Goal: Task Accomplishment & Management: Manage account settings

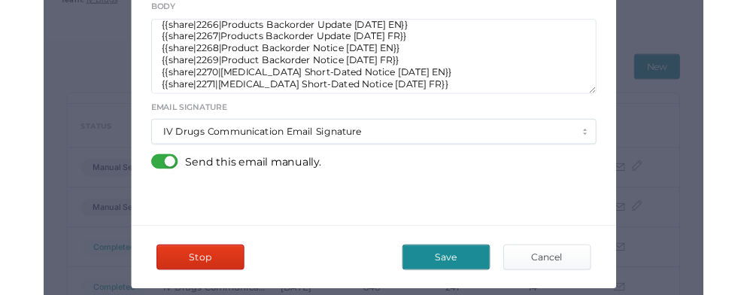
scroll to position [499, 0]
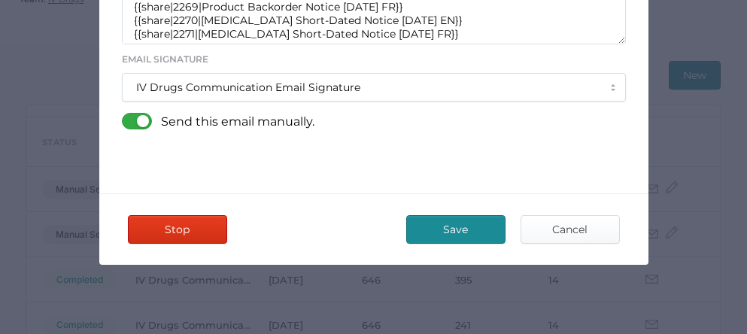
click at [448, 222] on span "Save" at bounding box center [455, 229] width 71 height 27
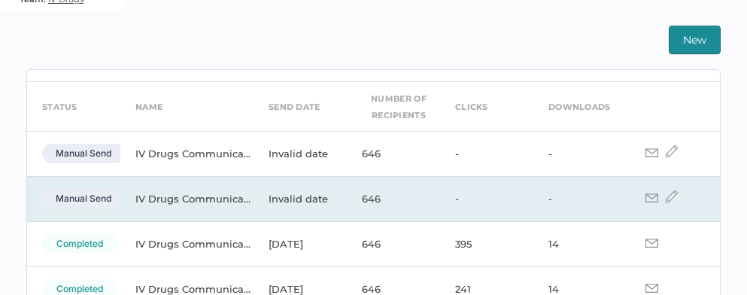
click at [665, 197] on img at bounding box center [671, 196] width 12 height 12
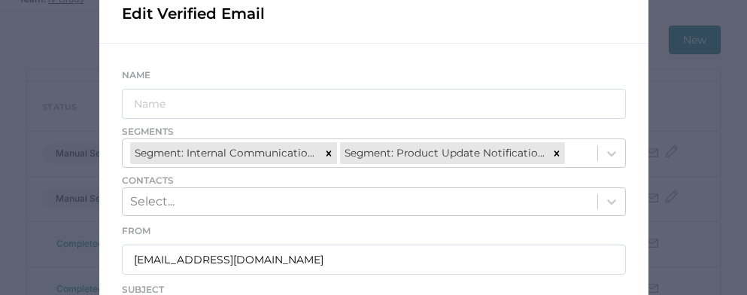
scroll to position [92, 0]
type input "IV Drugs Communications"
type input "Fresenius Kabi Product Notifications - 09.19.2025"
type textarea "Good afternoon, Please see the links below for the most recent announcements fr…"
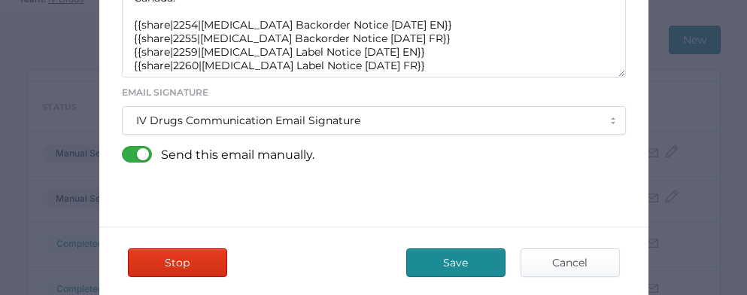
scroll to position [485, 0]
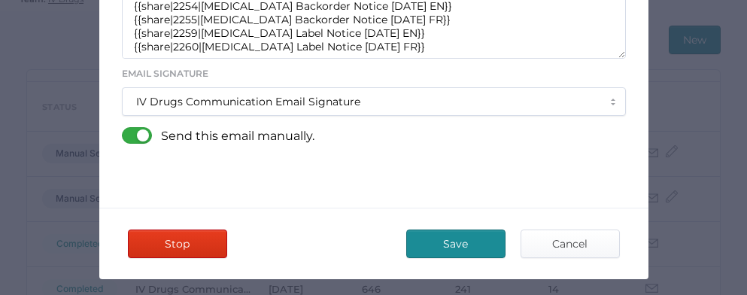
click at [451, 239] on span "Save" at bounding box center [455, 243] width 71 height 27
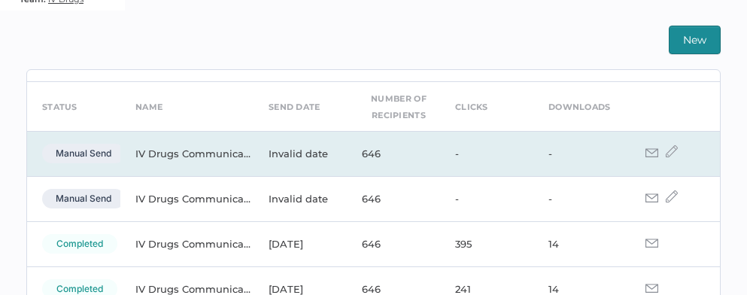
click at [665, 150] on img at bounding box center [671, 151] width 12 height 12
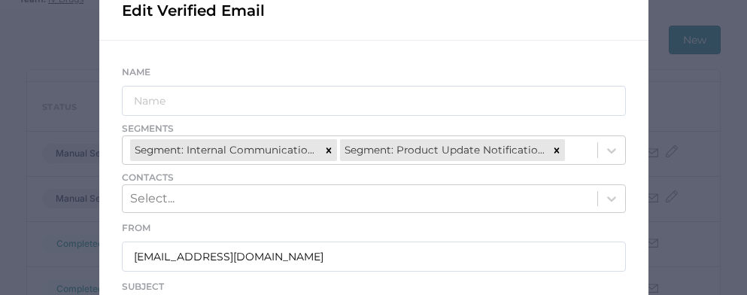
scroll to position [97, 0]
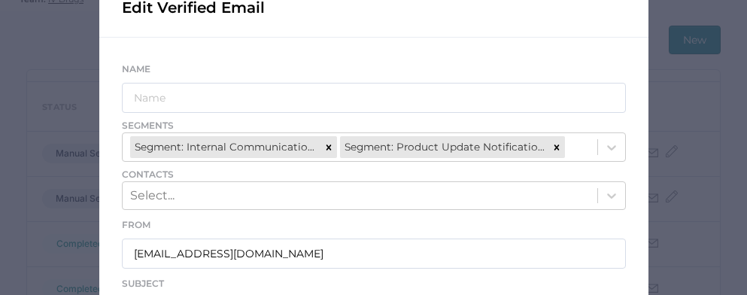
type input "IV Drugs Communications"
type input "[PERSON_NAME] Product Notifications - [DATE]"
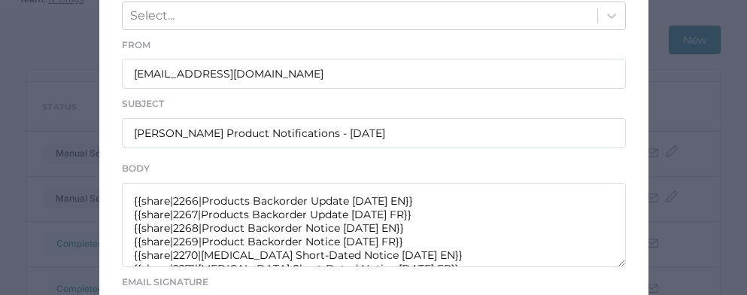
scroll to position [62, 0]
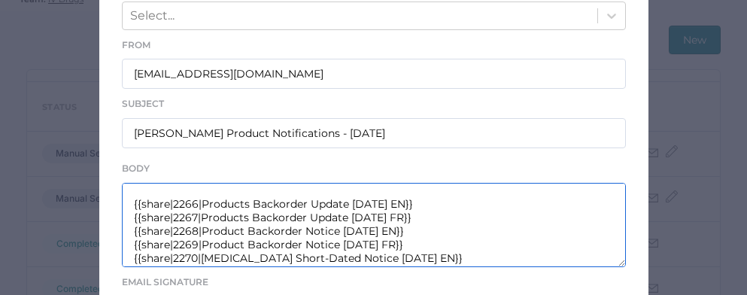
click at [368, 196] on textarea "Good afternoon, Please see the links below for the most recent announcements fr…" at bounding box center [374, 225] width 504 height 84
click at [371, 198] on textarea "Good afternoon, Please see the links below for the most recent announcements fr…" at bounding box center [374, 225] width 504 height 84
click at [368, 212] on textarea "Good afternoon, Please see the links below for the most recent announcements fr…" at bounding box center [374, 225] width 504 height 84
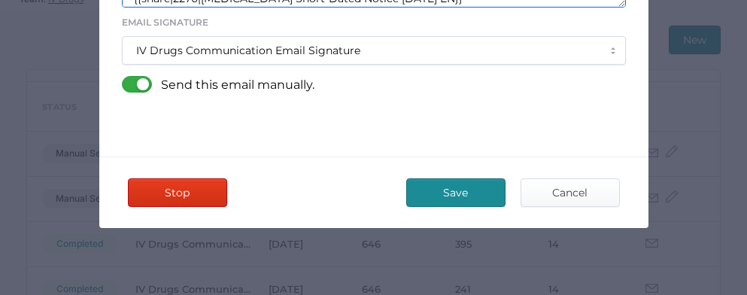
scroll to position [538, 0]
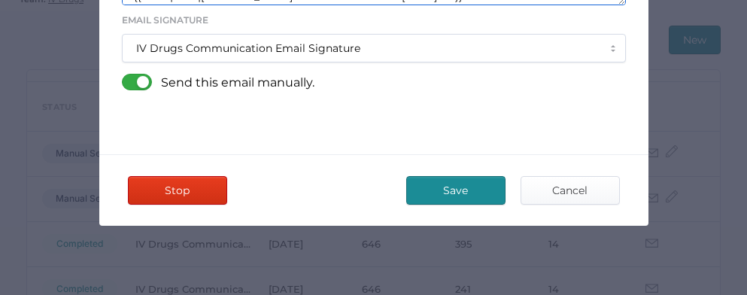
type textarea "Good afternoon, Please see the links below for the most recent announcements fr…"
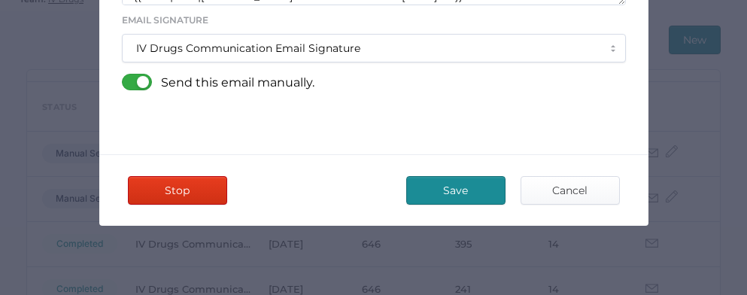
click at [449, 187] on span "Save" at bounding box center [455, 190] width 71 height 27
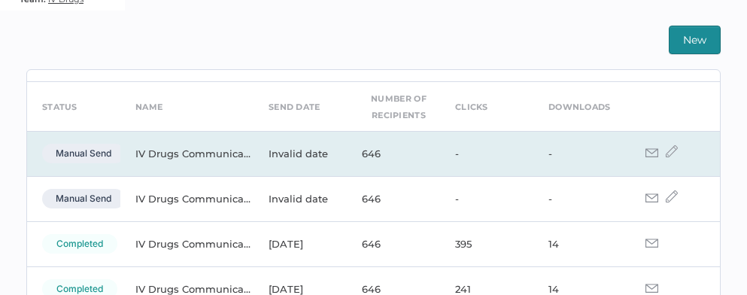
click at [665, 150] on img at bounding box center [671, 151] width 12 height 12
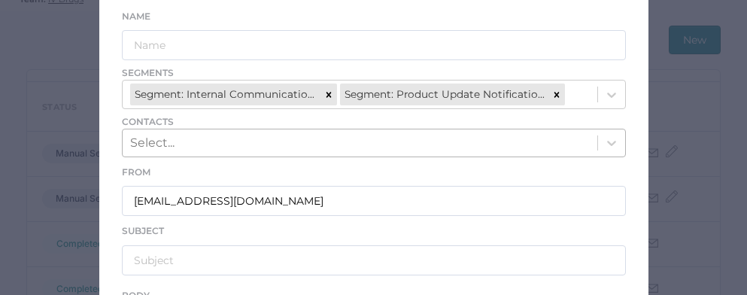
scroll to position [151, 0]
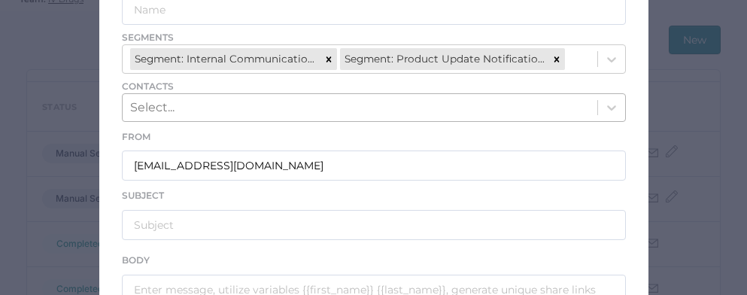
type input "IV Drugs Communications"
type input "Fresenius Kabi Product Notifications - 09.23.2025"
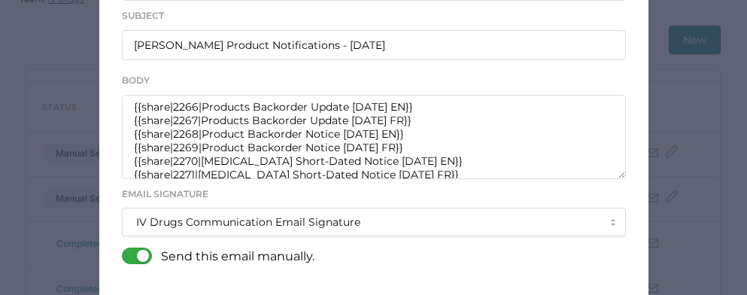
scroll to position [68, 0]
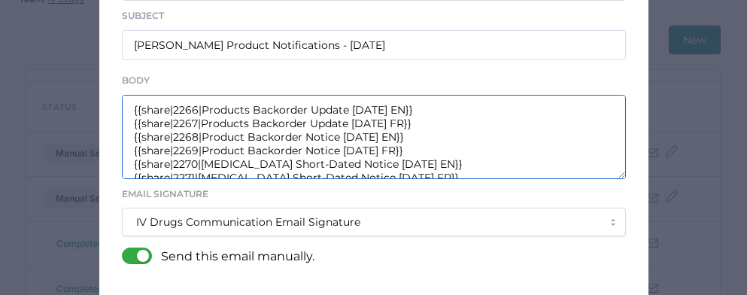
click at [371, 104] on textarea "Good afternoon, Please see the links below for the most recent announcements fr…" at bounding box center [374, 137] width 504 height 84
click at [371, 118] on textarea "Good afternoon, Please see the links below for the most recent announcements fr…" at bounding box center [374, 137] width 504 height 84
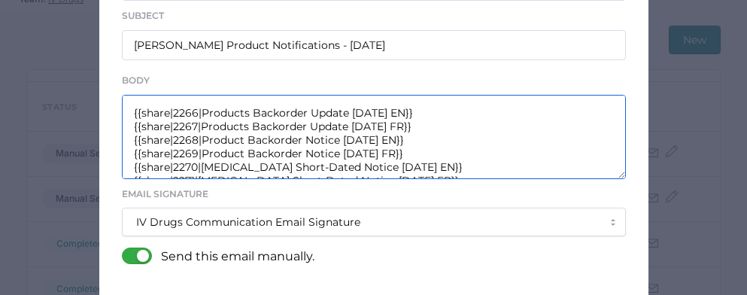
scroll to position [62, 0]
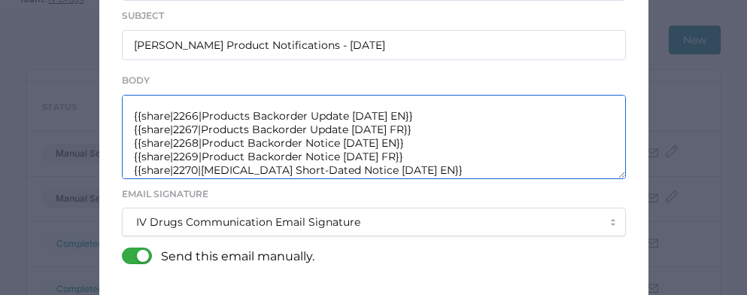
type textarea "Good afternoon, Please see the links below for the most recent announcements fr…"
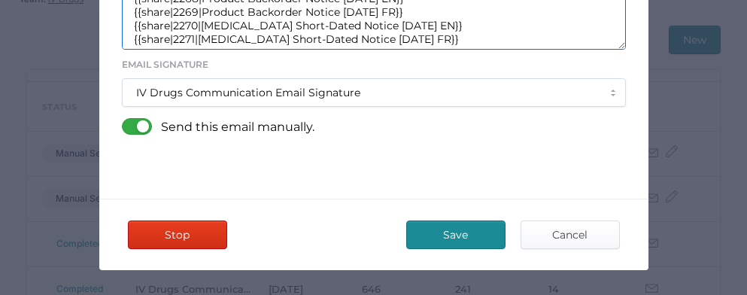
scroll to position [499, 0]
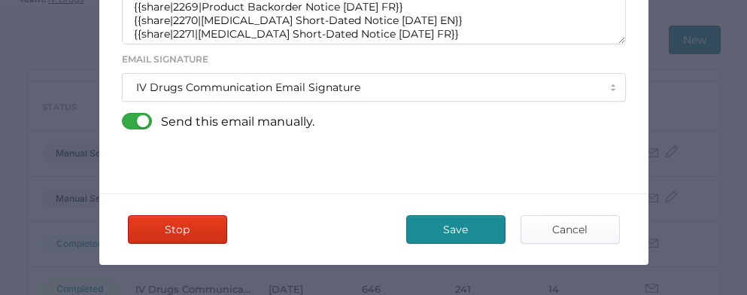
click at [446, 224] on span "Save" at bounding box center [455, 229] width 71 height 27
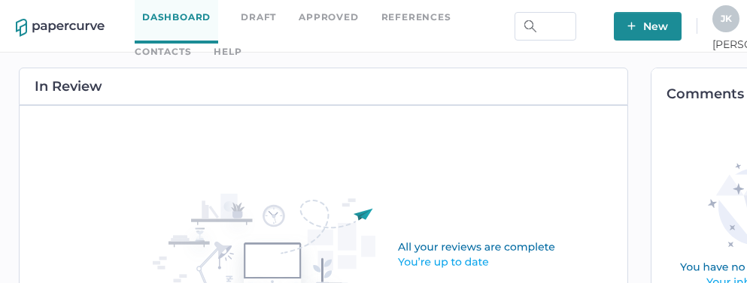
scroll to position [0, 101]
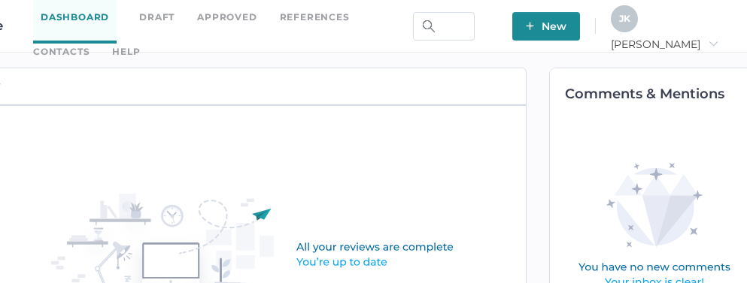
click at [637, 27] on div "J K" at bounding box center [623, 18] width 27 height 27
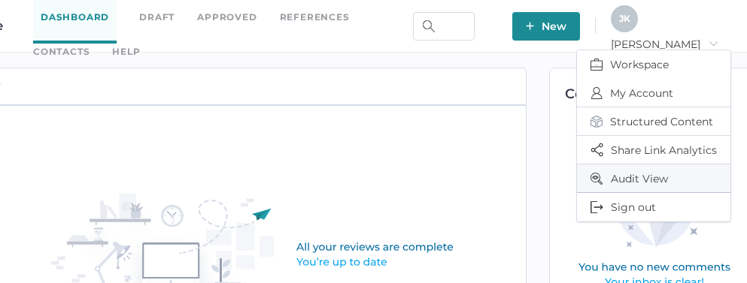
click at [629, 180] on span "Audit View" at bounding box center [653, 179] width 126 height 28
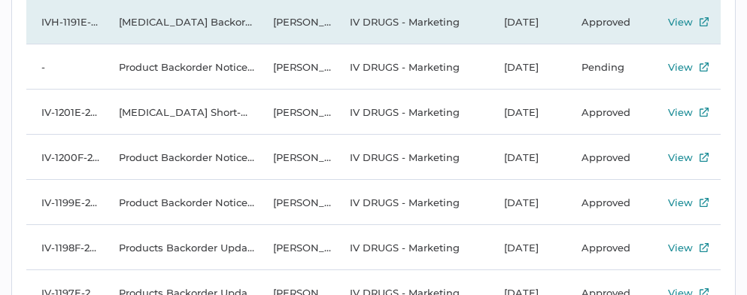
scroll to position [410, 0]
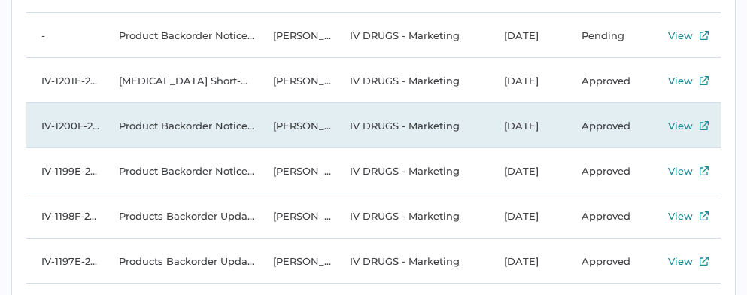
click at [180, 128] on td "Product Backorder Notice [DATE] FR" at bounding box center [181, 125] width 154 height 45
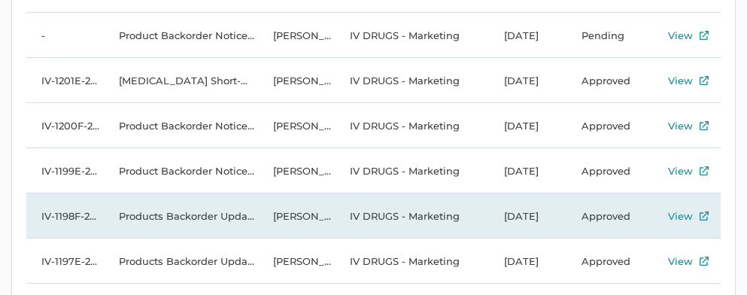
click at [196, 213] on td "Products Backorder Update 09.23.2025 FR" at bounding box center [181, 215] width 154 height 45
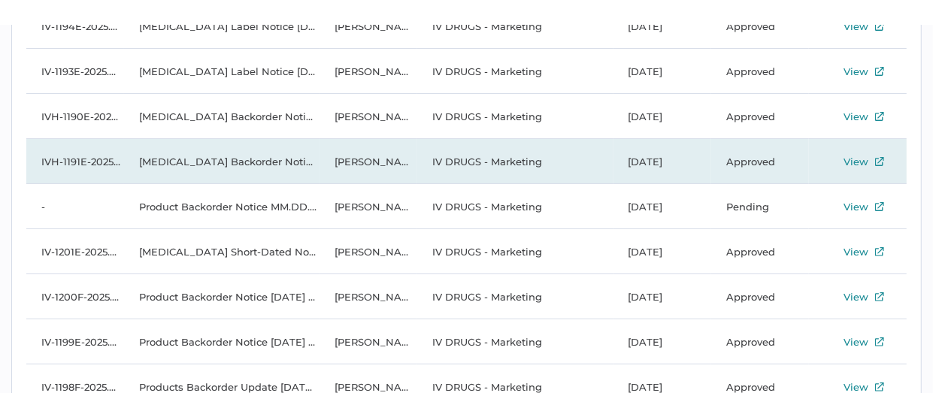
scroll to position [264, 0]
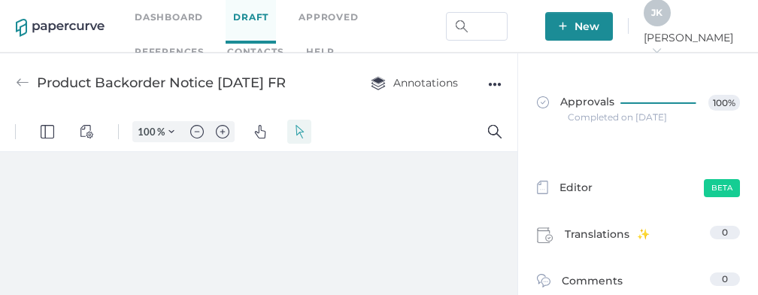
type input "86"
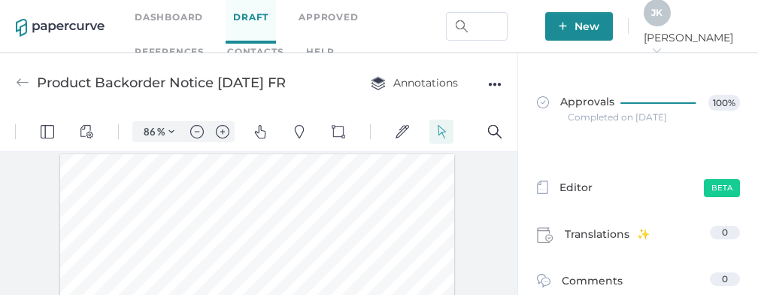
scroll to position [2, 0]
drag, startPoint x: 223, startPoint y: 80, endPoint x: 313, endPoint y: 86, distance: 89.7
click at [313, 86] on div "Product Backorder Notice 09.22.2025 FR Annotations ●●●" at bounding box center [258, 82] width 517 height 59
click at [492, 82] on div "●●●" at bounding box center [495, 84] width 14 height 21
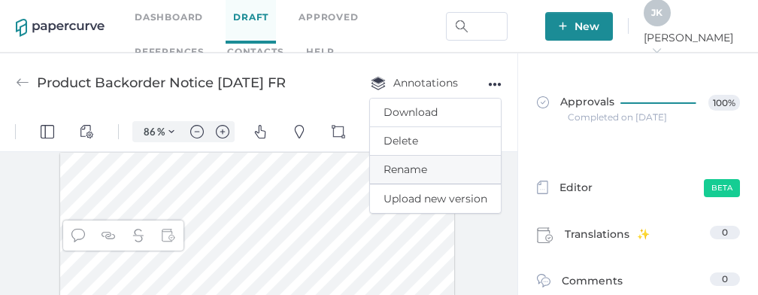
click at [405, 171] on span "Rename" at bounding box center [435, 170] width 104 height 28
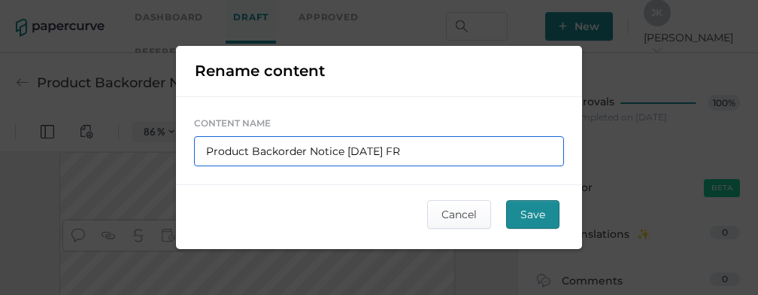
click at [401, 154] on input "Product Backorder Notice [DATE] FR" at bounding box center [379, 151] width 370 height 30
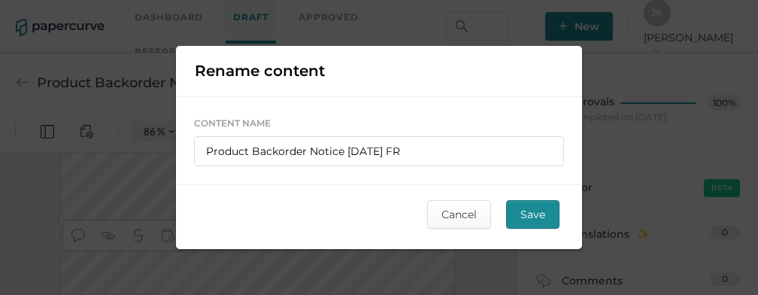
click at [538, 212] on span "Save" at bounding box center [532, 214] width 25 height 27
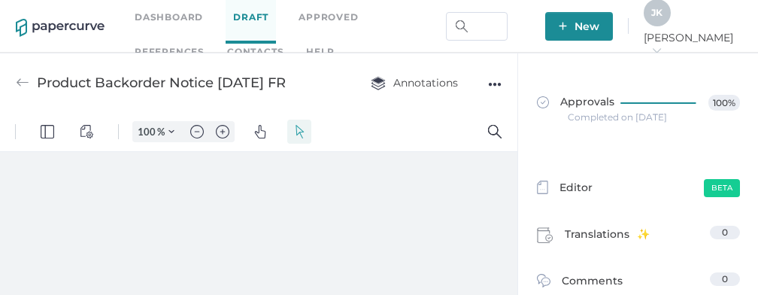
type input "86"
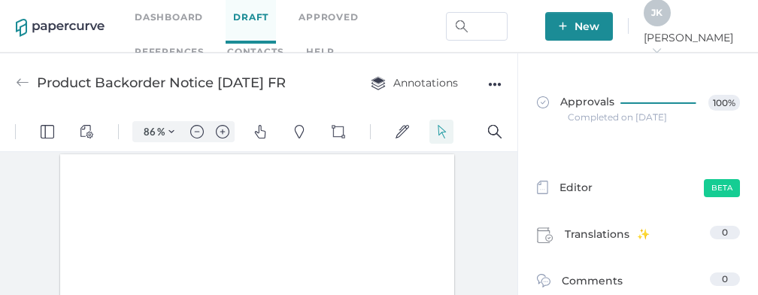
scroll to position [2, 0]
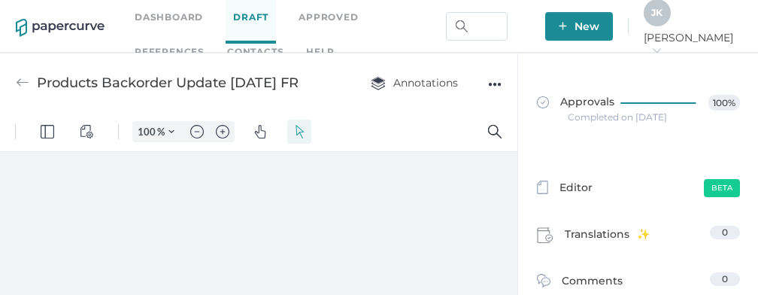
type input "86"
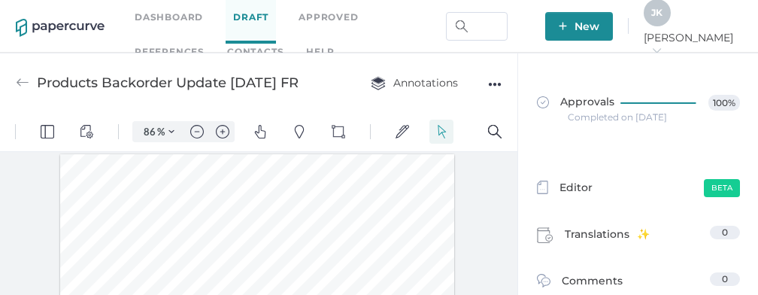
scroll to position [2, 0]
drag, startPoint x: 37, startPoint y: 79, endPoint x: 317, endPoint y: 87, distance: 280.5
click at [298, 87] on div "Products Backorder Update [DATE] FR" at bounding box center [168, 82] width 262 height 29
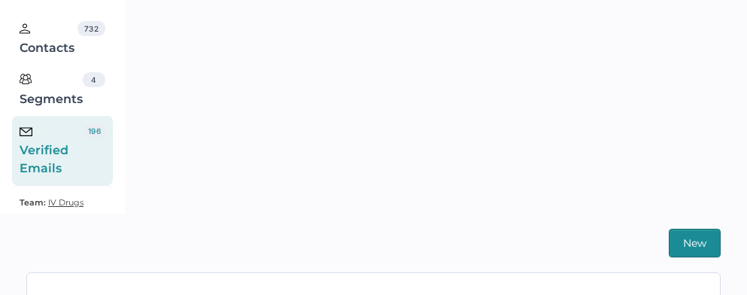
scroll to position [334, 0]
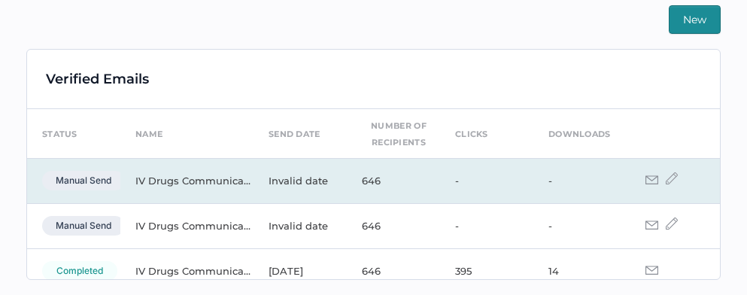
click at [665, 178] on img at bounding box center [671, 178] width 12 height 12
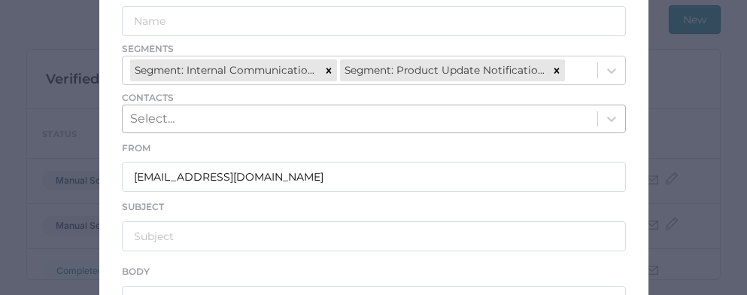
scroll to position [189, 0]
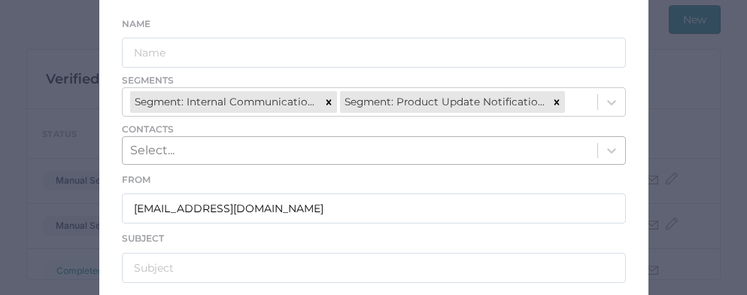
type input "IV Drugs Communications"
type input "[PERSON_NAME] Product Notifications - [DATE]"
type textarea "Good afternoon, Please see the links below for the most recent announcements fr…"
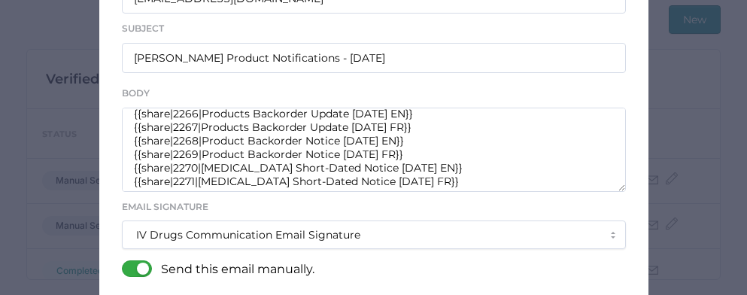
scroll to position [480, 0]
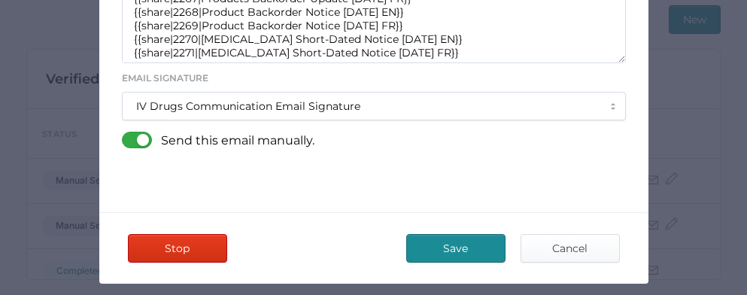
click at [446, 244] on span "Save" at bounding box center [455, 248] width 71 height 27
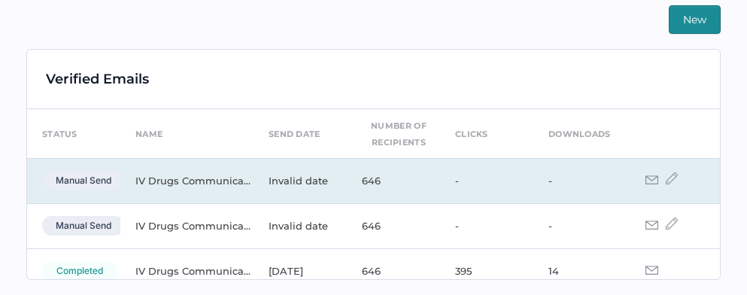
click at [645, 177] on img at bounding box center [651, 179] width 13 height 9
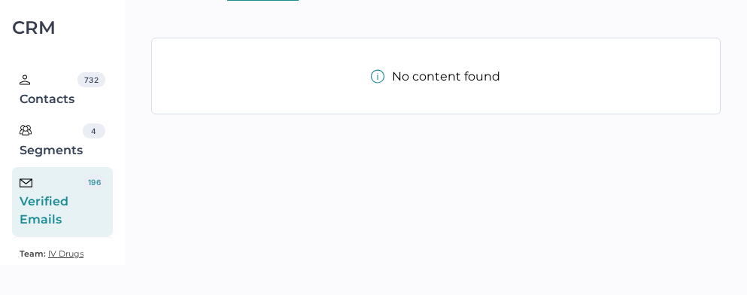
scroll to position [62, 0]
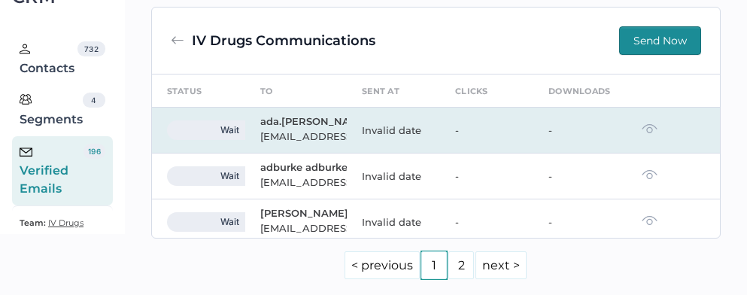
click at [641, 134] on img at bounding box center [649, 128] width 16 height 11
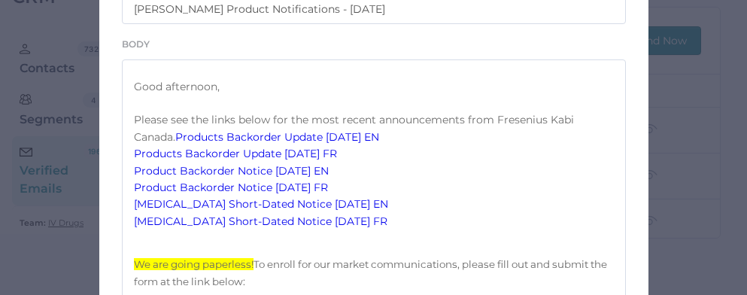
scroll to position [316, 0]
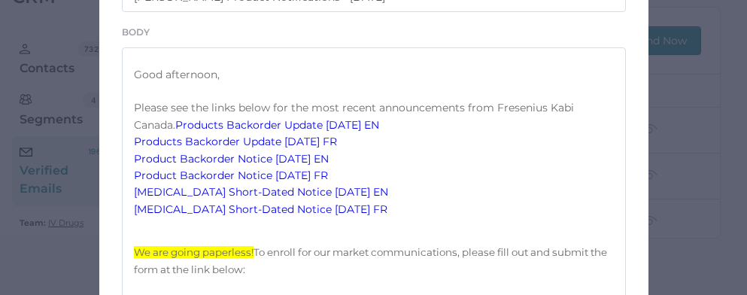
click at [278, 132] on link "Products Backorder Update [DATE] EN" at bounding box center [277, 125] width 204 height 14
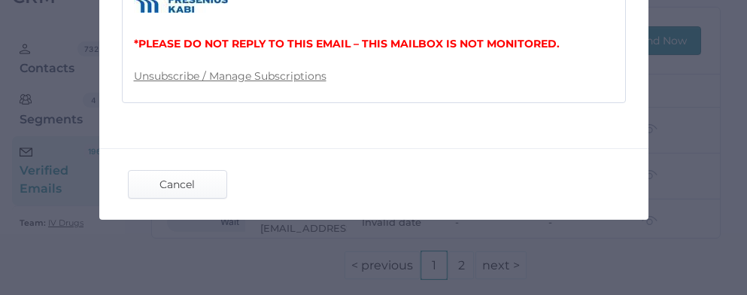
scroll to position [940, 0]
click at [173, 181] on span "Cancel" at bounding box center [177, 184] width 71 height 27
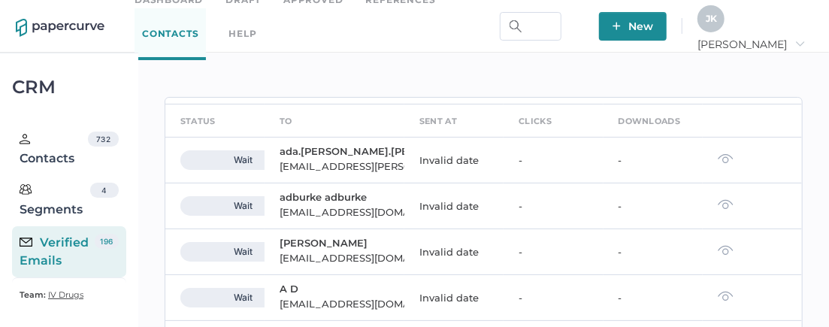
scroll to position [75, 0]
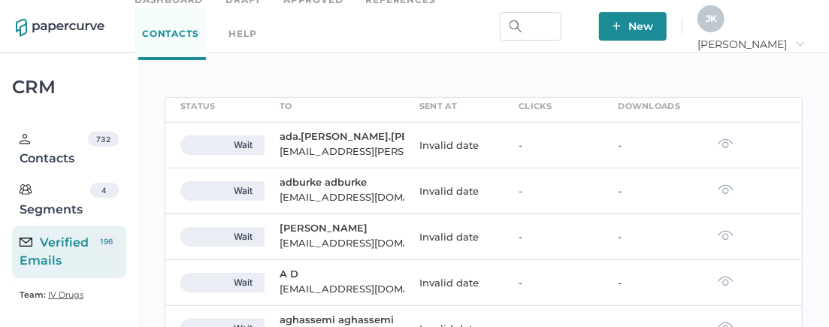
click at [84, 256] on div "Verified Emails" at bounding box center [57, 252] width 75 height 36
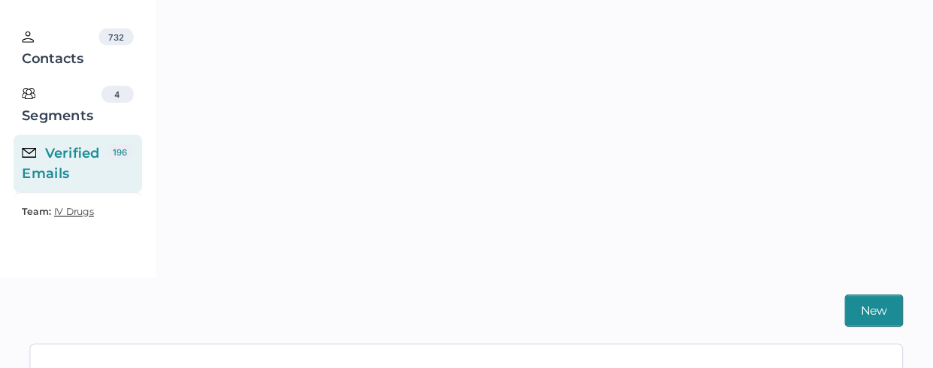
scroll to position [46, 0]
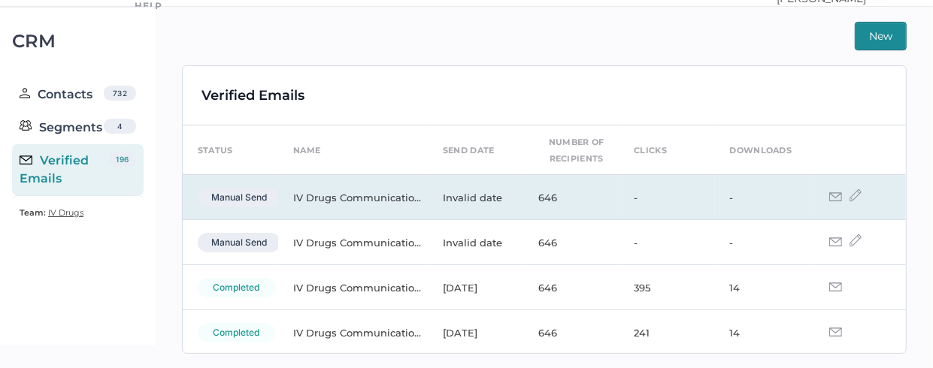
click at [746, 193] on img at bounding box center [855, 195] width 12 height 12
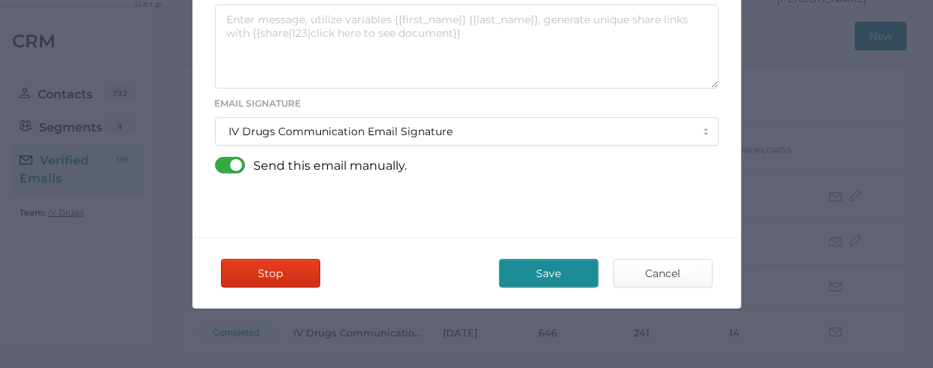
scroll to position [465, 0]
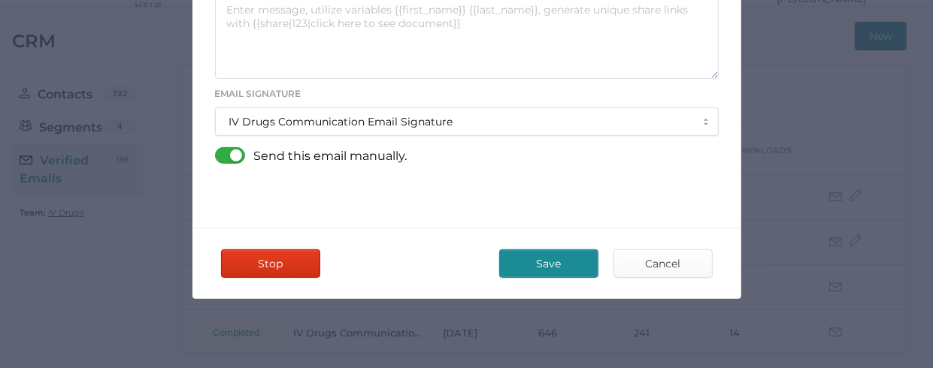
type input "IV Drugs Communications"
type input "Fresenius Kabi Product Notifications - 09.23.2025"
type textarea "Good afternoon, Please see the links below for the most recent announcements fr…"
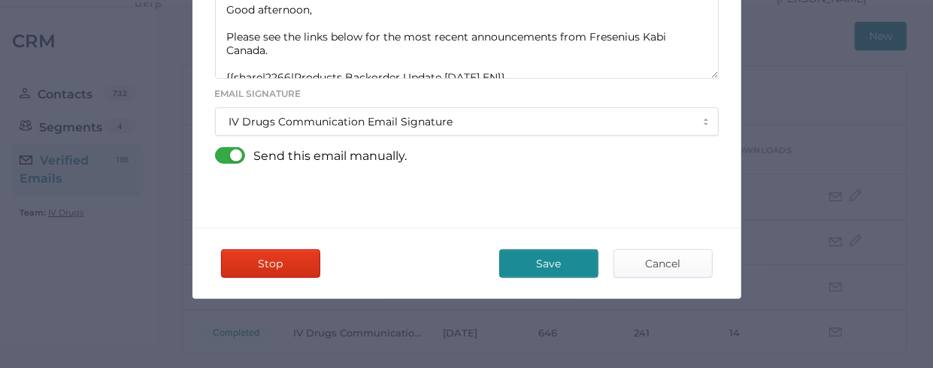
click at [215, 152] on div at bounding box center [234, 155] width 39 height 17
click at [218, 150] on input "checkbox" at bounding box center [218, 150] width 0 height 0
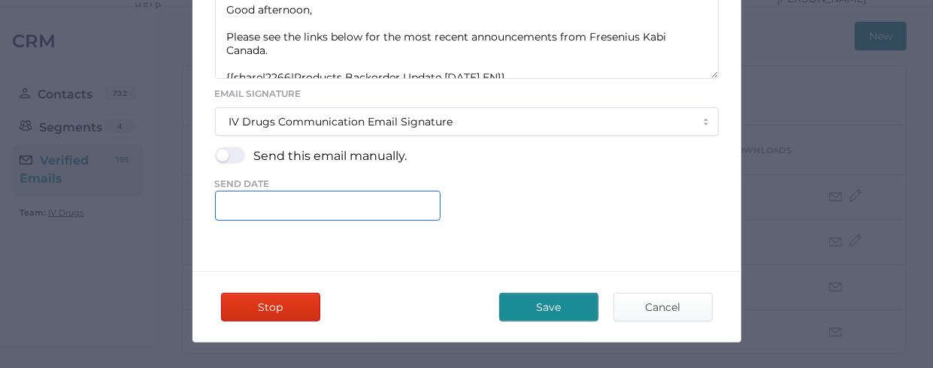
click at [240, 201] on input "text" at bounding box center [328, 206] width 226 height 30
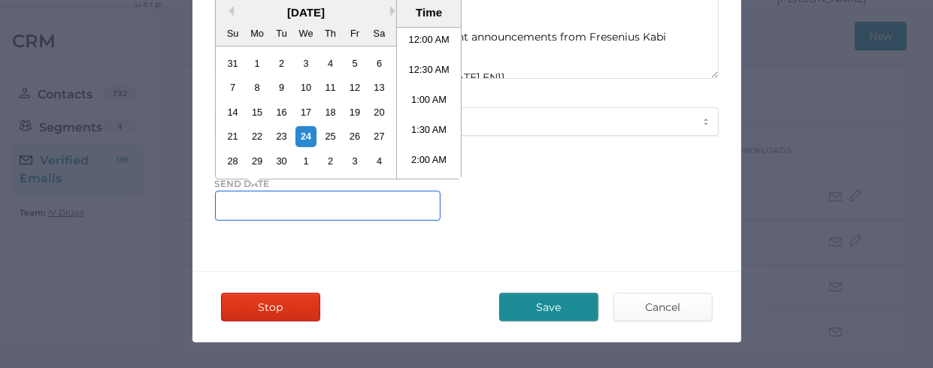
scroll to position [601, 0]
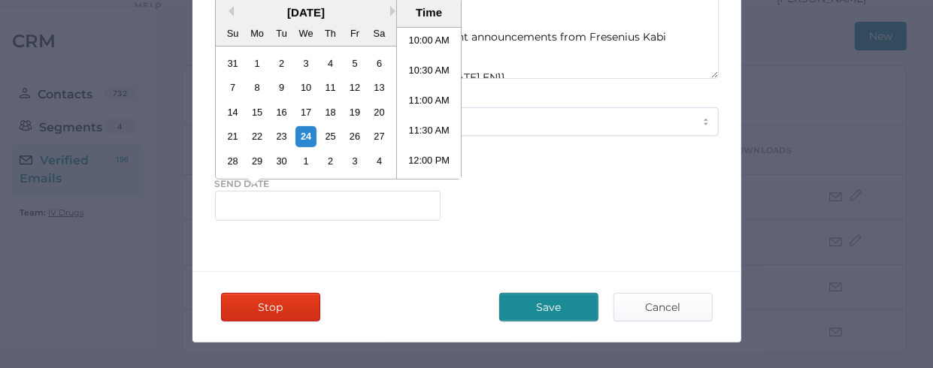
click at [514, 191] on div "Previous Month Next Month September 2025 Su Mo Tu We Th Fr Sa 31 1 2 3 4 5 6 7 …" at bounding box center [467, 206] width 504 height 30
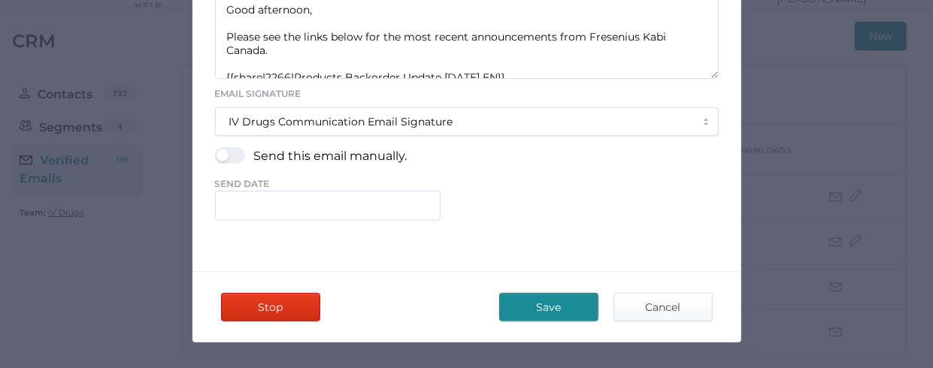
click at [234, 151] on div at bounding box center [234, 155] width 39 height 17
click at [218, 150] on input "checkbox" at bounding box center [218, 150] width 0 height 0
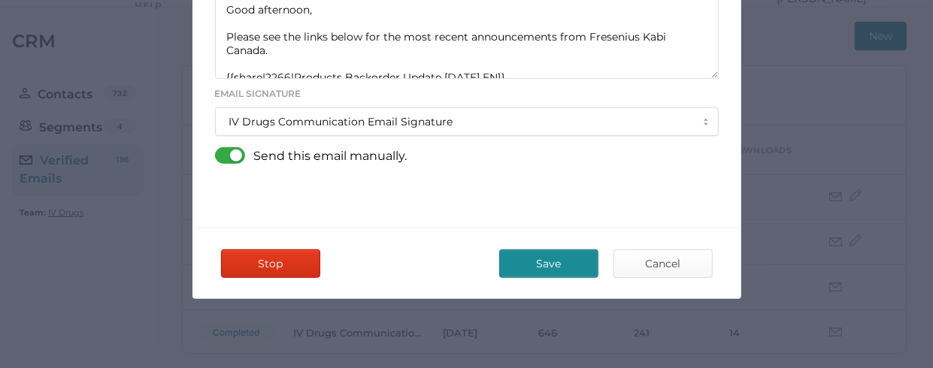
click at [527, 256] on span "Save" at bounding box center [548, 263] width 71 height 27
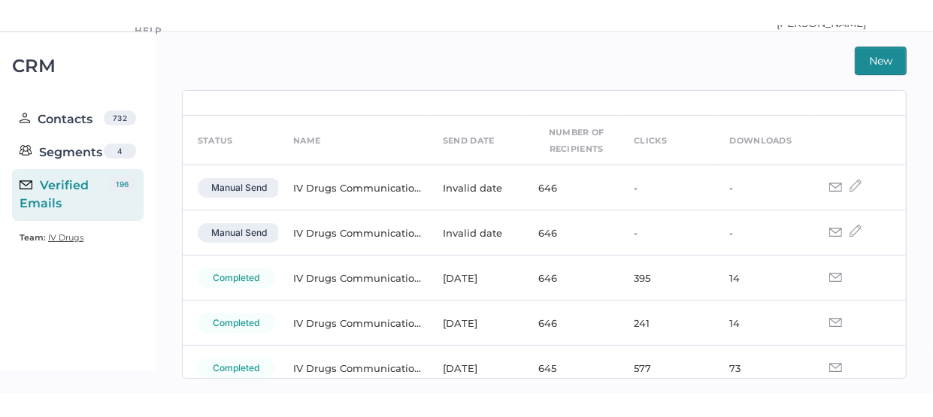
scroll to position [35, 0]
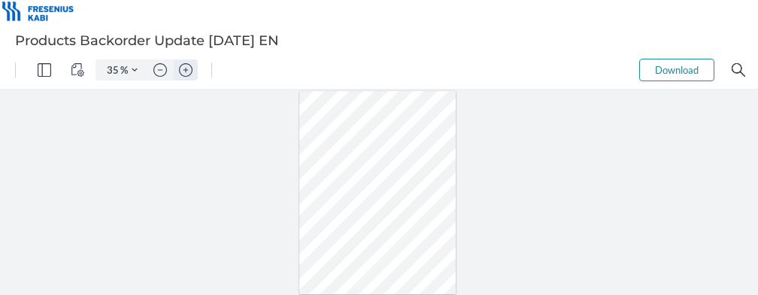
click at [184, 68] on img "Zoom in" at bounding box center [186, 70] width 14 height 14
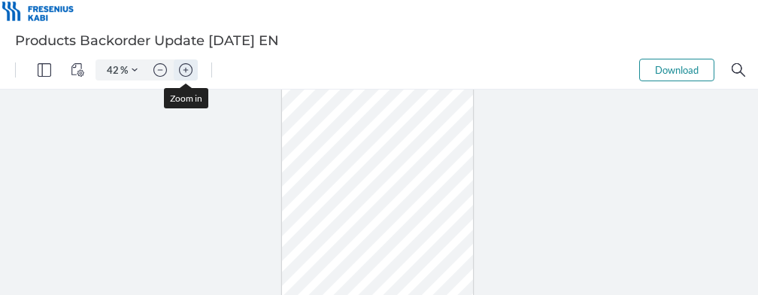
click at [184, 68] on img "Zoom in" at bounding box center [186, 70] width 14 height 14
type input "57"
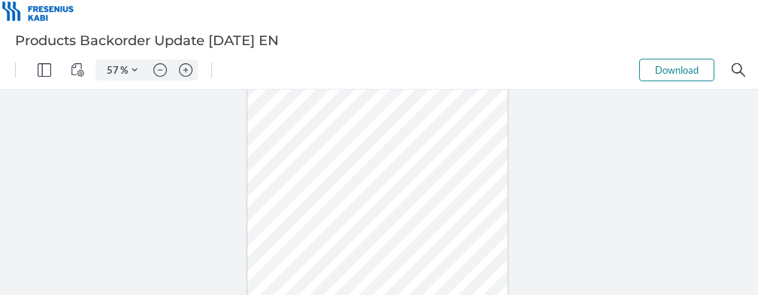
scroll to position [135, 0]
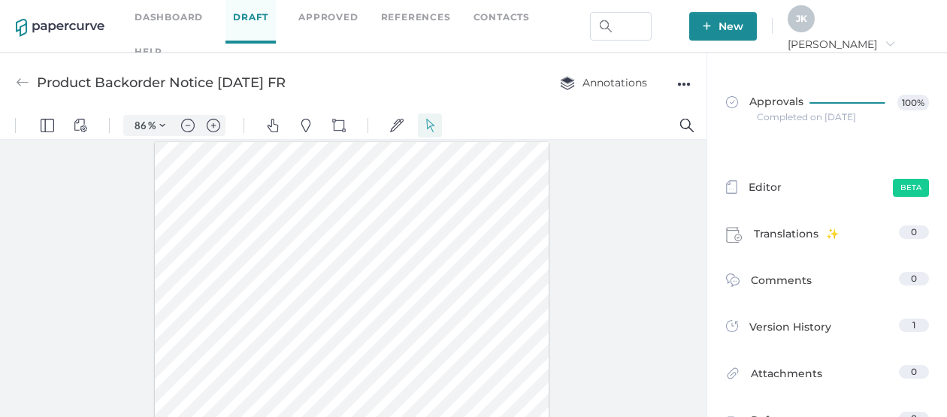
scroll to position [1, 0]
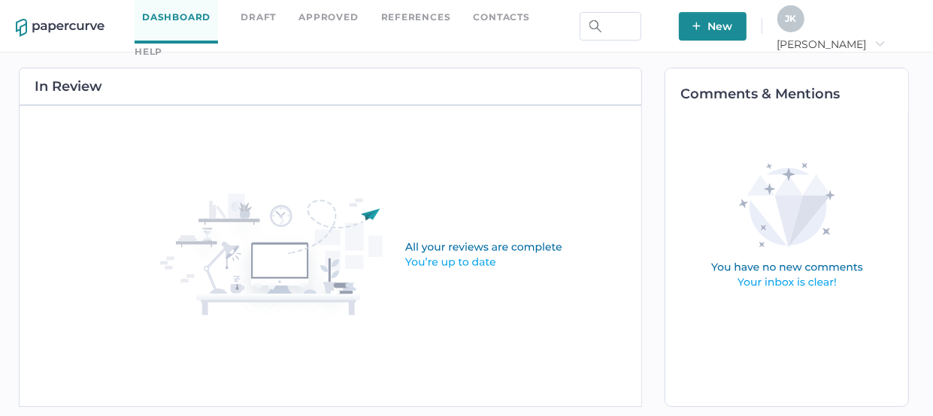
click at [162, 44] on div "help" at bounding box center [149, 52] width 28 height 17
click at [502, 26] on link "Contacts" at bounding box center [502, 17] width 56 height 17
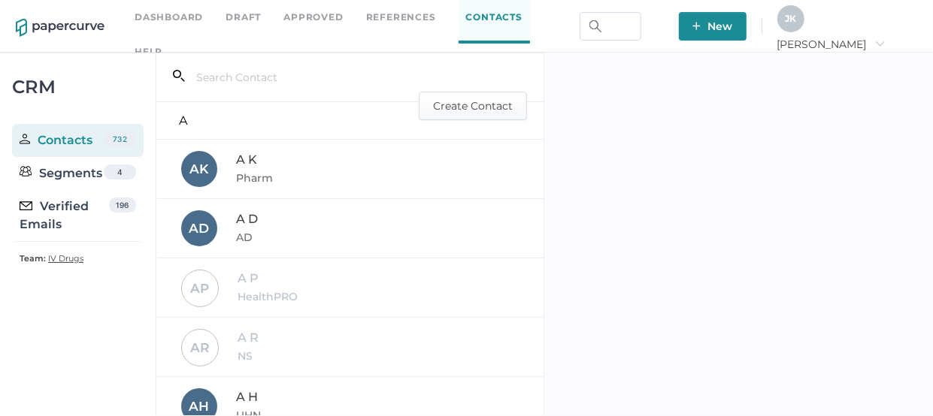
click at [65, 259] on span "IV Drugs" at bounding box center [65, 258] width 35 height 11
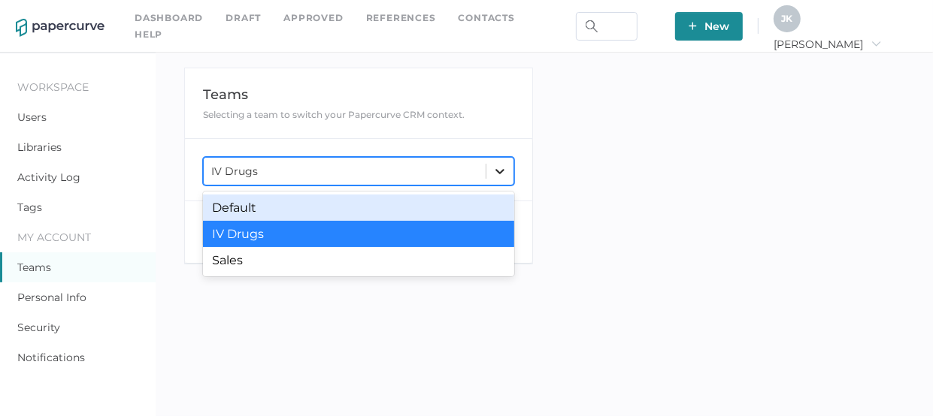
click at [507, 172] on icon at bounding box center [499, 171] width 15 height 15
click at [289, 208] on div "Default" at bounding box center [358, 208] width 311 height 26
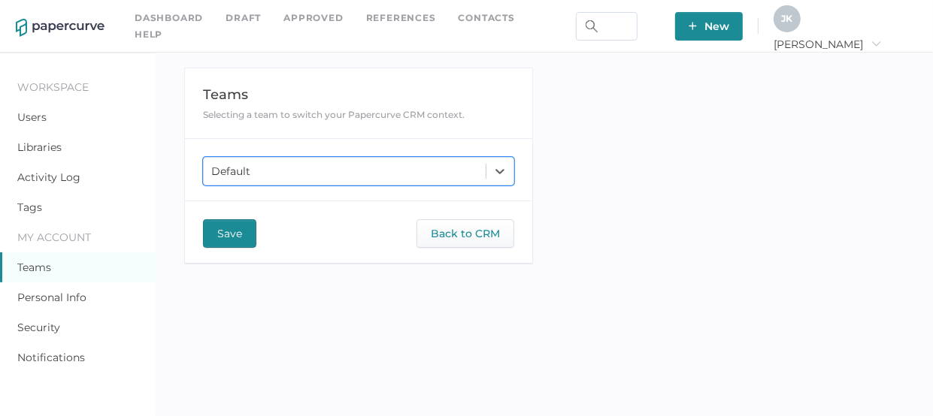
click at [236, 235] on span "Save" at bounding box center [229, 233] width 25 height 27
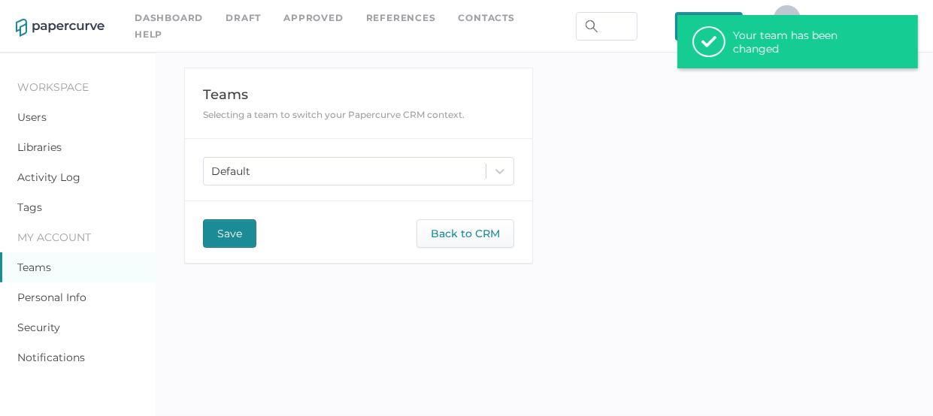
click at [487, 26] on link "Contacts" at bounding box center [487, 18] width 56 height 17
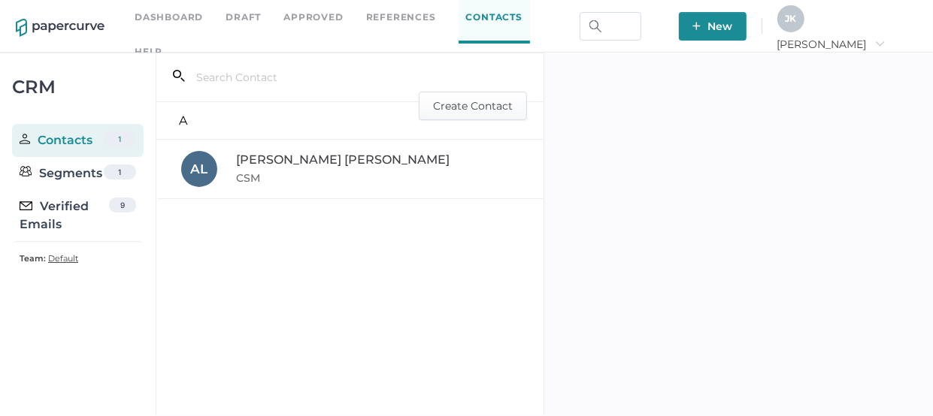
click at [63, 259] on span "Default" at bounding box center [63, 258] width 30 height 11
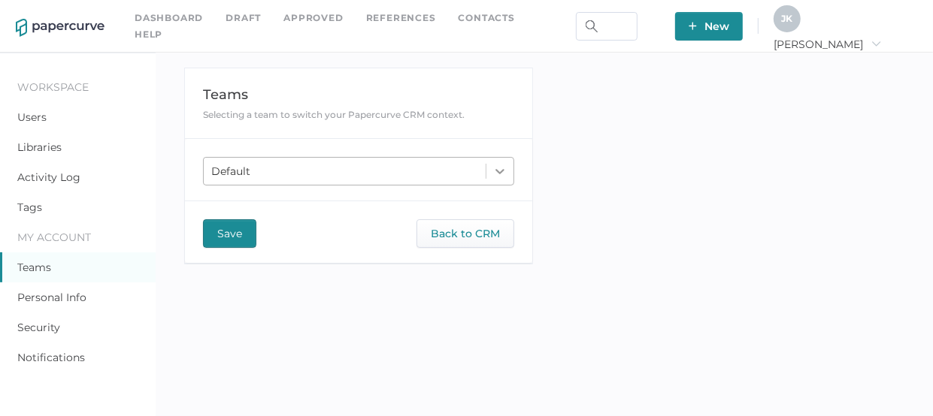
click at [499, 169] on icon at bounding box center [499, 171] width 15 height 15
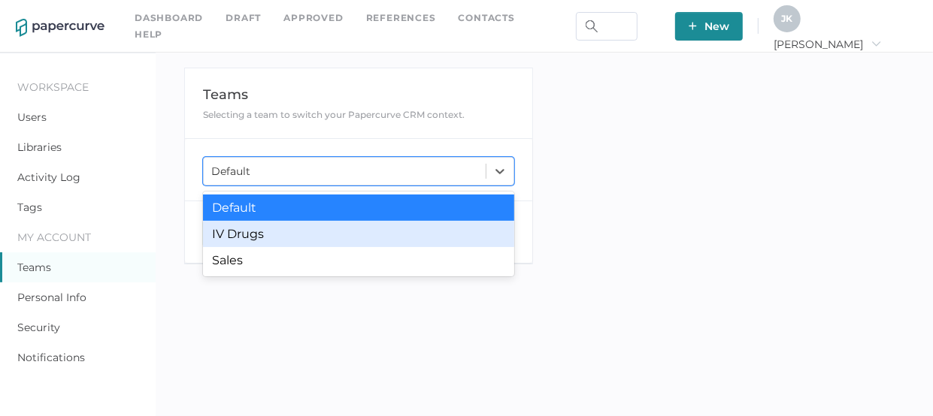
click at [260, 235] on div "IV Drugs" at bounding box center [358, 234] width 311 height 26
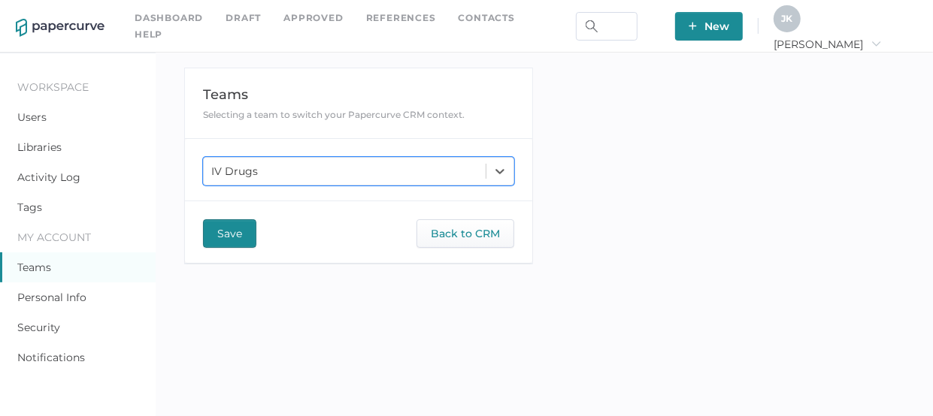
click at [214, 237] on button "Save" at bounding box center [229, 234] width 53 height 29
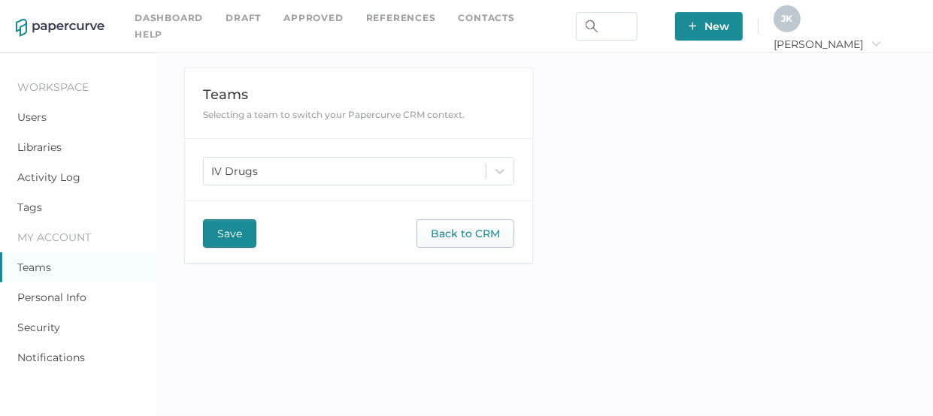
click at [468, 230] on span "Back to CRM" at bounding box center [465, 233] width 69 height 27
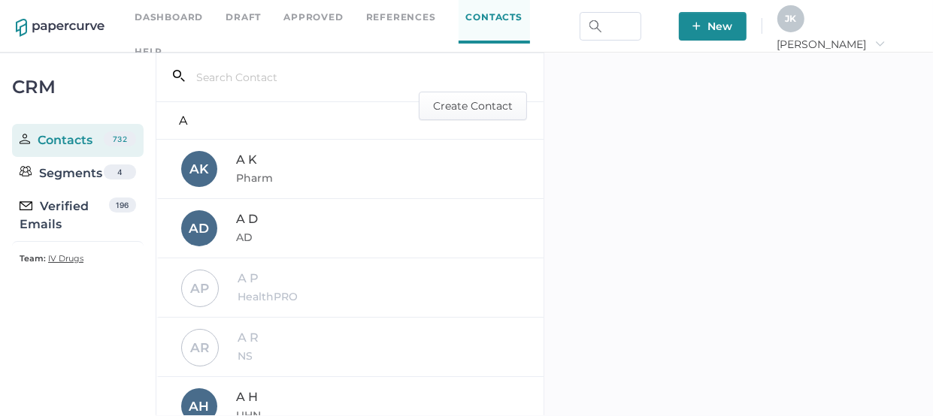
click at [77, 172] on div "Segments" at bounding box center [61, 174] width 83 height 18
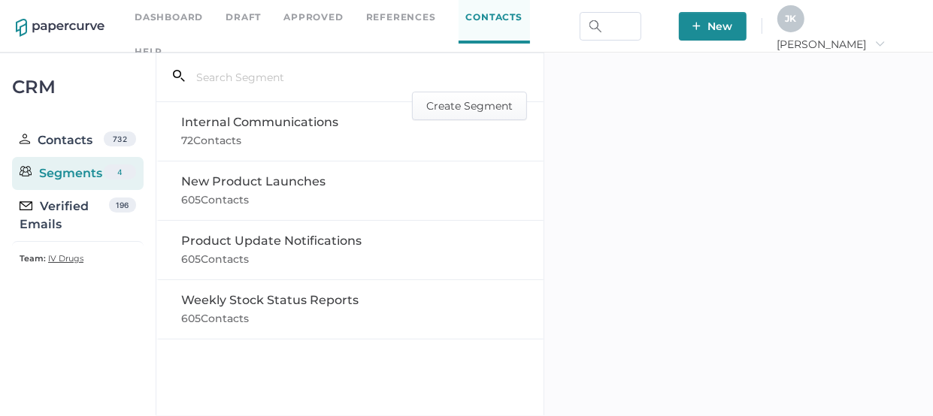
click at [60, 209] on div "Verified Emails" at bounding box center [64, 216] width 89 height 36
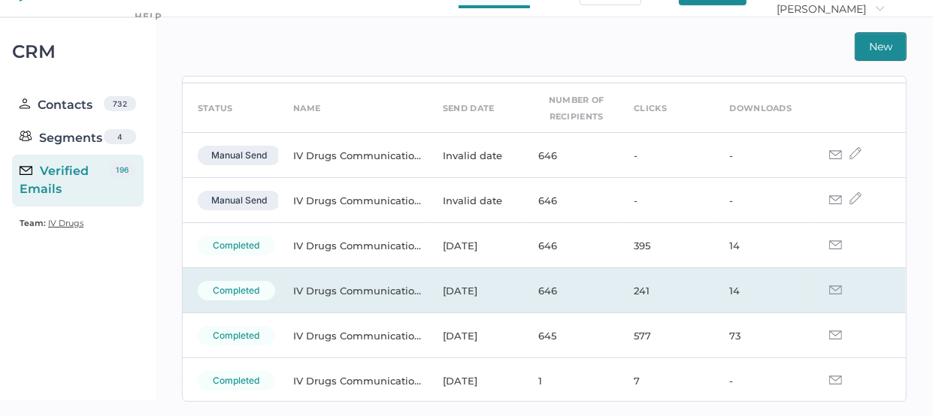
scroll to position [52, 0]
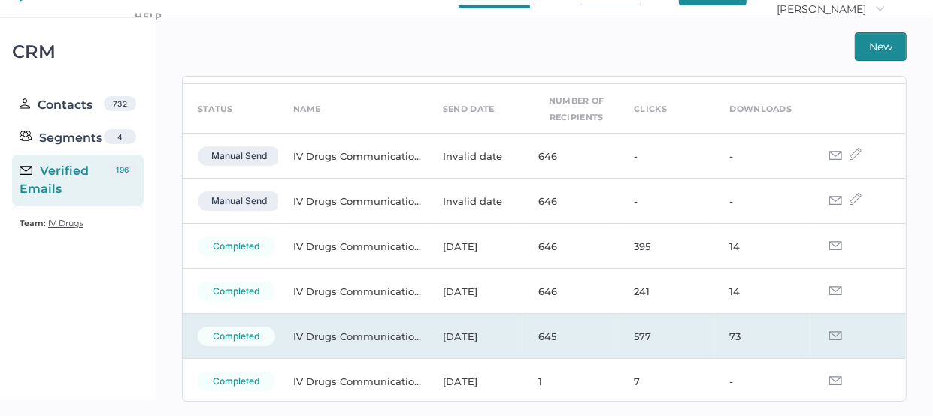
click at [829, 333] on img at bounding box center [835, 336] width 13 height 9
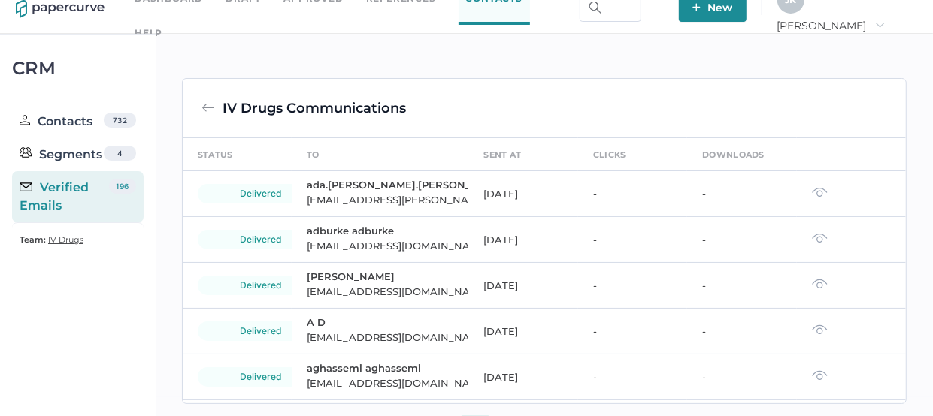
scroll to position [35, 0]
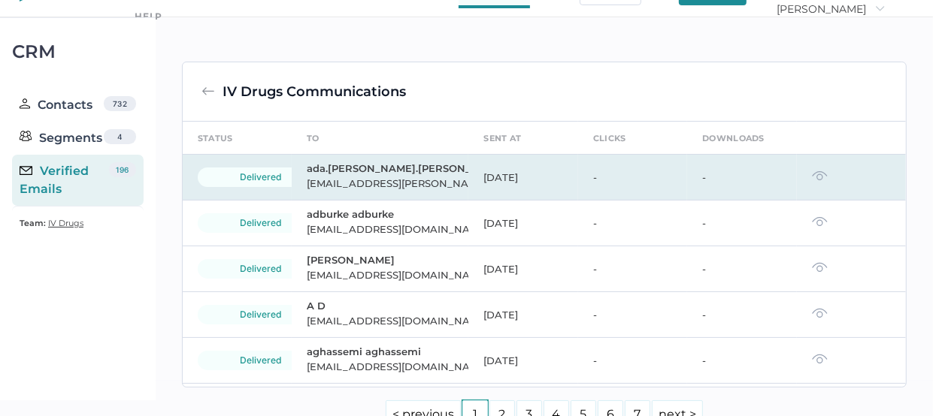
click at [812, 177] on img at bounding box center [820, 176] width 16 height 11
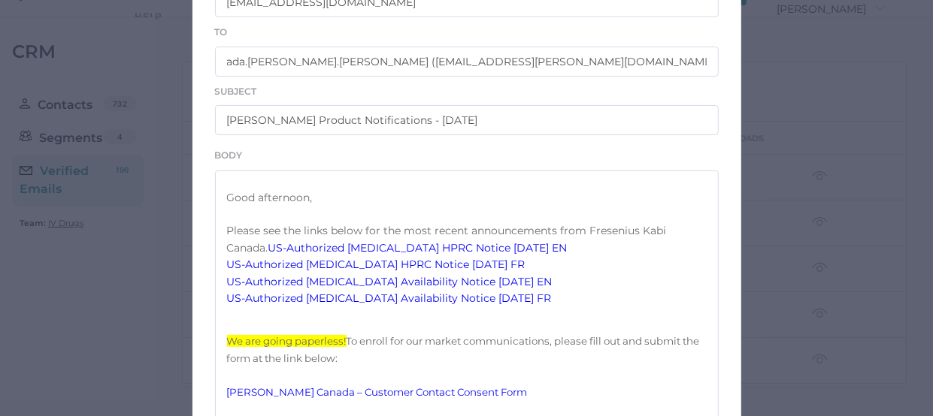
scroll to position [192, 0]
click at [389, 255] on link "US-Authorized Acyclovir HPRC Notice 09.02.2025 EN" at bounding box center [417, 248] width 299 height 14
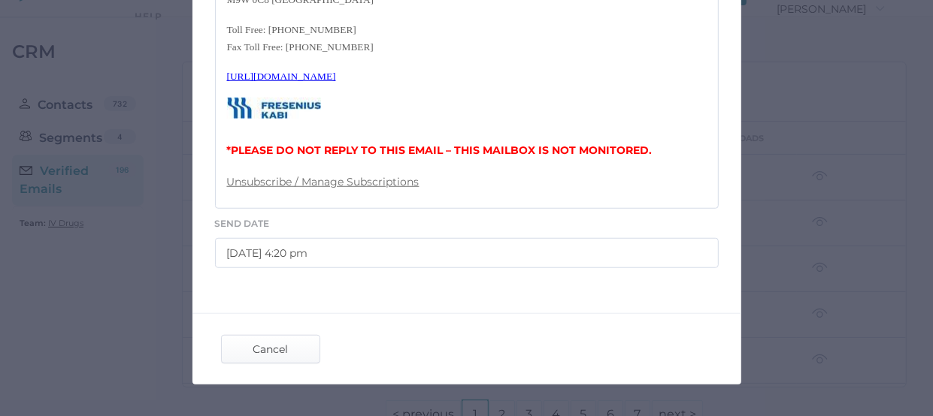
scroll to position [843, 0]
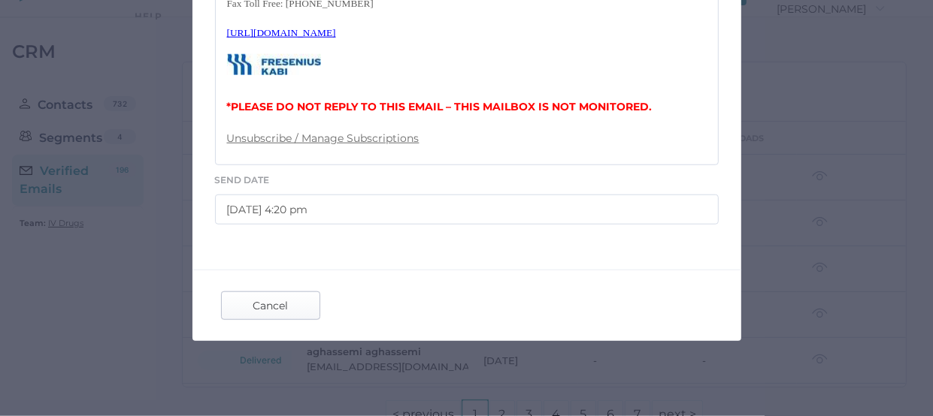
click at [288, 313] on span "Cancel" at bounding box center [270, 305] width 71 height 27
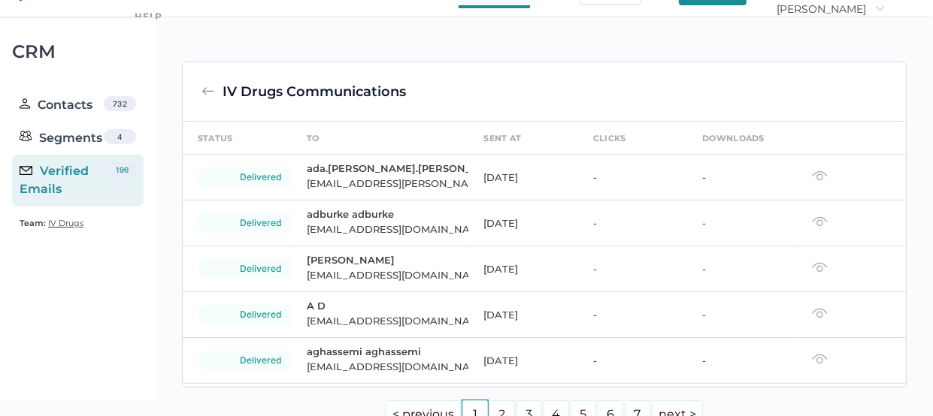
click at [72, 183] on div "Verified Emails" at bounding box center [64, 180] width 89 height 36
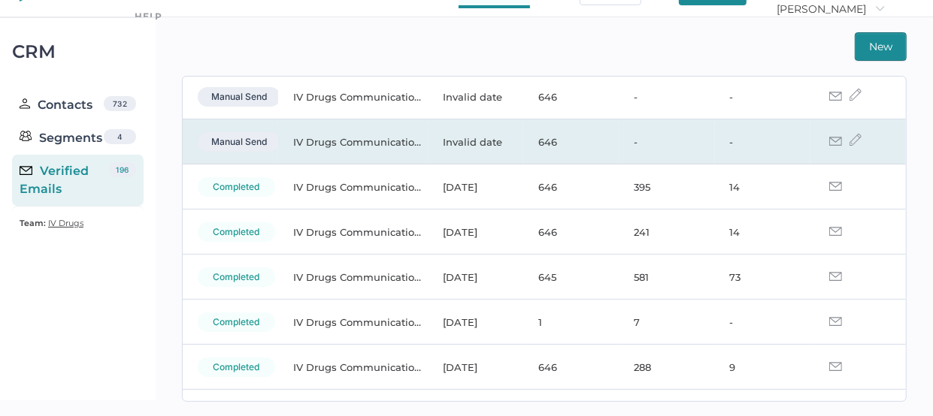
scroll to position [108, 0]
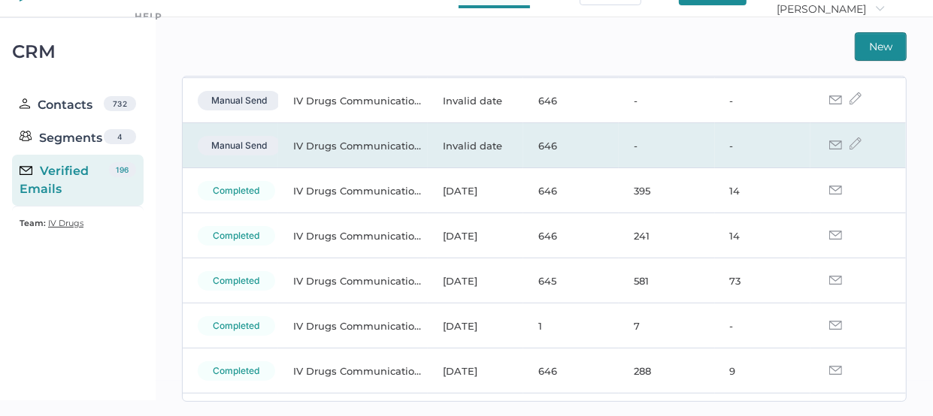
click at [849, 141] on img at bounding box center [855, 144] width 12 height 12
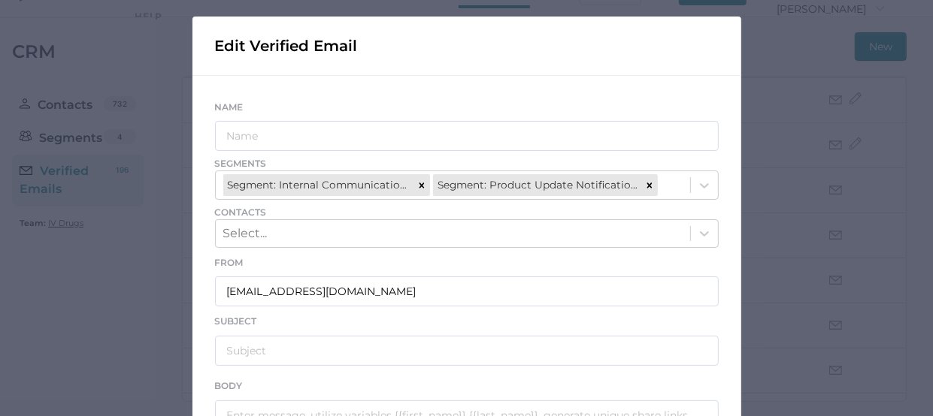
scroll to position [59, 0]
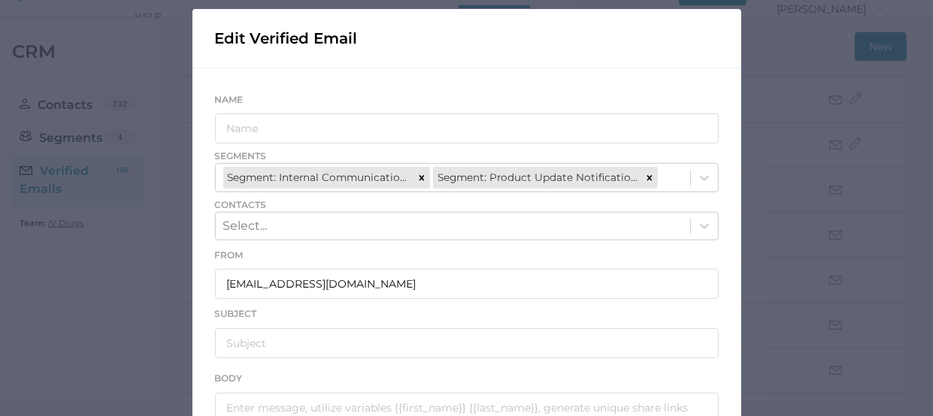
type input "IV Drugs Communications"
type input "Fresenius Kabi Product Notifications - 09.19.2025"
type textarea "Good afternoon, Please see the links below for the most recent announcements fr…"
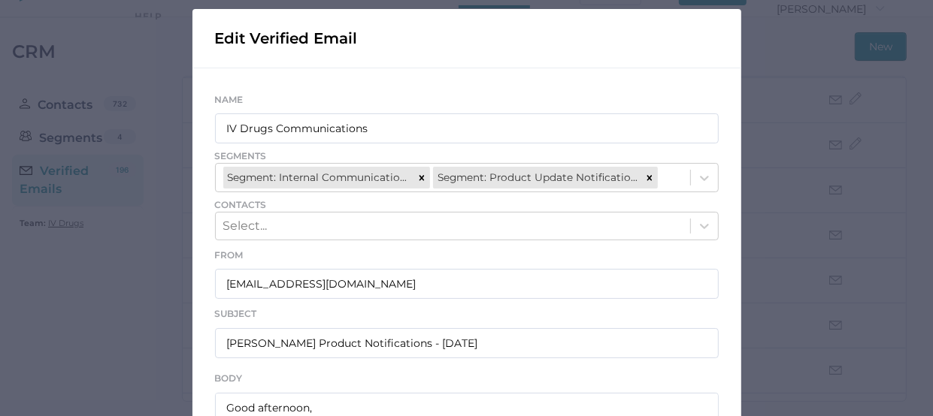
scroll to position [67, 0]
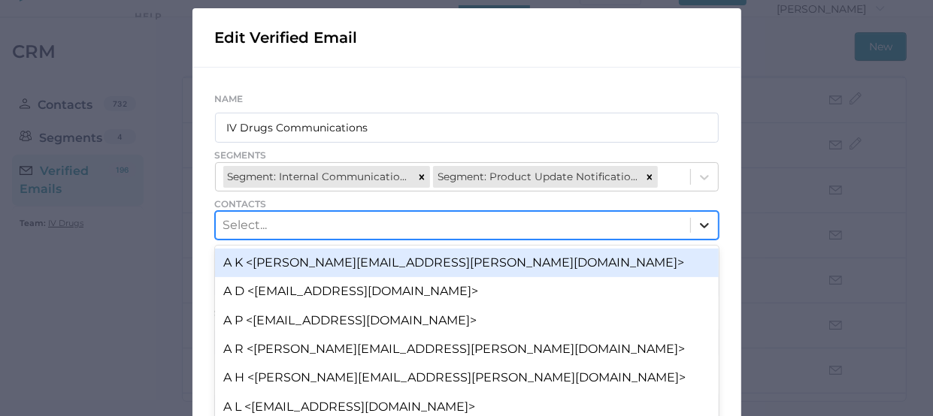
click at [699, 225] on div "option A K <Allison.Kirkwood@phsa.ca> focused, 1 of 732. 732 results available.…" at bounding box center [467, 225] width 504 height 29
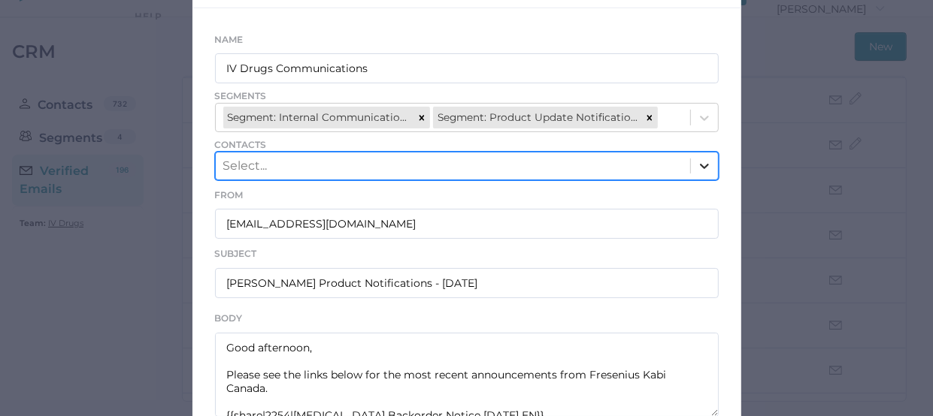
click at [701, 164] on icon at bounding box center [704, 166] width 15 height 15
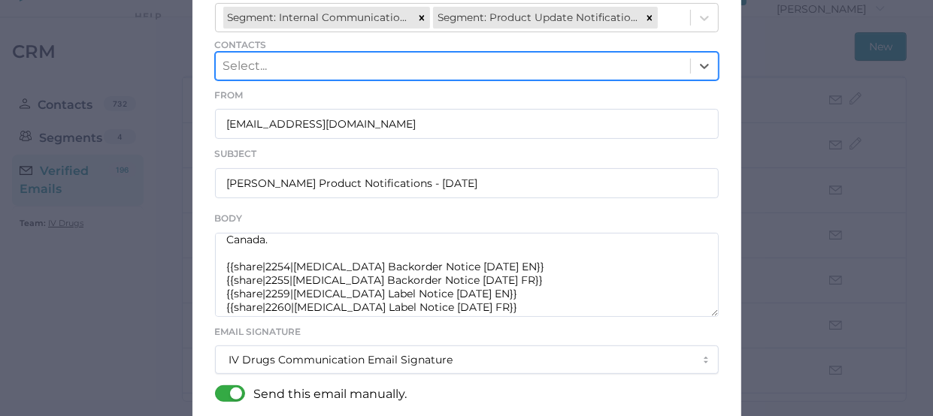
scroll to position [53, 0]
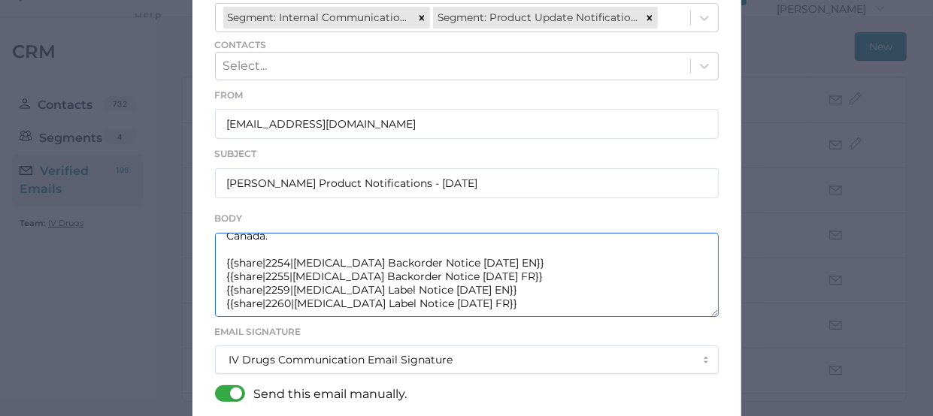
drag, startPoint x: 261, startPoint y: 257, endPoint x: 280, endPoint y: 257, distance: 19.5
click at [280, 257] on textarea "Good afternoon, Please see the links below for the most recent announcements fr…" at bounding box center [467, 275] width 504 height 84
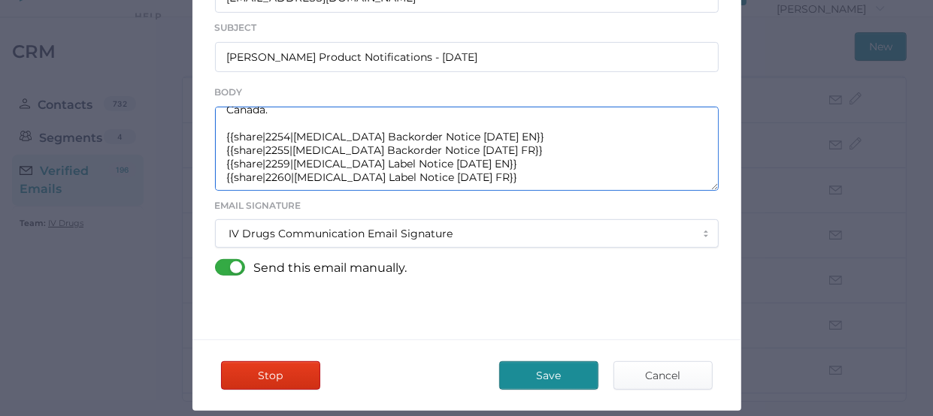
scroll to position [356, 0]
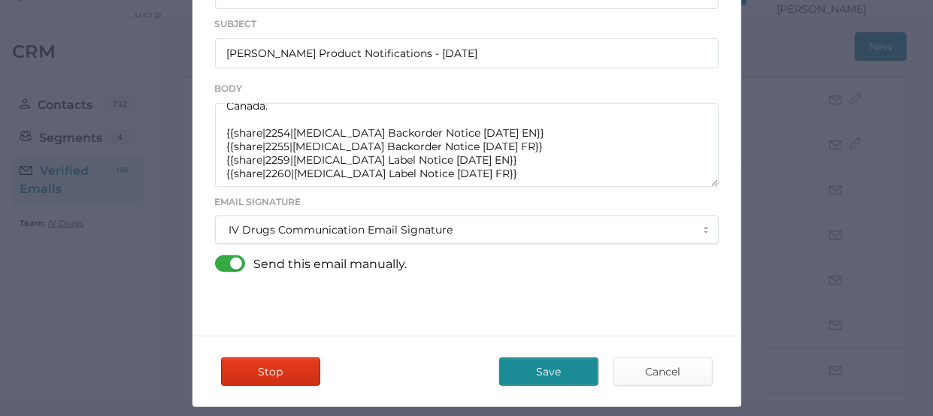
click at [542, 370] on span "Save" at bounding box center [548, 372] width 71 height 27
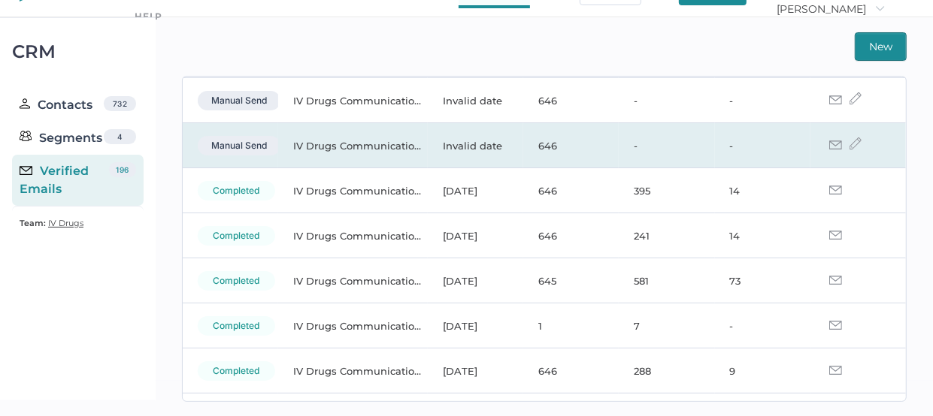
click at [829, 146] on img at bounding box center [835, 145] width 13 height 9
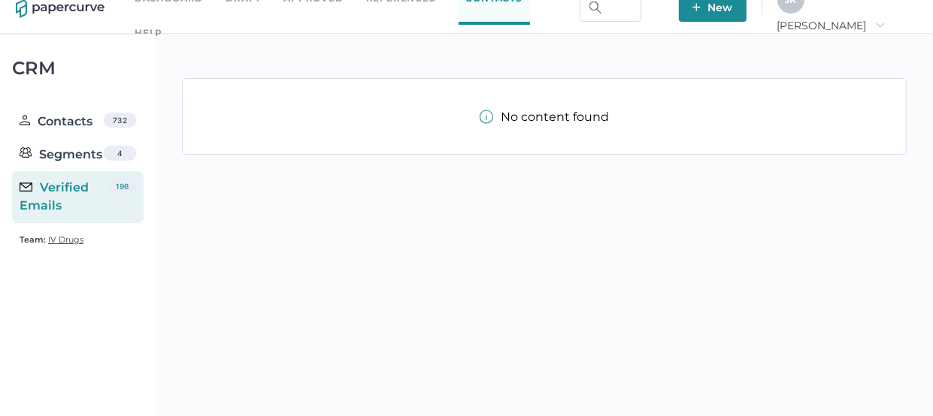
click at [65, 186] on div "Verified Emails" at bounding box center [64, 197] width 89 height 36
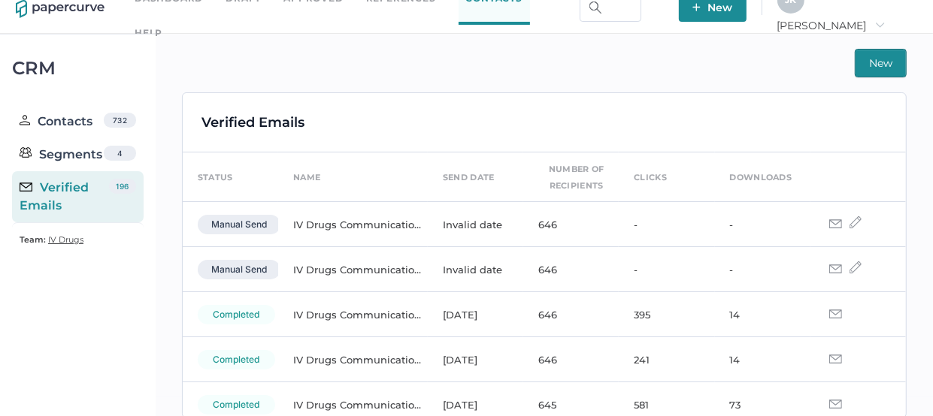
scroll to position [35, 0]
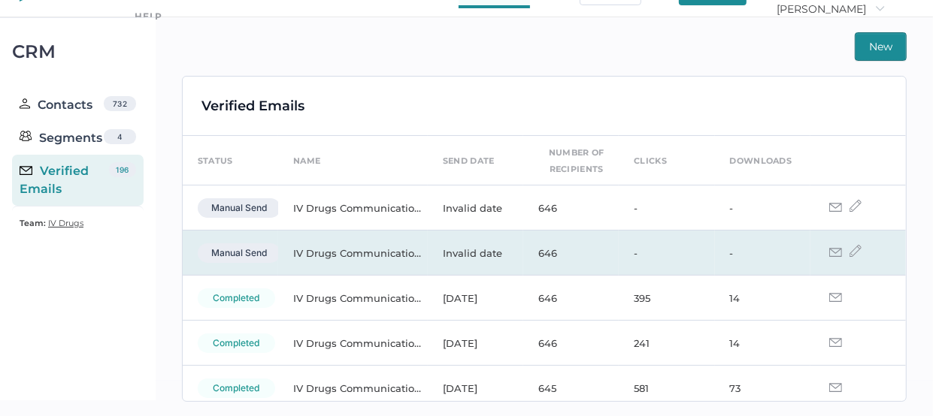
click at [849, 251] on img at bounding box center [855, 251] width 12 height 12
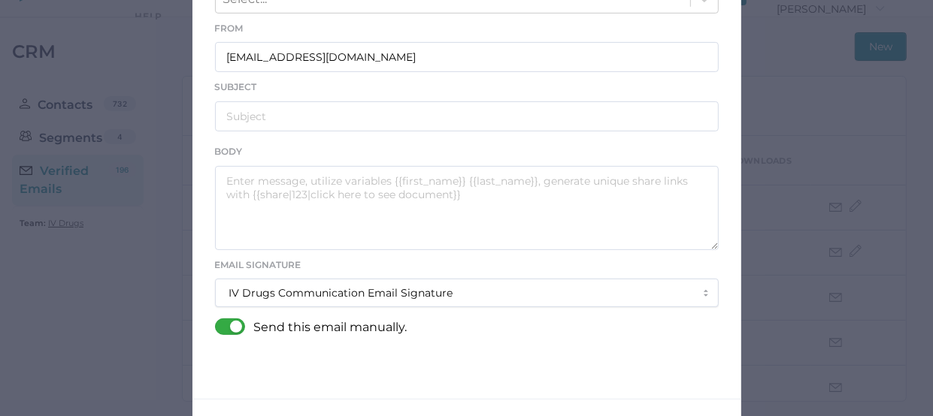
scroll to position [295, 0]
type input "IV Drugs Communications"
type input "Fresenius Kabi Product Notifications - 09.19.2025"
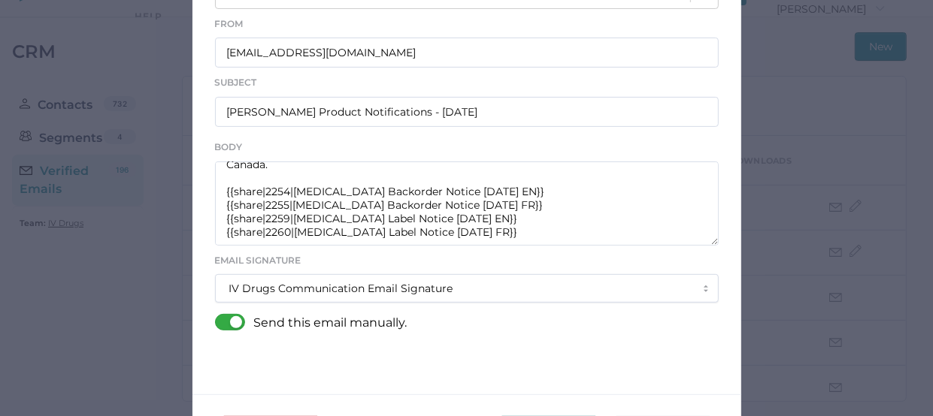
scroll to position [298, 0]
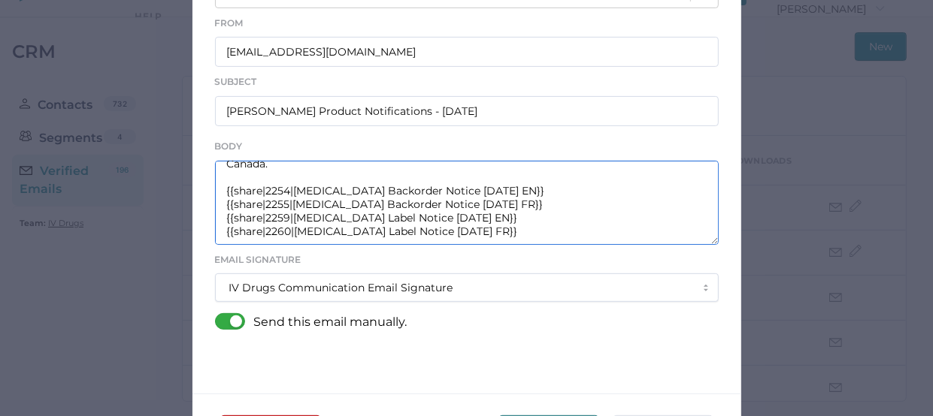
drag, startPoint x: 506, startPoint y: 224, endPoint x: 220, endPoint y: 212, distance: 285.9
click at [220, 212] on textarea "Good afternoon, Please see the links below for the most recent announcements fr…" at bounding box center [467, 203] width 504 height 84
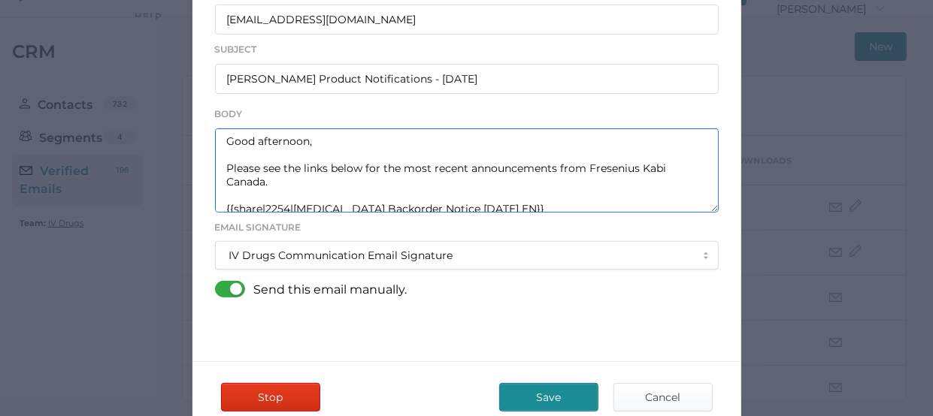
scroll to position [0, 0]
type textarea "Good afternoon, Please see the links below for the most recent announcements fr…"
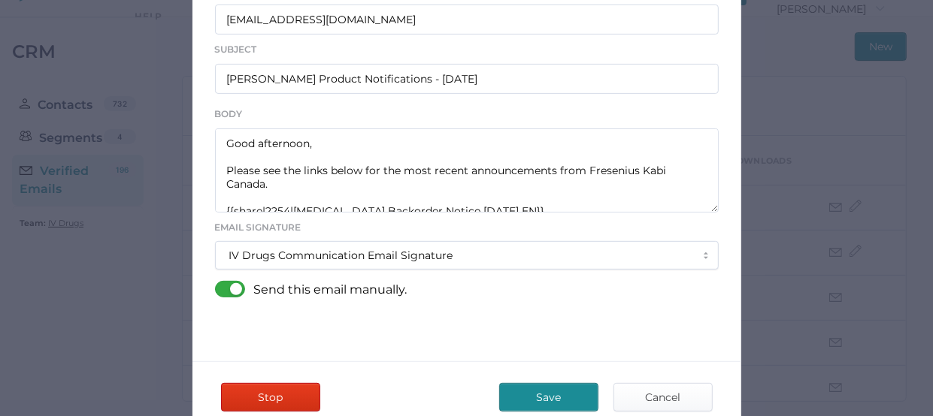
click at [537, 387] on span "Save" at bounding box center [548, 397] width 71 height 27
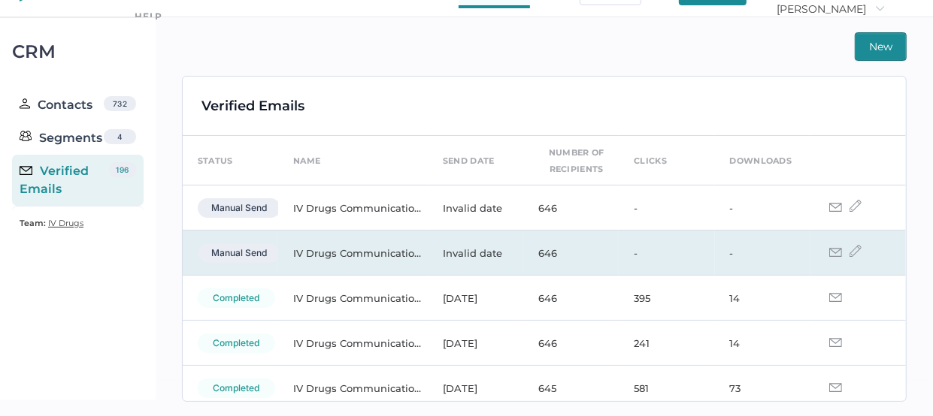
click at [849, 250] on img at bounding box center [855, 251] width 12 height 12
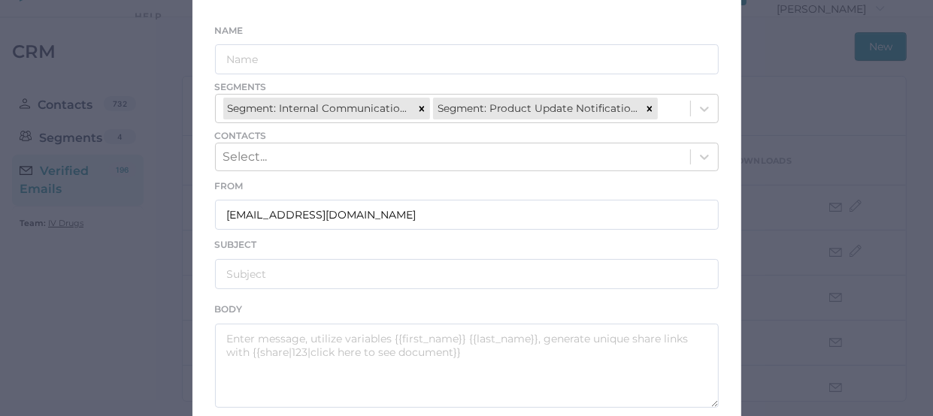
scroll to position [151, 0]
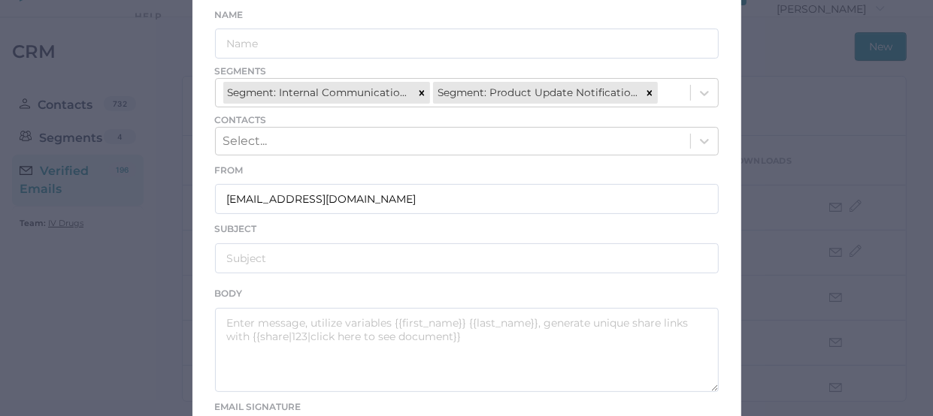
type input "IV Drugs Communications"
type input "Fresenius Kabi Product Notifications - 09.19.2025"
type textarea "Good afternoon, Please see the links below for the most recent announcements fr…"
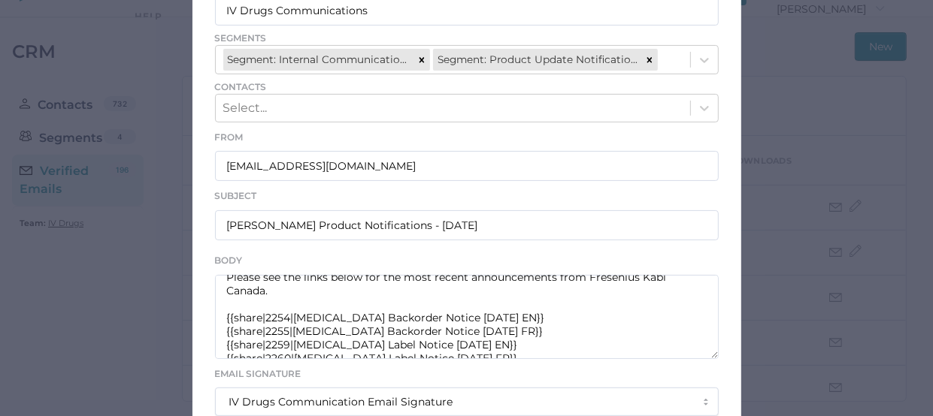
scroll to position [53, 0]
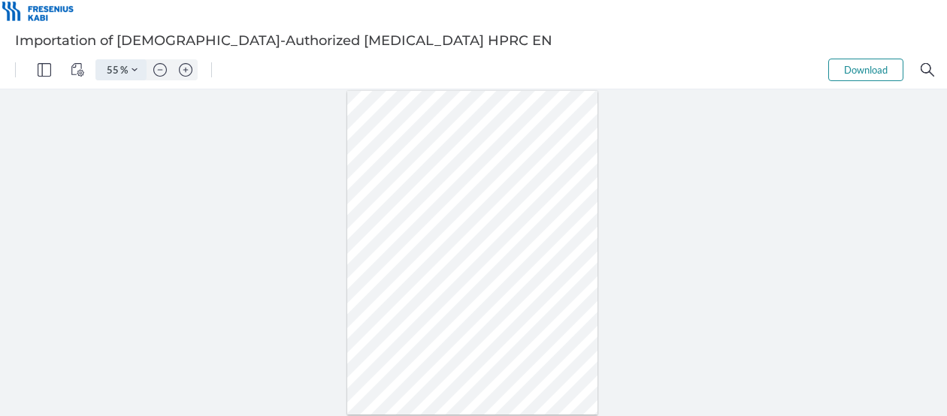
click at [136, 68] on img "Zoom Controls" at bounding box center [135, 70] width 6 height 6
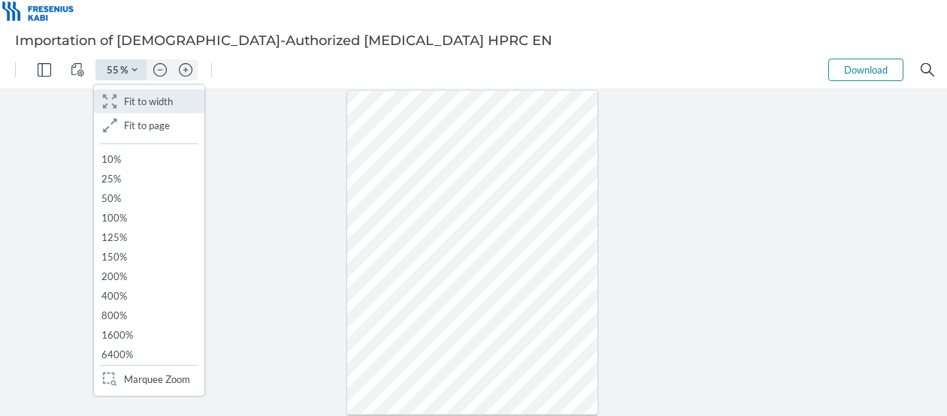
click at [138, 109] on button ".cls-1{fill:#abb0c4;} icon - header - zoom - fit to width Fit to width" at bounding box center [149, 101] width 111 height 24
type input "201"
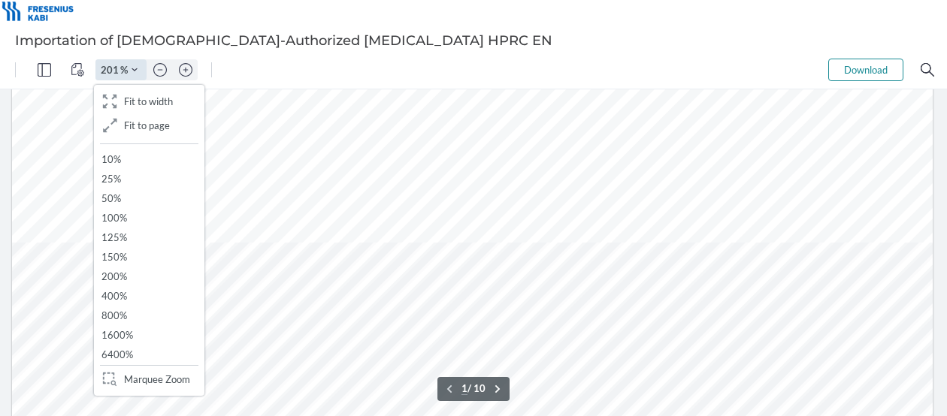
scroll to position [538, 0]
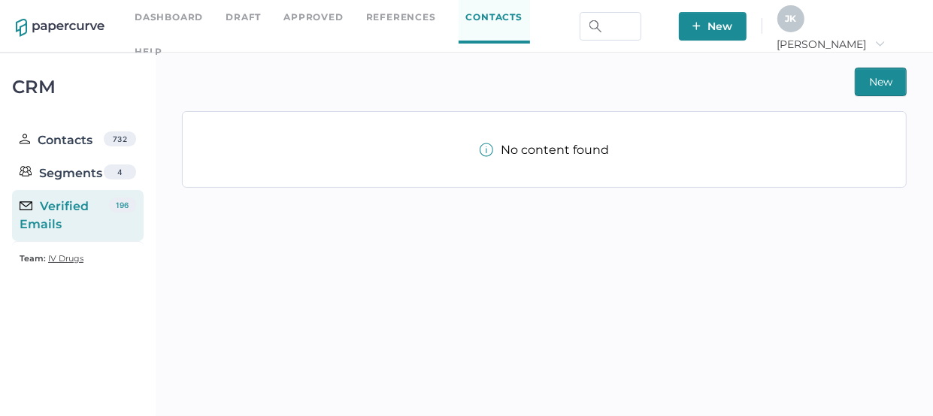
scroll to position [19, 0]
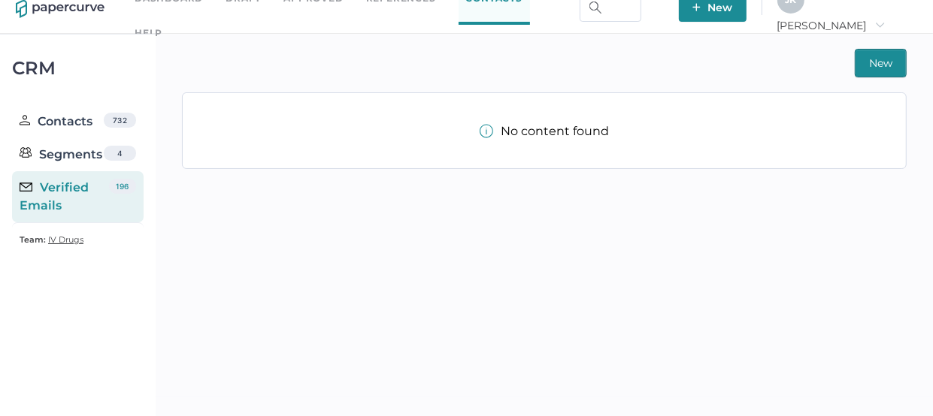
click at [72, 186] on div "Verified Emails" at bounding box center [64, 197] width 89 height 36
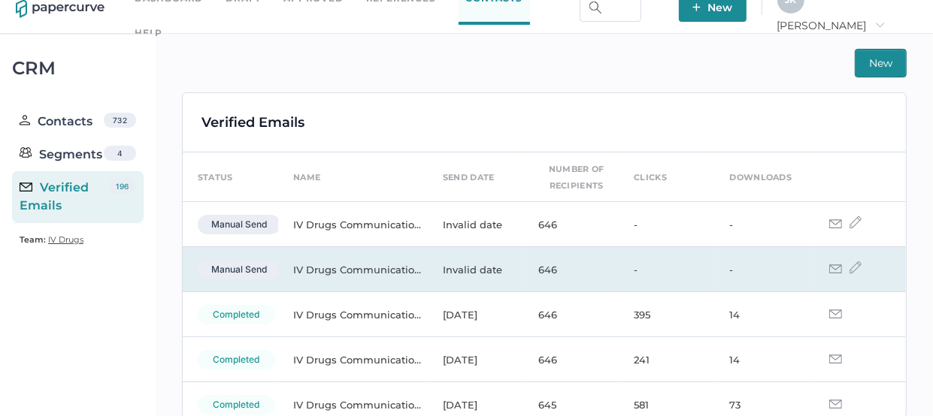
click at [849, 265] on img at bounding box center [855, 268] width 12 height 12
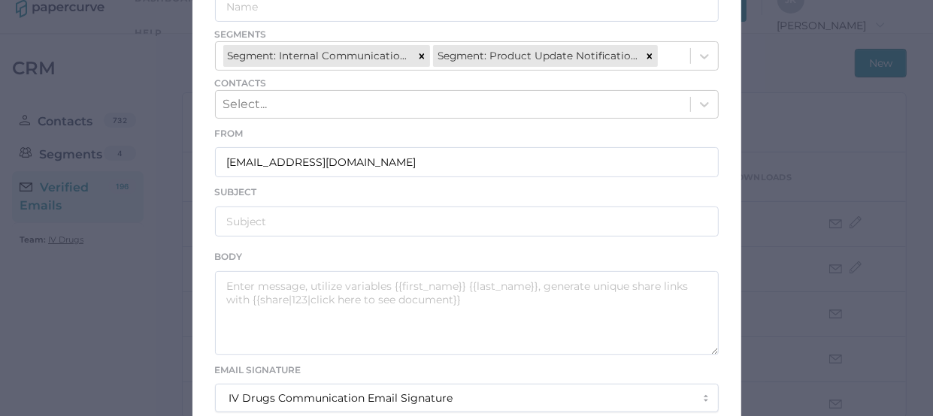
scroll to position [247, 0]
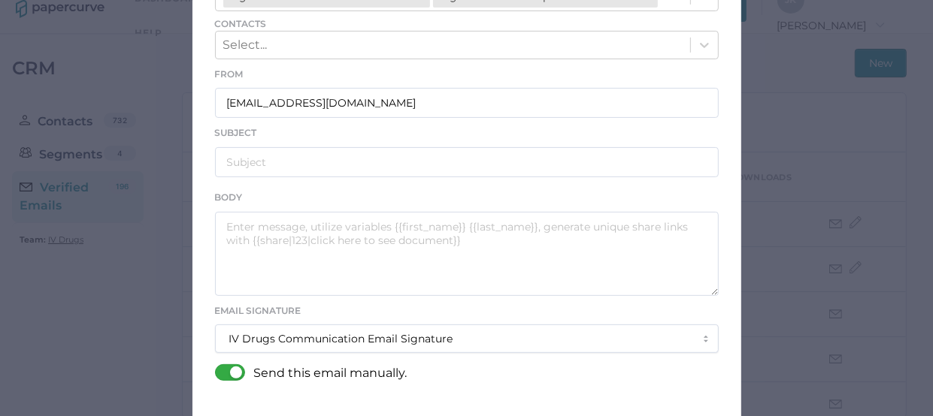
type input "IV Drugs Communications"
type input "[PERSON_NAME] Product Notifications - [DATE]"
type textarea "Good afternoon, Please see the links below for the most recent announcements fr…"
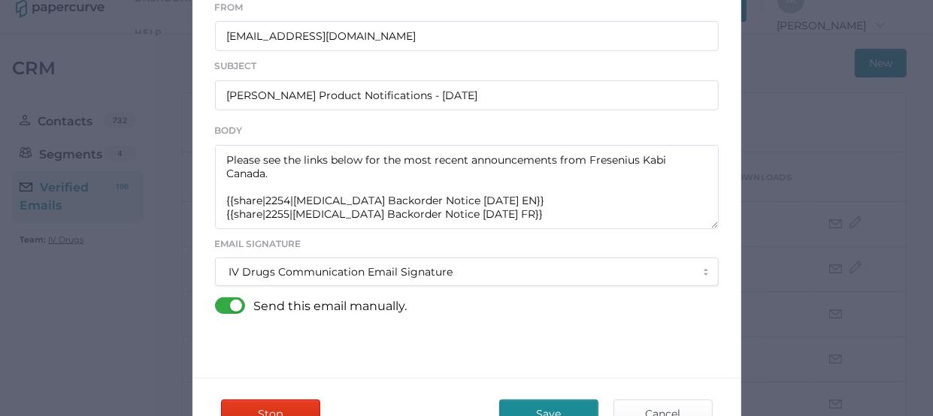
scroll to position [324, 0]
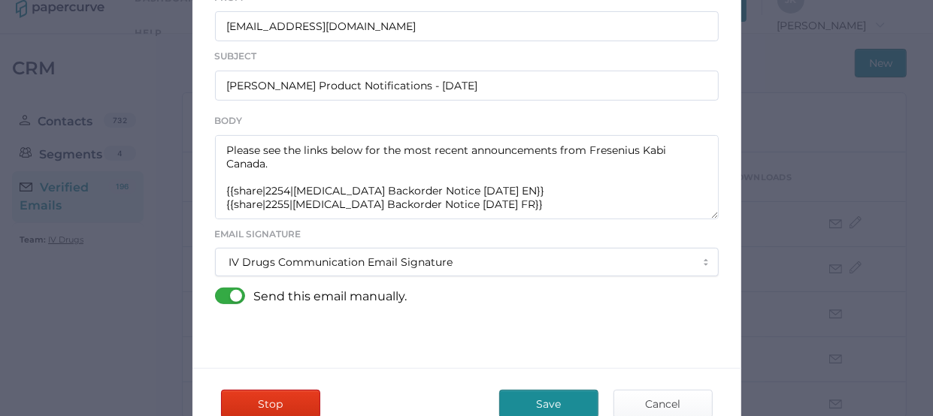
click at [216, 289] on div at bounding box center [234, 296] width 39 height 17
click at [218, 290] on input "checkbox" at bounding box center [218, 290] width 0 height 0
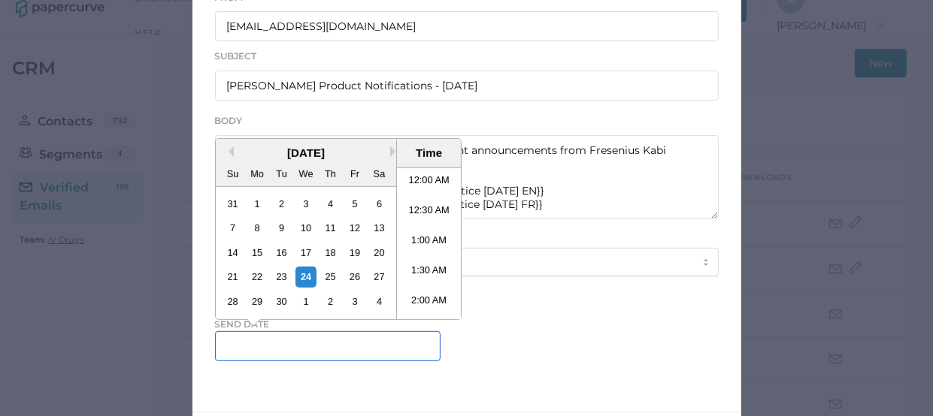
click at [346, 338] on input "text" at bounding box center [328, 347] width 226 height 30
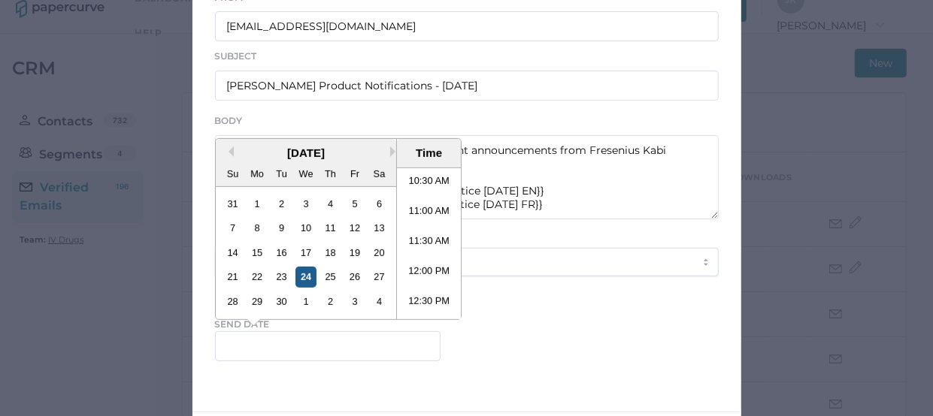
click at [295, 273] on div "24" at bounding box center [305, 277] width 20 height 20
click at [415, 235] on li "11:30 AM" at bounding box center [429, 244] width 64 height 30
type input "September 24, 2025 11:30 AM"
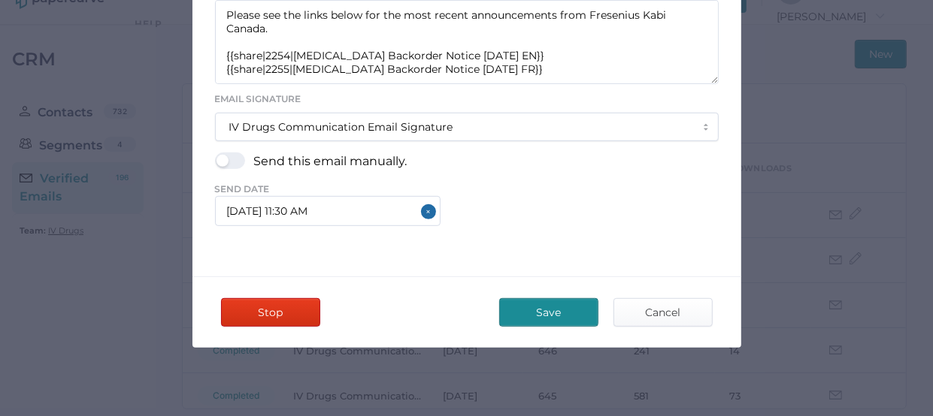
scroll to position [35, 0]
click at [543, 309] on span "Save" at bounding box center [548, 312] width 71 height 27
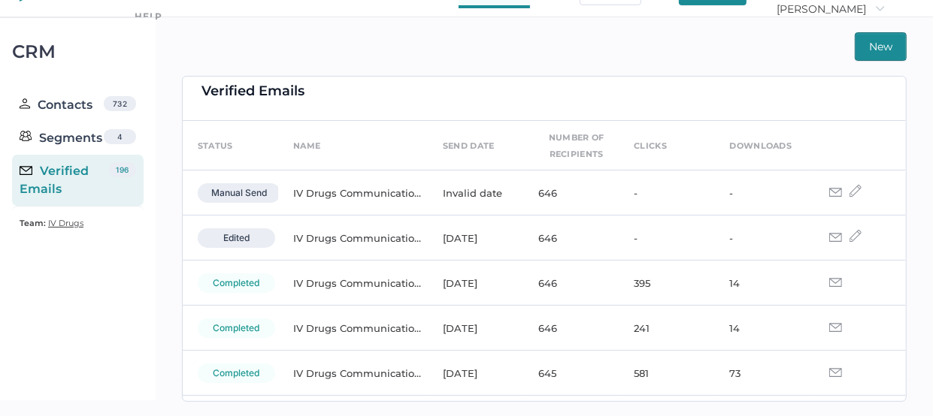
scroll to position [38, 0]
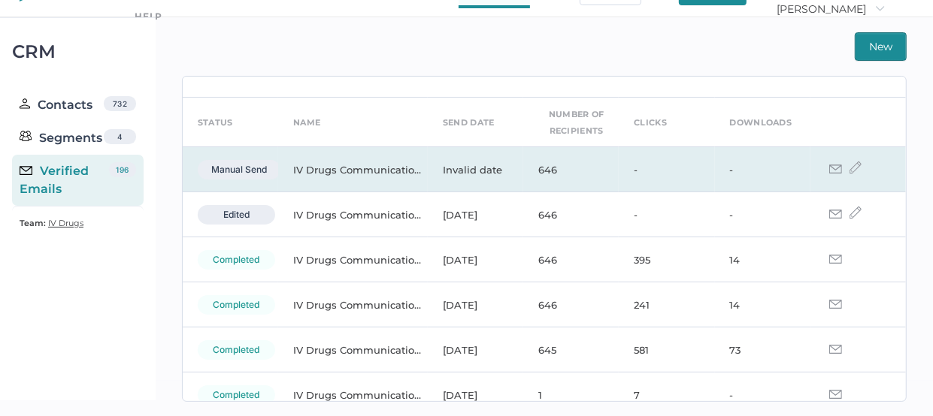
click at [849, 165] on img at bounding box center [855, 168] width 12 height 12
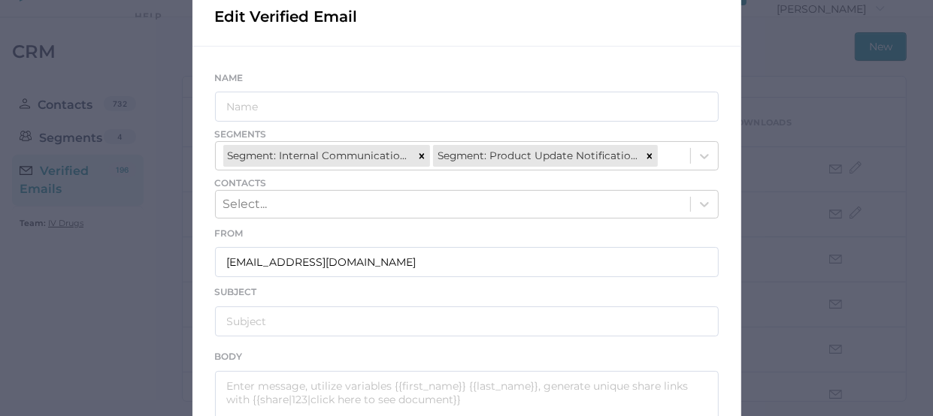
scroll to position [109, 0]
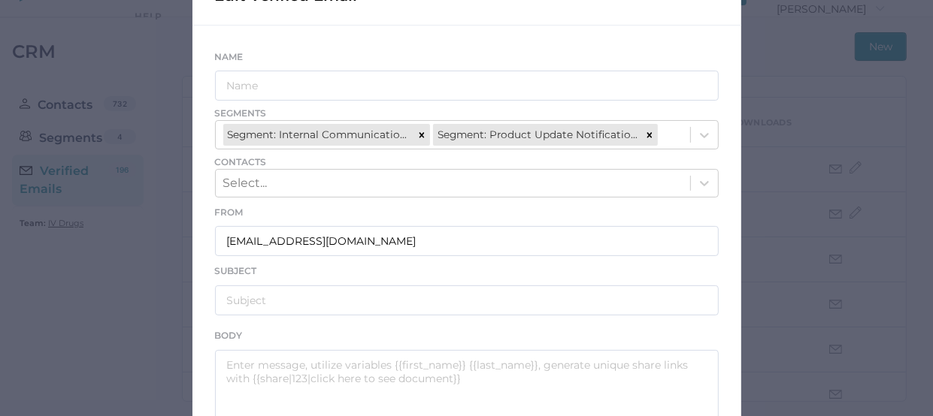
type input "IV Drugs Communications"
type input "[PERSON_NAME] Product Notifications - [DATE]"
type textarea "Good afternoon, Please see the links below for the most recent announcements fr…"
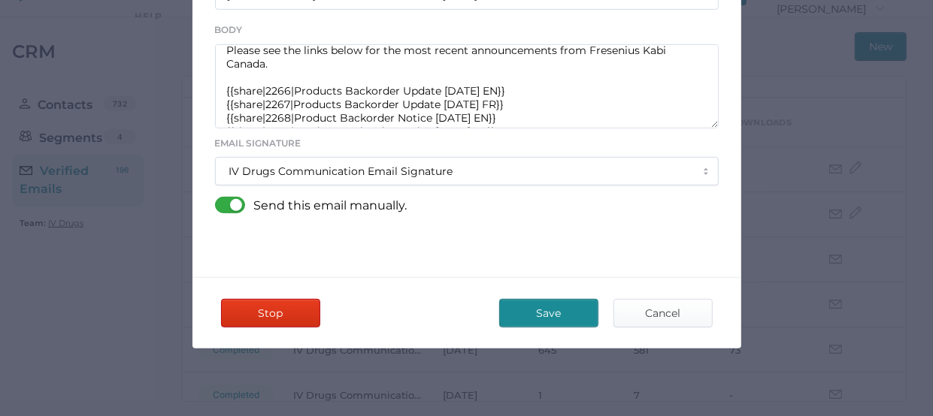
scroll to position [416, 0]
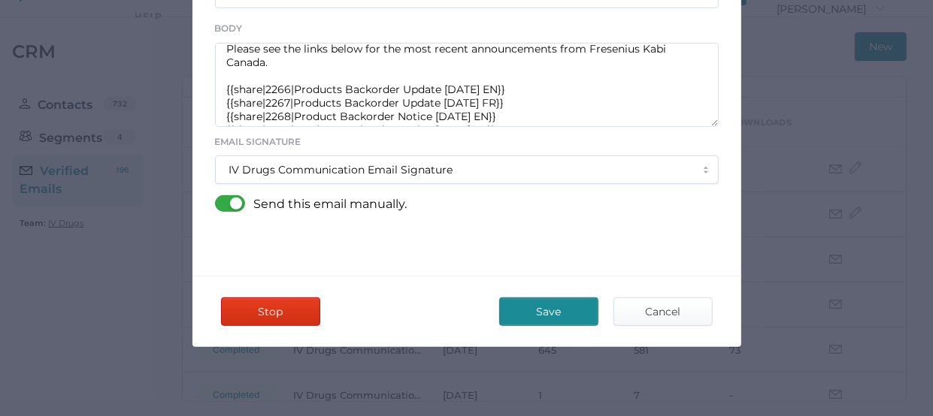
click at [544, 306] on span "Save" at bounding box center [548, 311] width 71 height 27
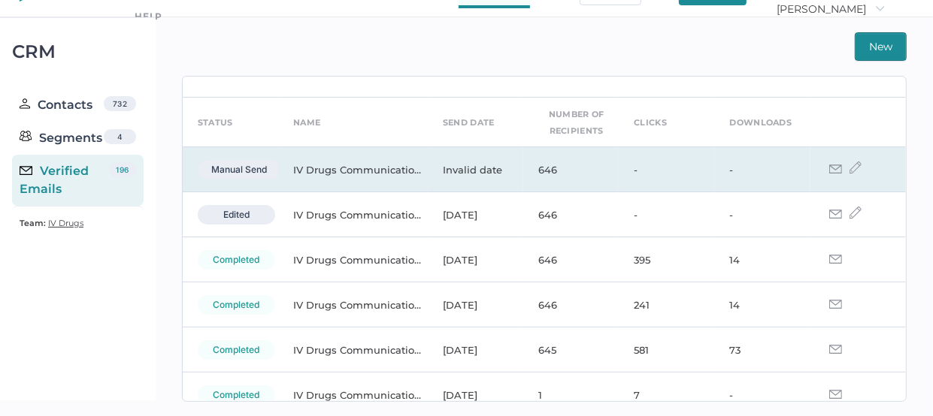
click at [819, 171] on td at bounding box center [857, 169] width 95 height 45
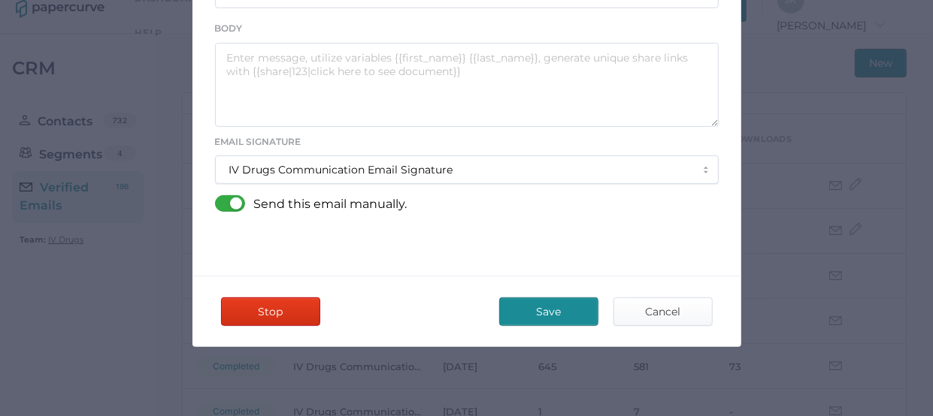
scroll to position [35, 0]
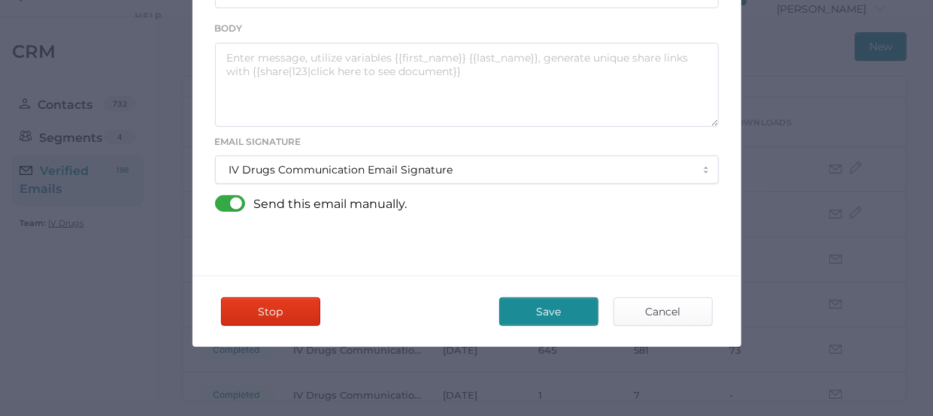
type input "IV Drugs Communications"
type input "Fresenius Kabi Product Notifications - 09.23.2025"
type textarea "Good afternoon, Please see the links below for the most recent announcements fr…"
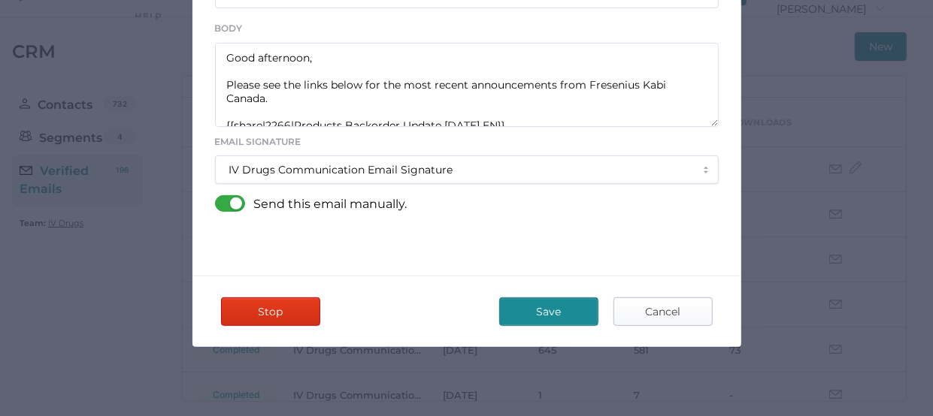
click at [659, 307] on span "Cancel" at bounding box center [663, 311] width 71 height 27
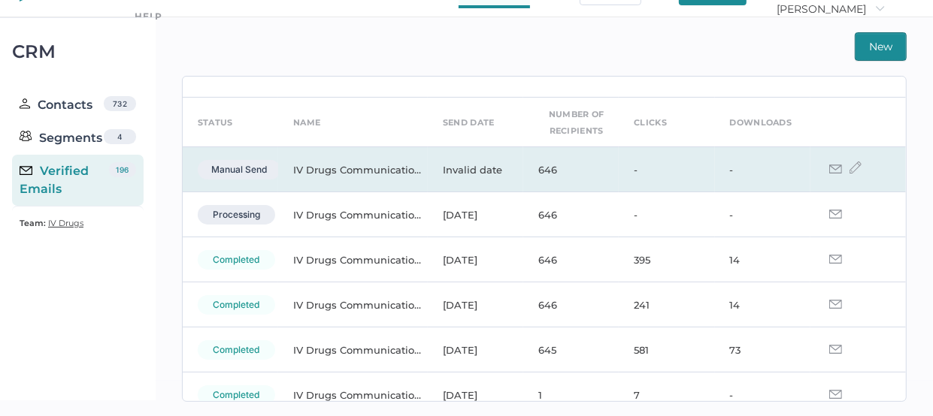
click at [829, 168] on img at bounding box center [835, 169] width 13 height 9
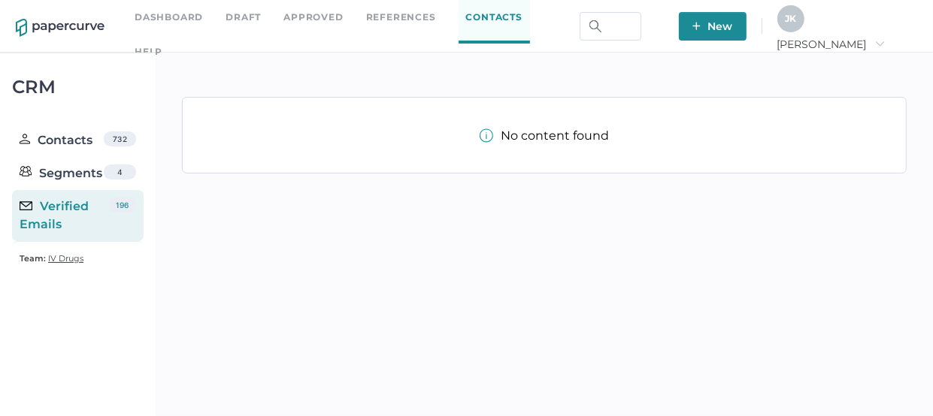
scroll to position [19, 0]
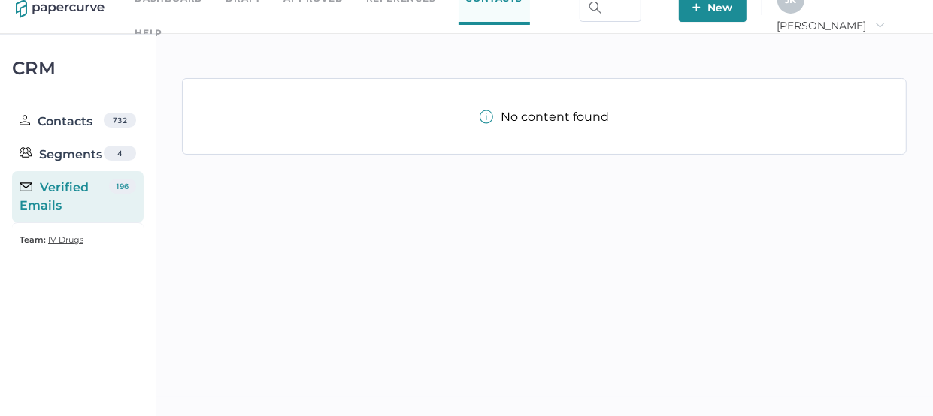
click at [80, 200] on div "Verified Emails" at bounding box center [64, 197] width 89 height 36
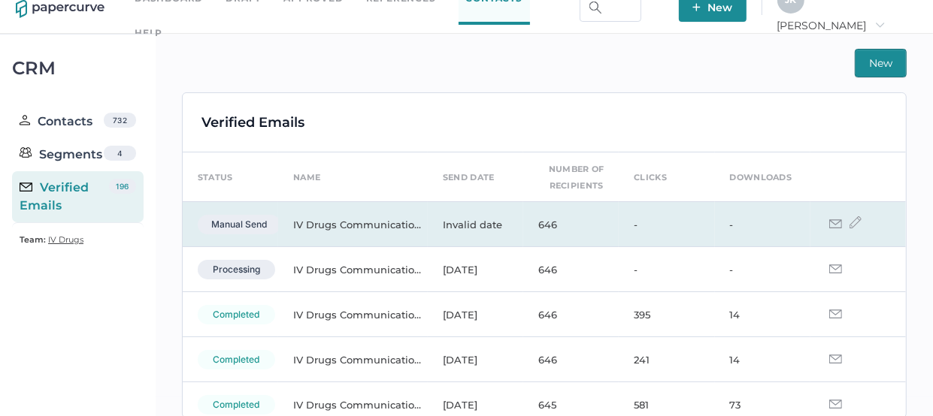
click at [849, 222] on img at bounding box center [855, 223] width 12 height 12
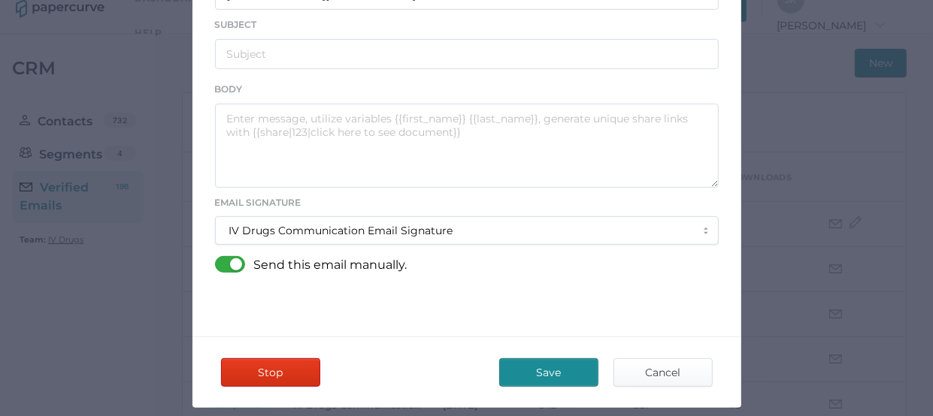
scroll to position [400, 0]
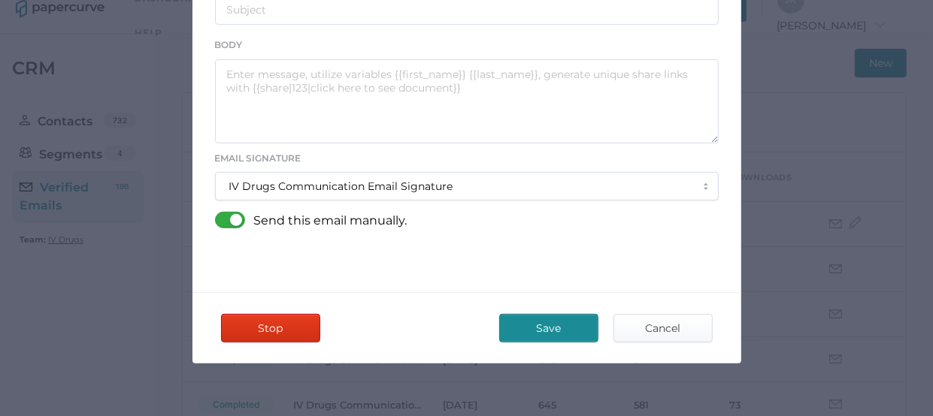
type input "IV Drugs Communications"
type input "[PERSON_NAME] Product Notifications - [DATE]"
type textarea "Good afternoon, Please see the links below for the most recent announcements fr…"
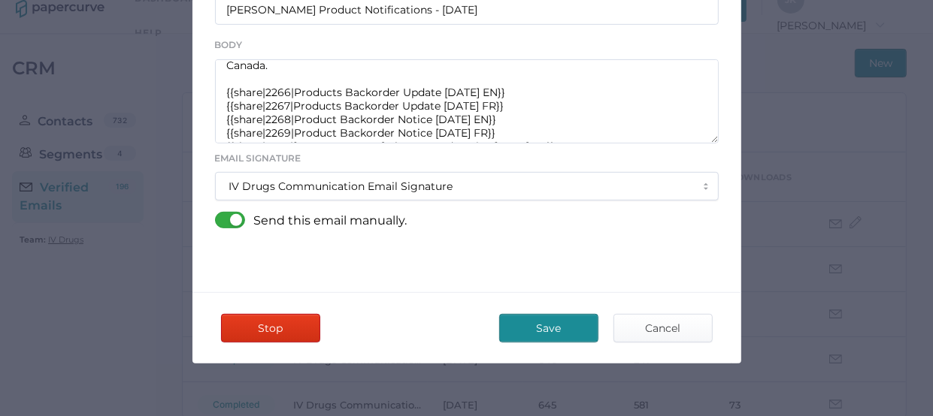
scroll to position [79, 0]
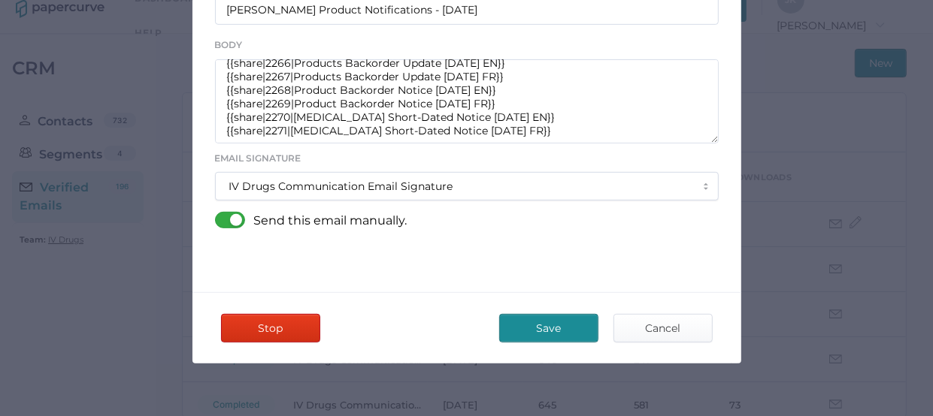
click at [218, 215] on div at bounding box center [234, 220] width 39 height 17
click at [218, 214] on input "checkbox" at bounding box center [218, 214] width 0 height 0
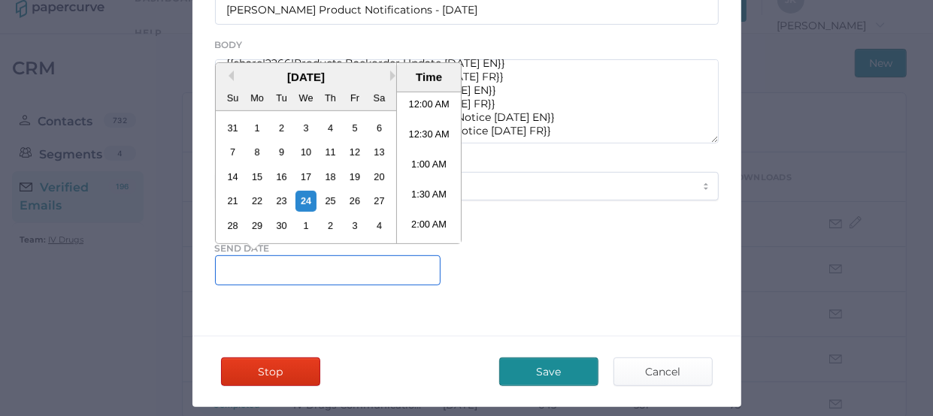
click at [324, 266] on input "text" at bounding box center [328, 271] width 226 height 30
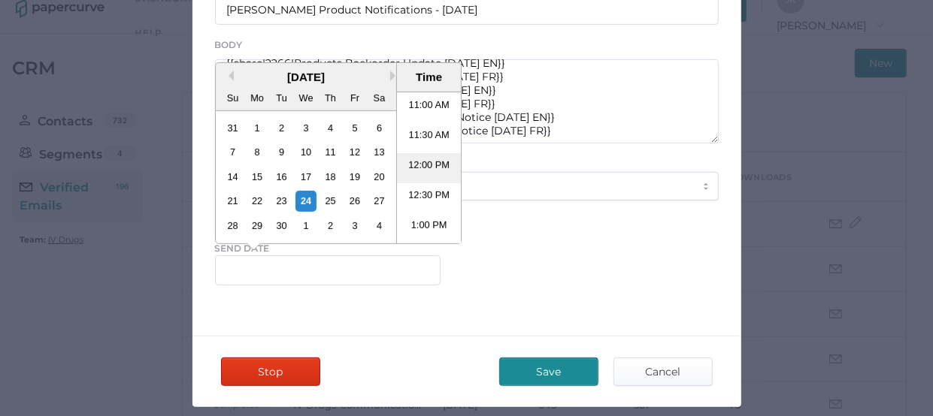
click at [411, 156] on li "12:00 PM" at bounding box center [429, 168] width 64 height 30
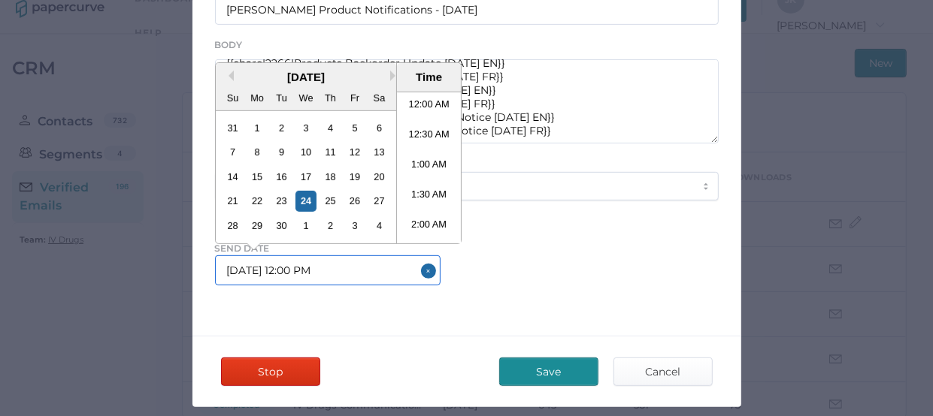
click at [353, 265] on input "[DATE] 12:00 PM" at bounding box center [328, 271] width 226 height 30
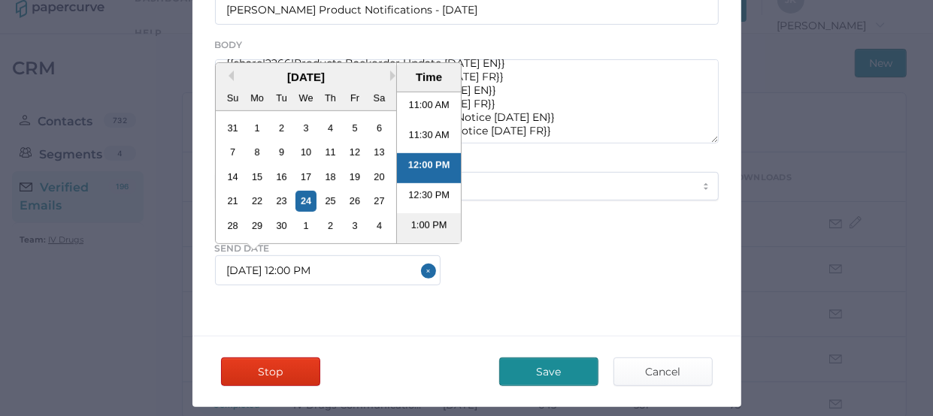
click at [407, 222] on li "1:00 PM" at bounding box center [429, 229] width 64 height 30
type input "[DATE] 1:00 PM"
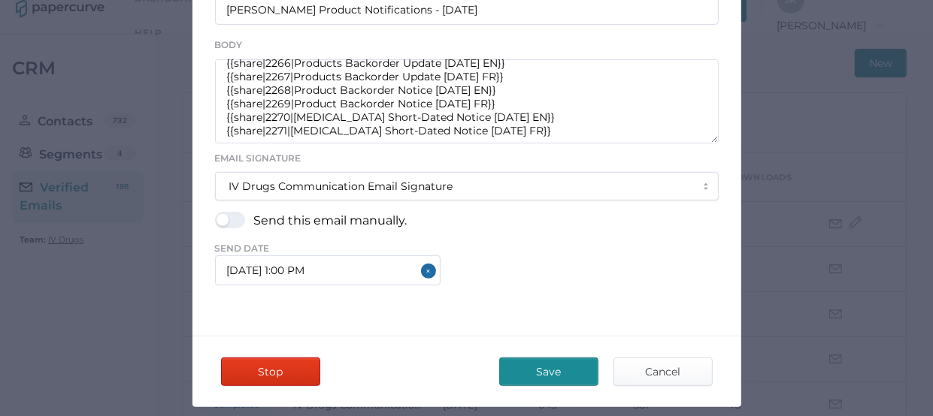
click at [549, 363] on span "Save" at bounding box center [548, 372] width 71 height 27
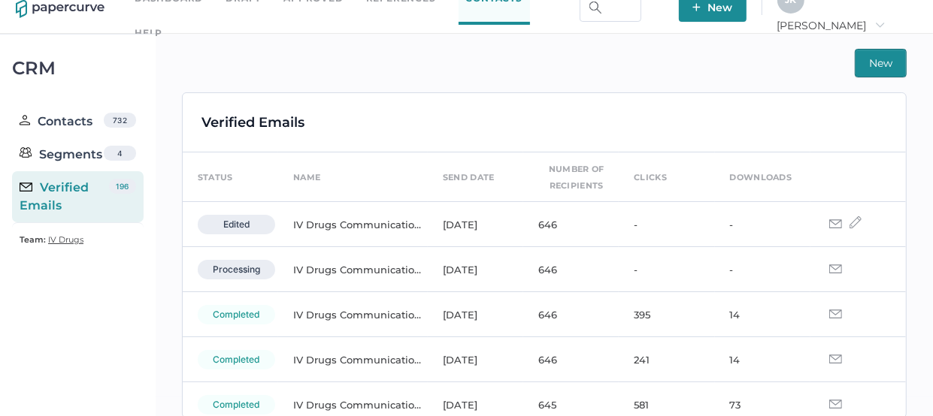
click at [885, 19] on span "[PERSON_NAME]" at bounding box center [831, 26] width 108 height 14
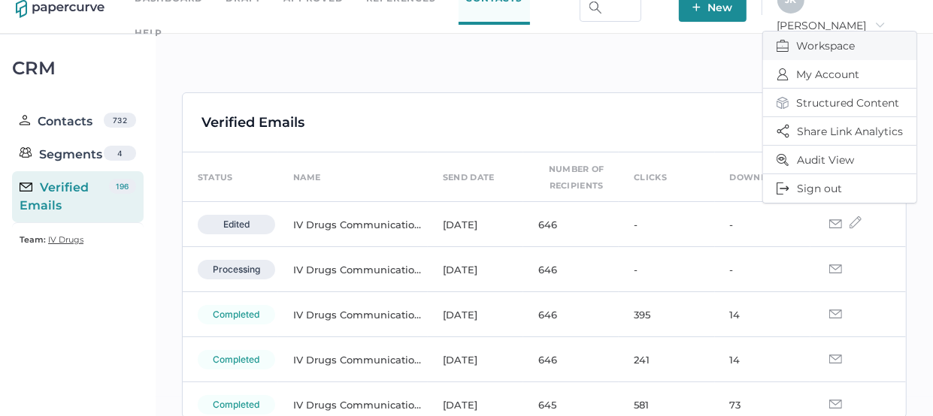
click at [843, 35] on span "Workspace" at bounding box center [840, 46] width 126 height 29
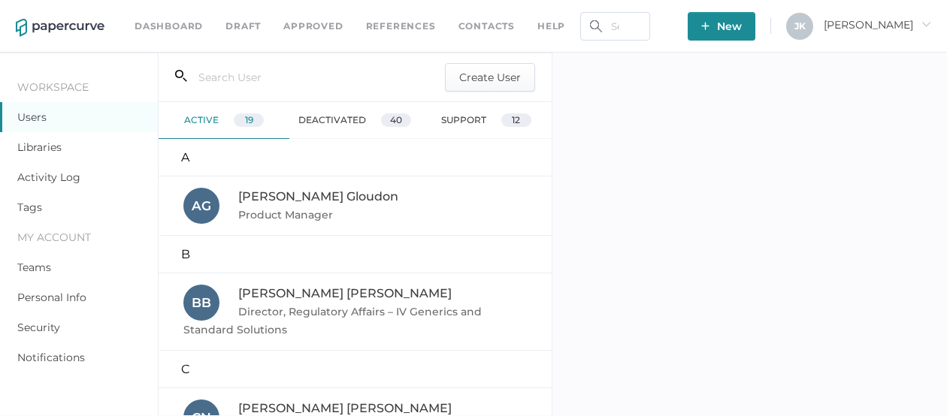
click at [23, 119] on link "Users" at bounding box center [31, 118] width 29 height 14
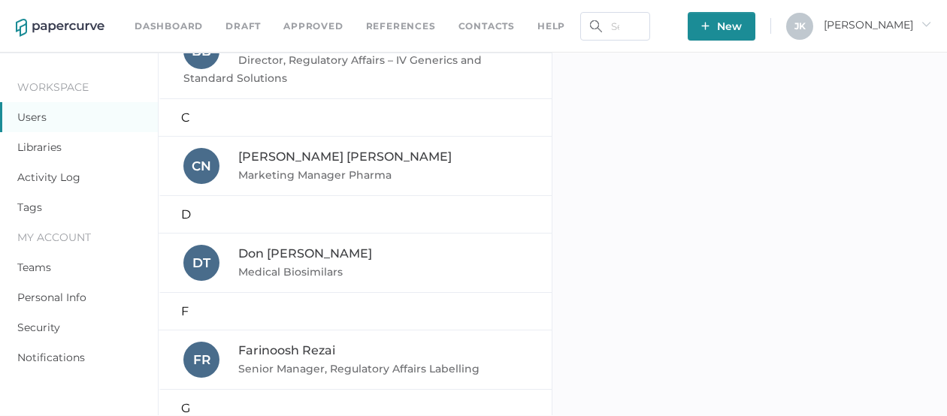
scroll to position [251, 0]
click at [303, 171] on span "Marketing Manager Pharma" at bounding box center [316, 176] width 156 height 14
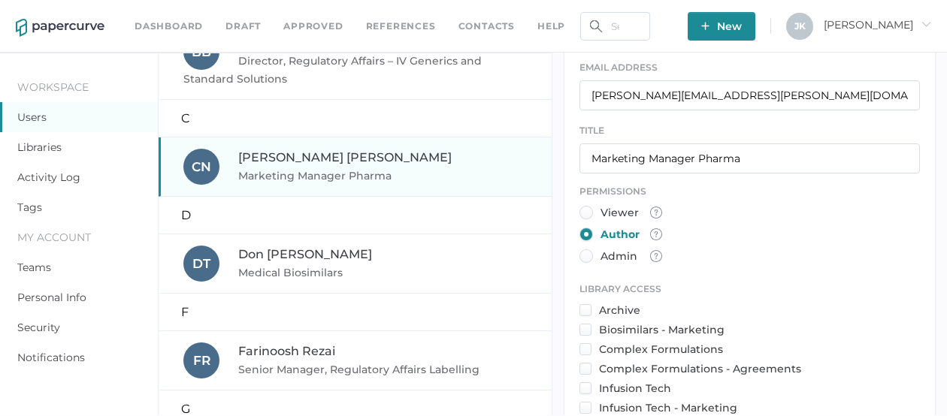
scroll to position [324, 0]
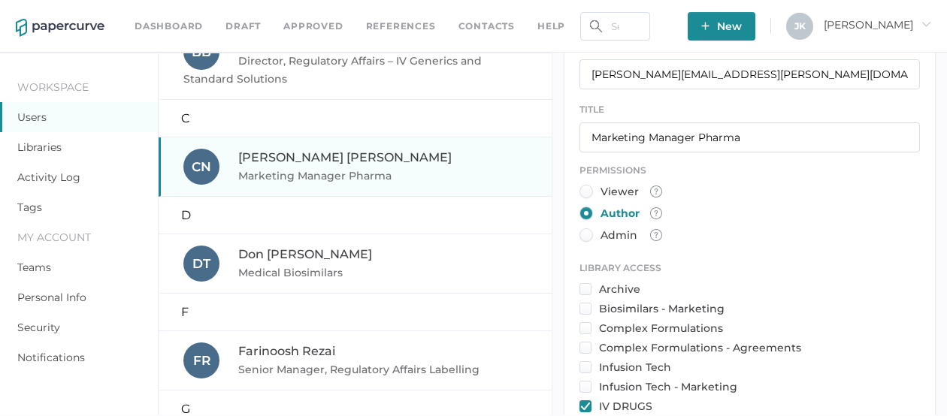
click at [587, 232] on div "Admin" at bounding box center [609, 236] width 58 height 14
click at [583, 231] on input "Admin" at bounding box center [583, 231] width 0 height 0
click at [656, 230] on img at bounding box center [656, 235] width 12 height 12
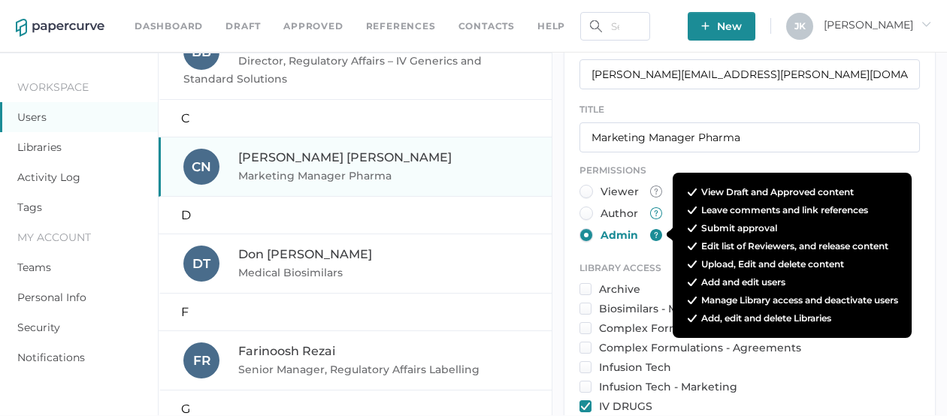
click at [659, 207] on img at bounding box center [656, 213] width 12 height 12
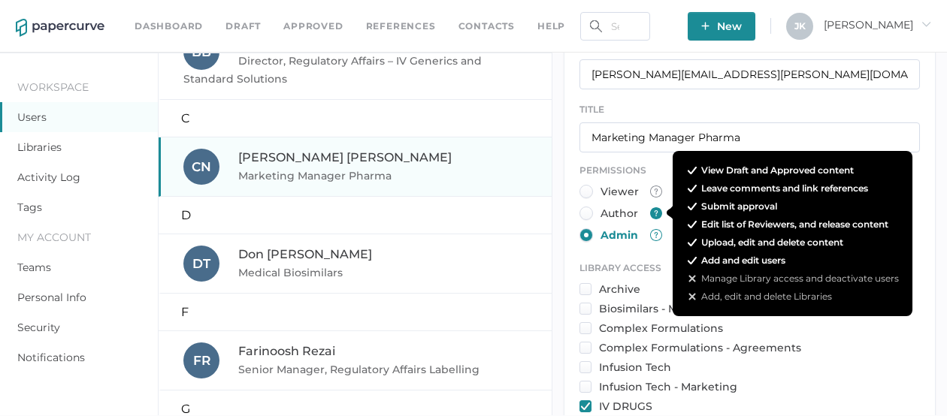
click at [659, 229] on img at bounding box center [656, 235] width 12 height 12
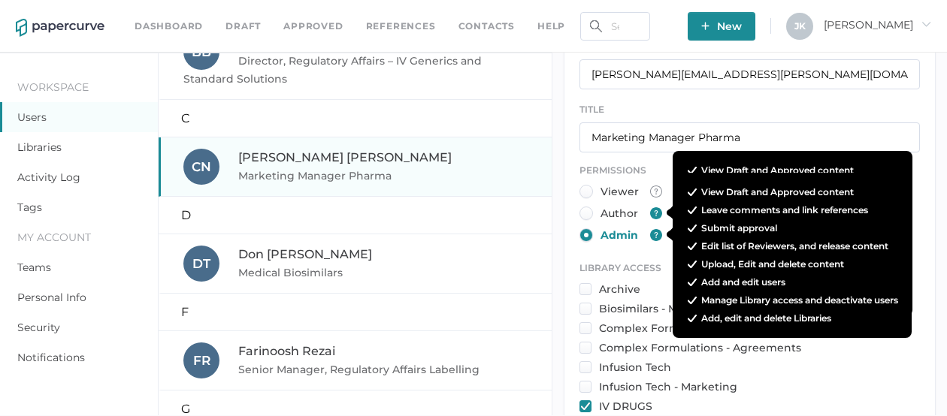
click at [660, 209] on img at bounding box center [656, 213] width 12 height 12
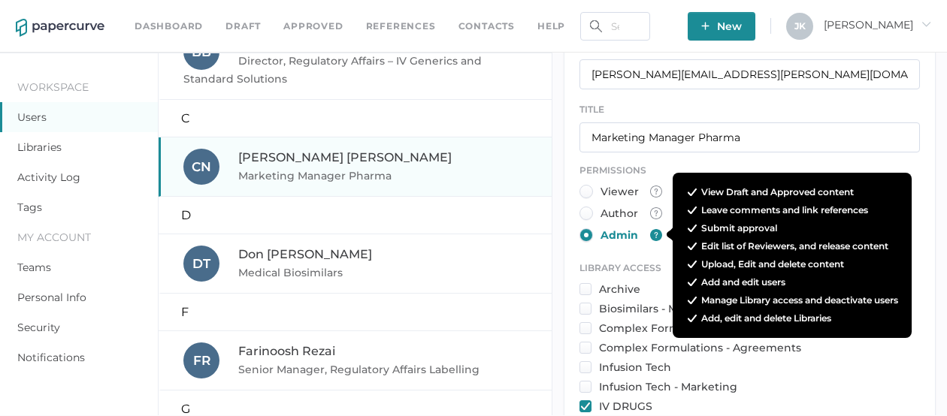
click at [786, 101] on div "TITLE Marketing Manager Pharma" at bounding box center [750, 126] width 341 height 51
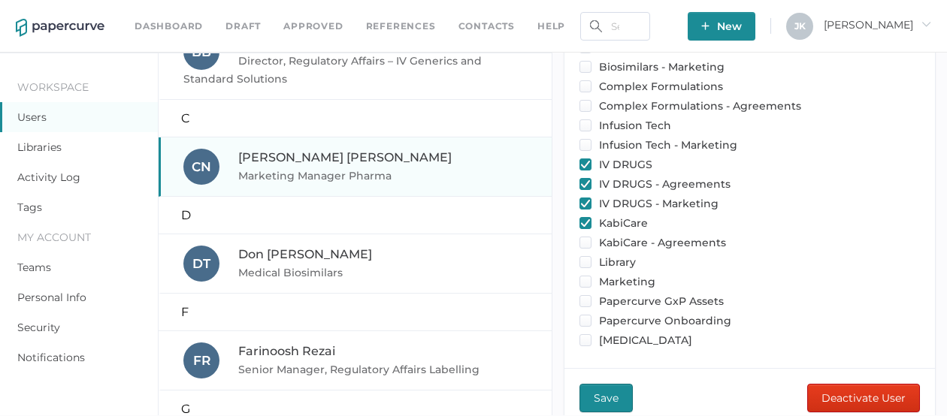
scroll to position [567, 0]
click at [842, 386] on span "Deactivate User" at bounding box center [864, 397] width 84 height 27
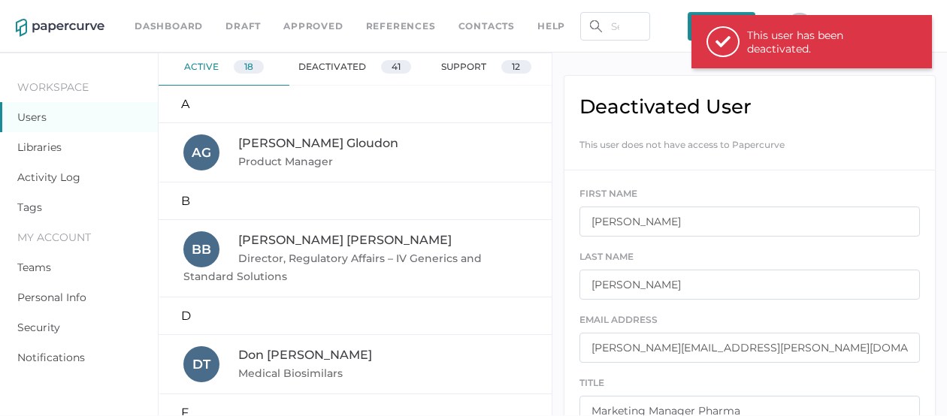
scroll to position [0, 0]
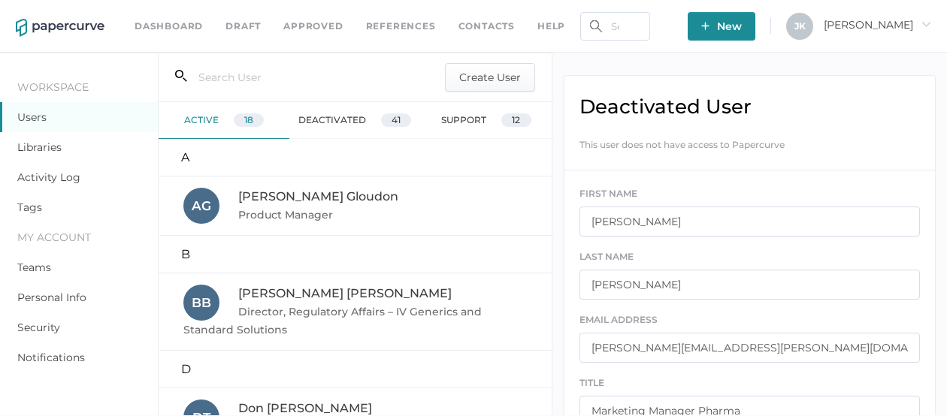
click at [332, 117] on div "deactivated 41" at bounding box center [354, 120] width 131 height 37
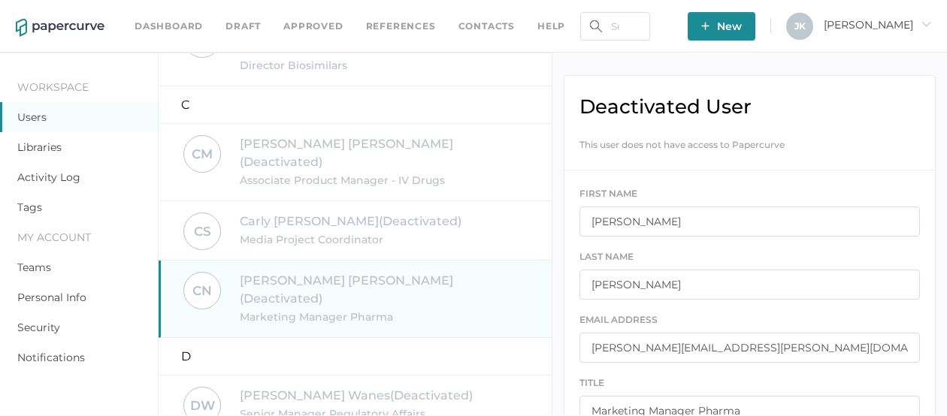
scroll to position [540, 0]
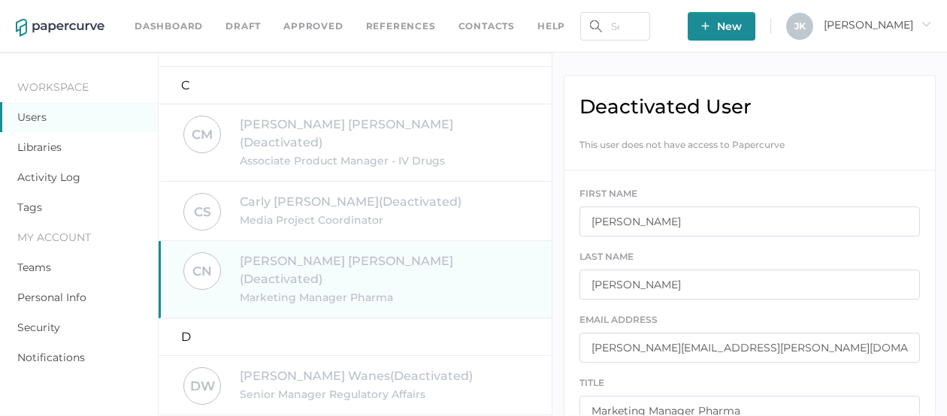
click at [335, 253] on div "[PERSON_NAME] (Deactivated) Marketing Manager Pharma" at bounding box center [356, 280] width 346 height 54
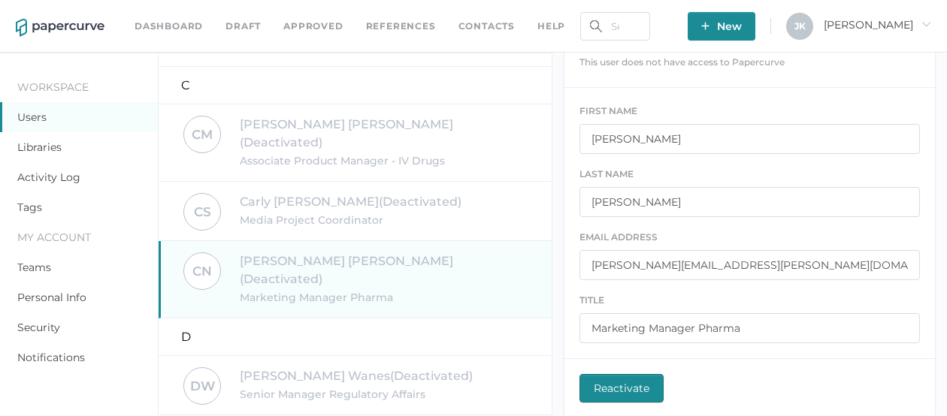
click at [622, 389] on span "Reactivate" at bounding box center [622, 388] width 56 height 27
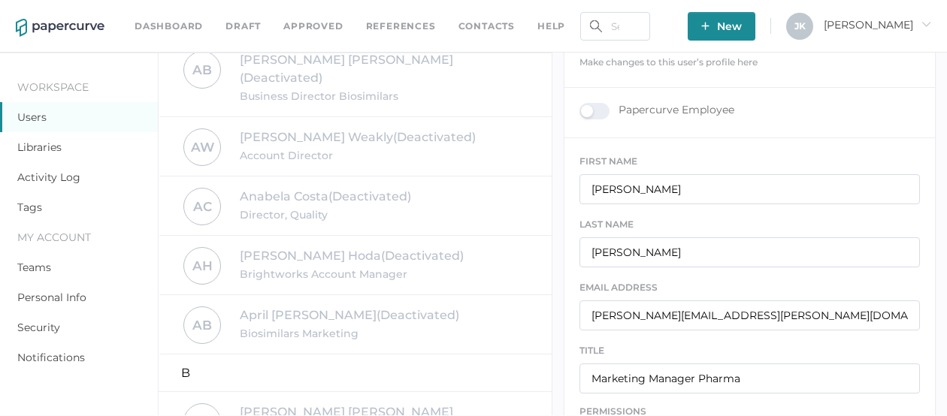
scroll to position [0, 0]
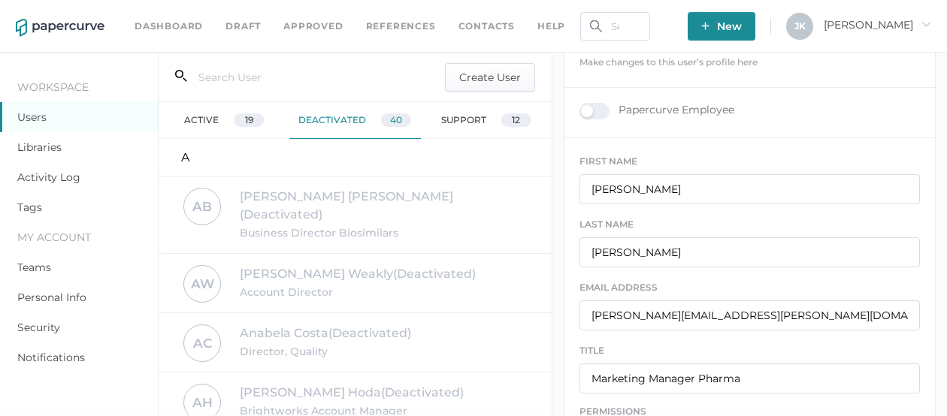
click at [211, 119] on div "active 19" at bounding box center [224, 120] width 131 height 37
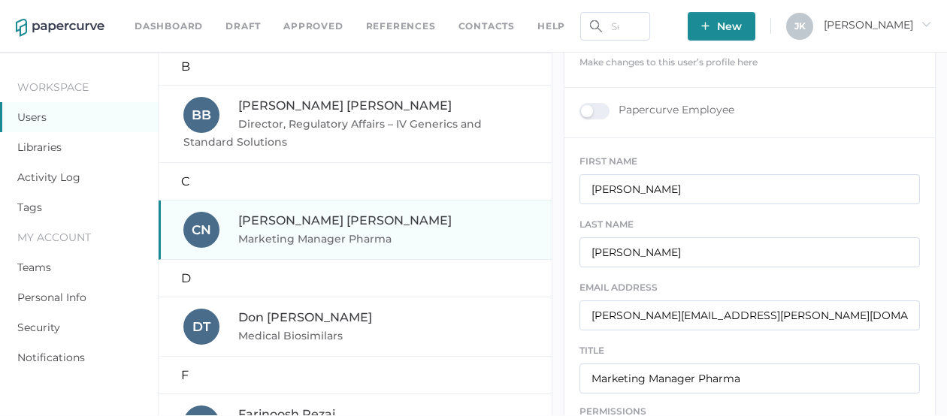
scroll to position [205, 0]
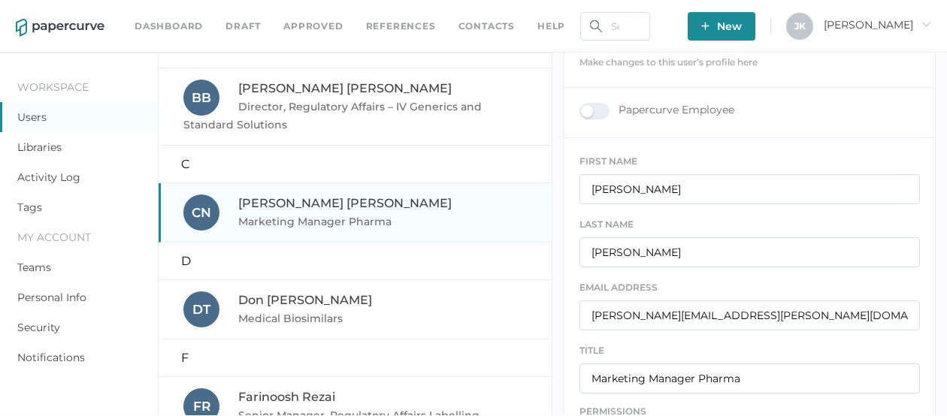
click at [491, 26] on link "Contacts" at bounding box center [487, 26] width 56 height 17
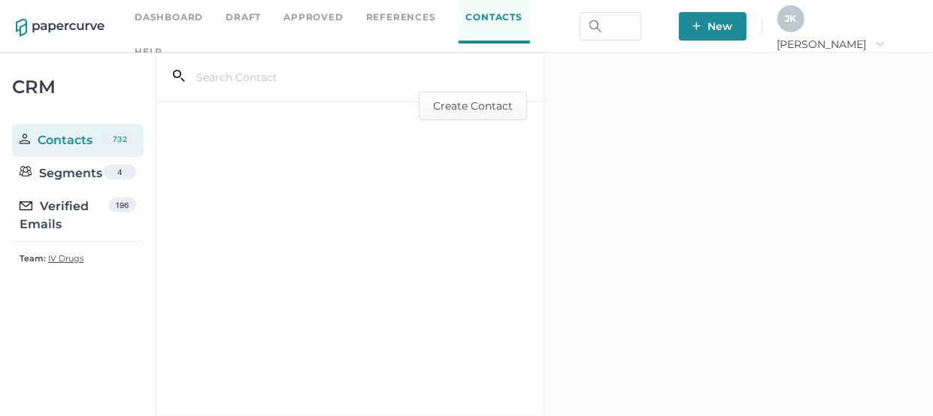
click at [60, 208] on div "Verified Emails" at bounding box center [64, 216] width 89 height 36
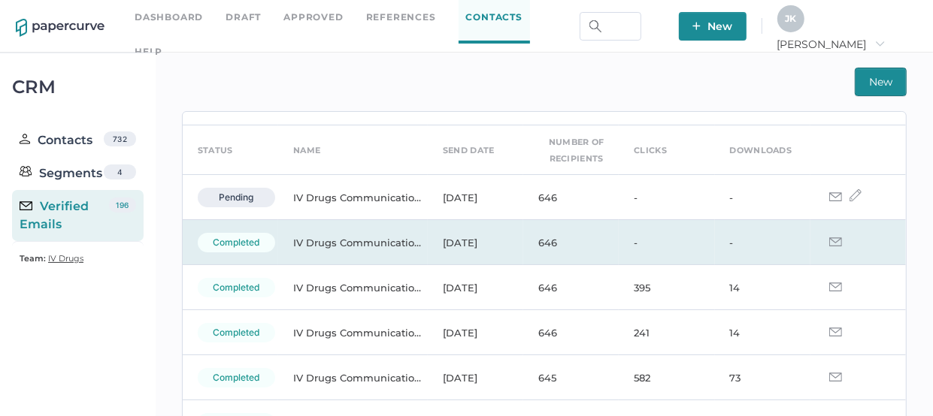
scroll to position [64, 0]
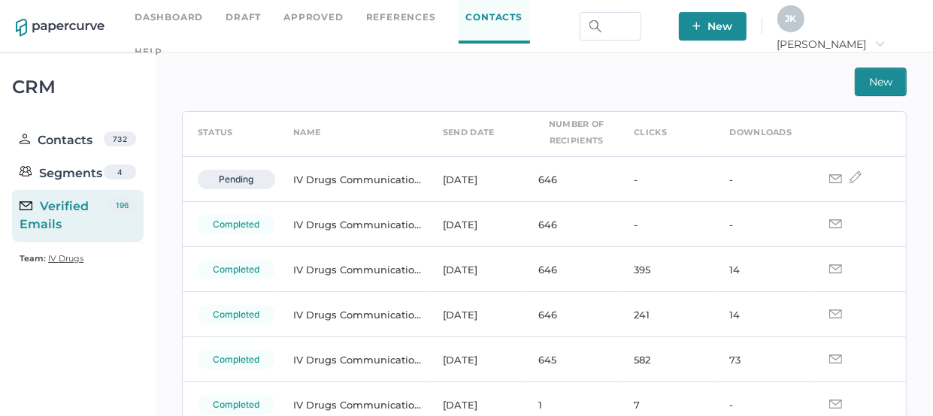
click at [796, 24] on span "J K" at bounding box center [790, 18] width 11 height 11
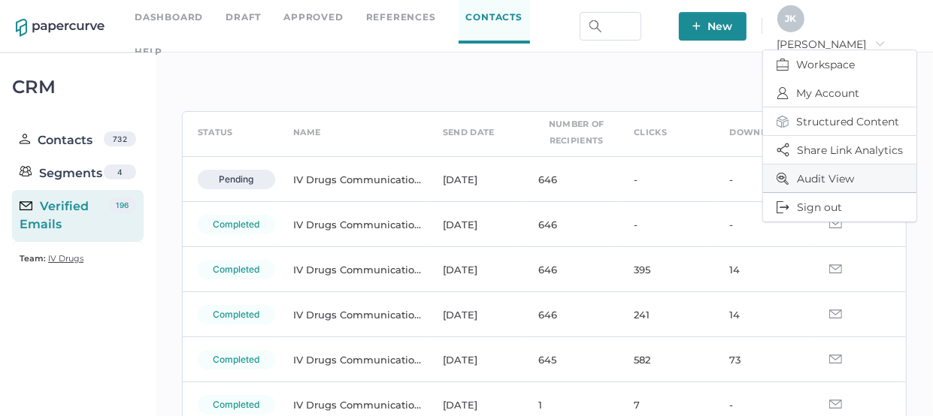
click at [822, 171] on span "Audit View" at bounding box center [840, 179] width 126 height 28
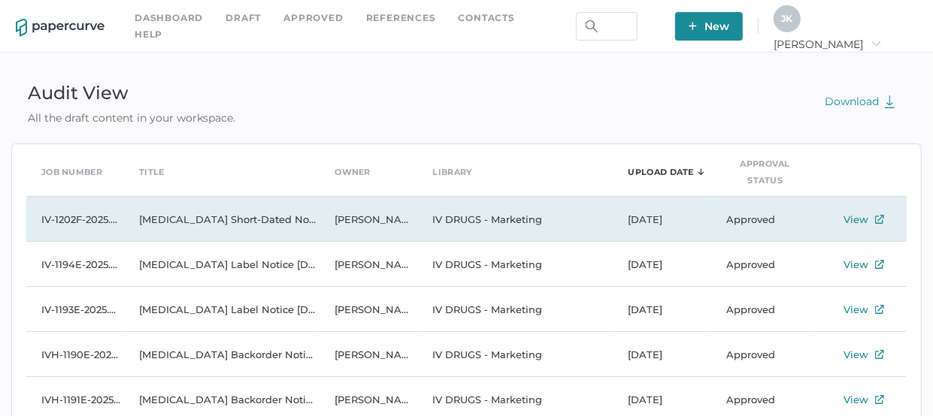
click at [859, 217] on div "View" at bounding box center [855, 219] width 25 height 18
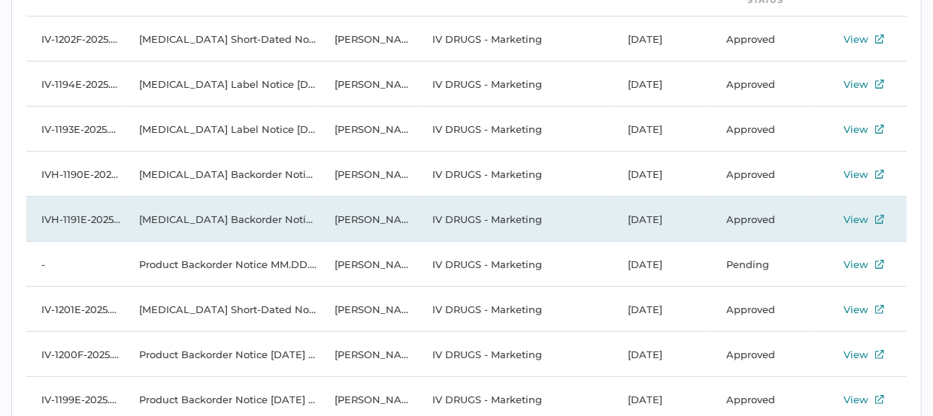
scroll to position [193, 0]
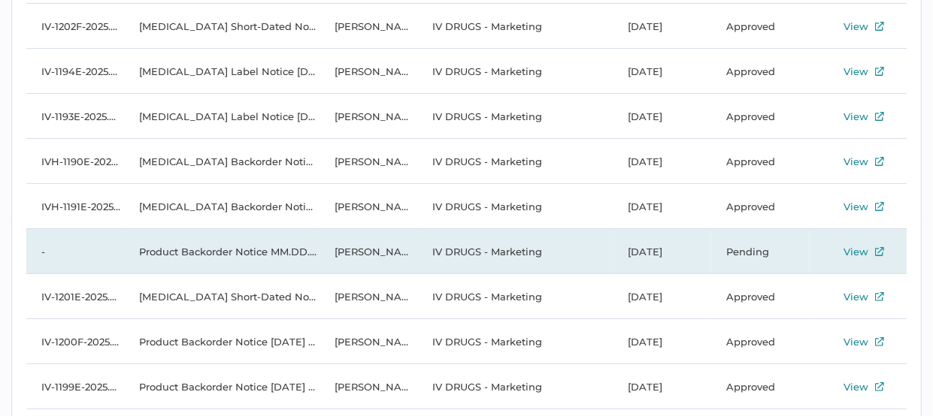
click at [272, 254] on td "Product Backorder Notice MM.DD.YYYY ENG" at bounding box center [221, 251] width 195 height 45
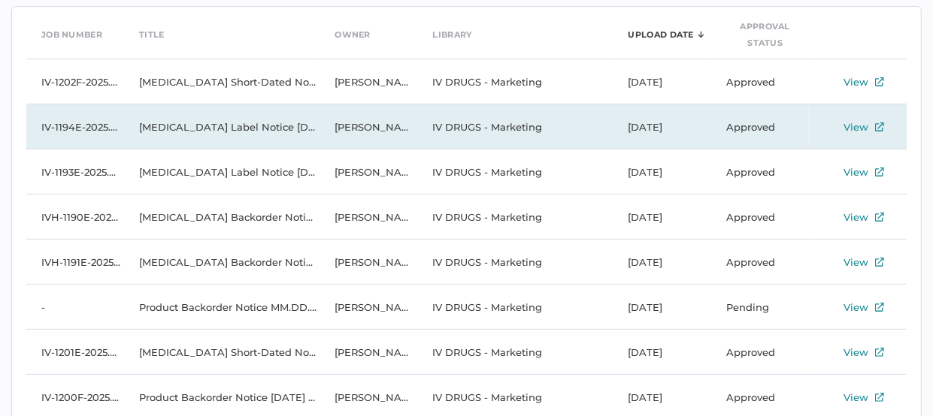
scroll to position [124, 0]
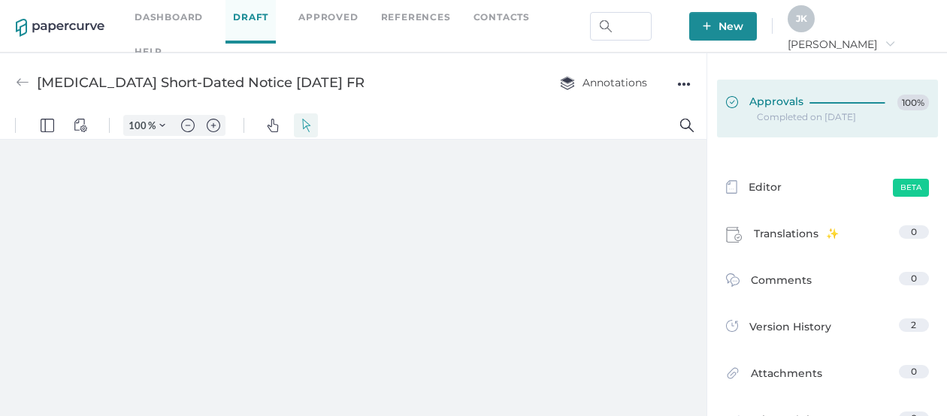
type input "86"
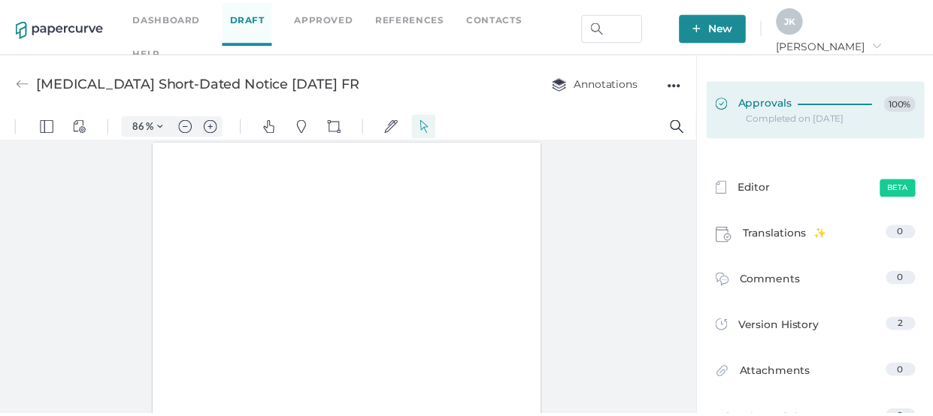
scroll to position [1, 0]
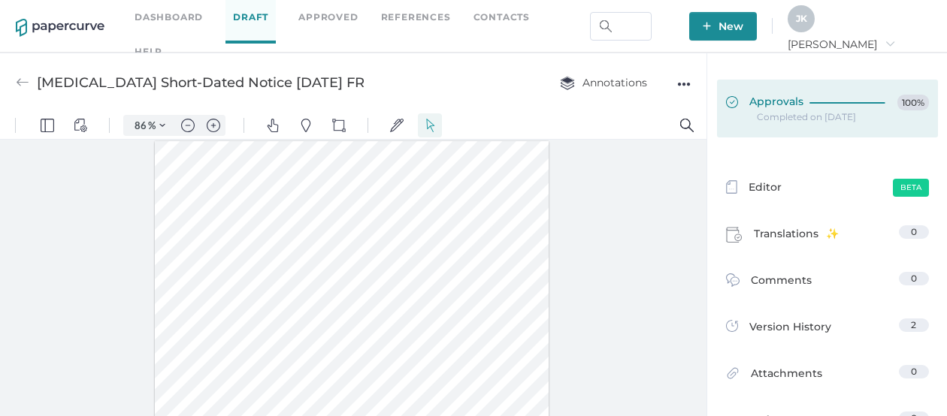
click at [797, 109] on div "Approvals 100%" at bounding box center [827, 103] width 203 height 17
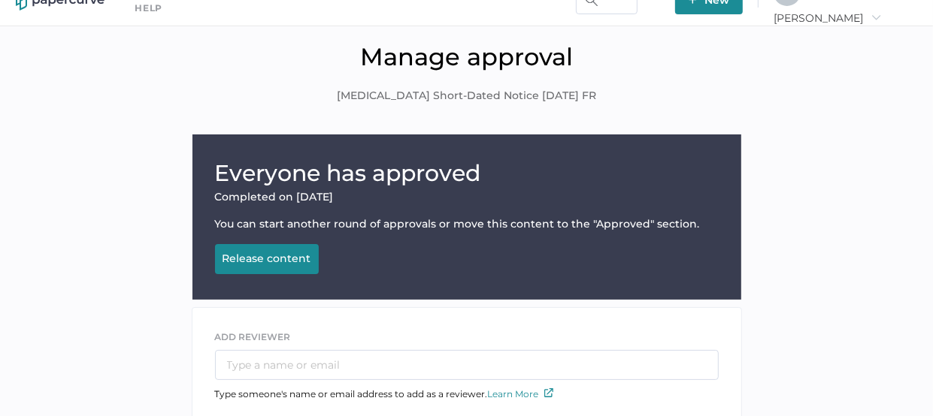
scroll to position [26, 0]
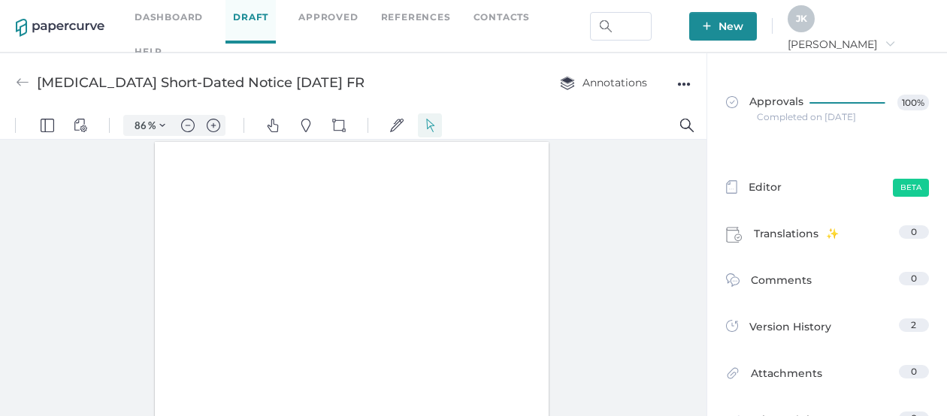
type input "86"
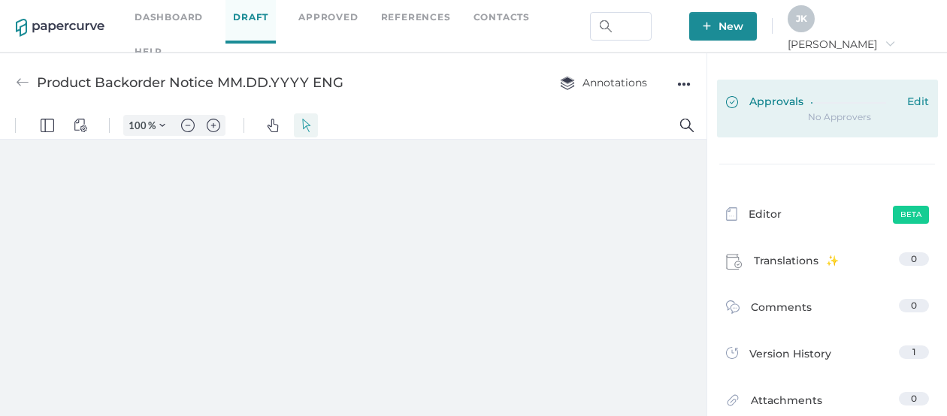
type input "86"
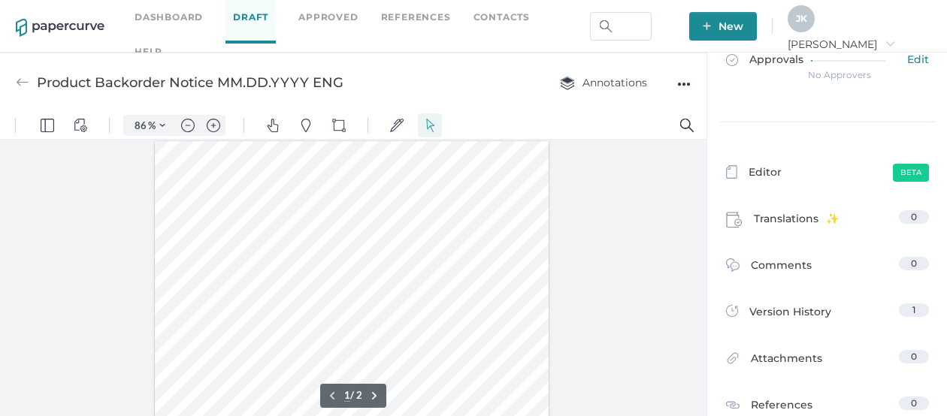
scroll to position [47, 0]
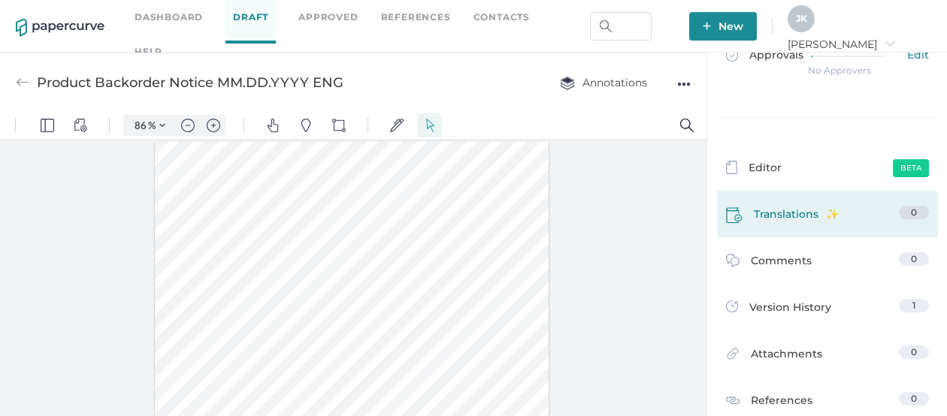
click at [780, 213] on span "Translations" at bounding box center [796, 217] width 85 height 23
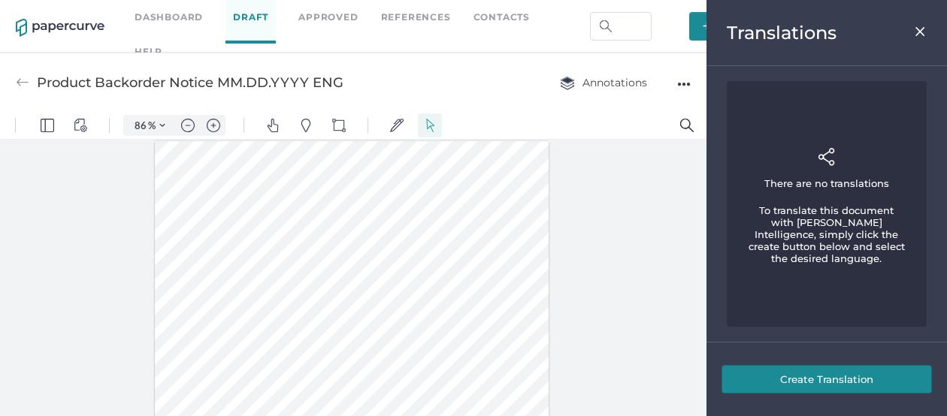
click at [838, 381] on button "Create Translation" at bounding box center [827, 379] width 210 height 29
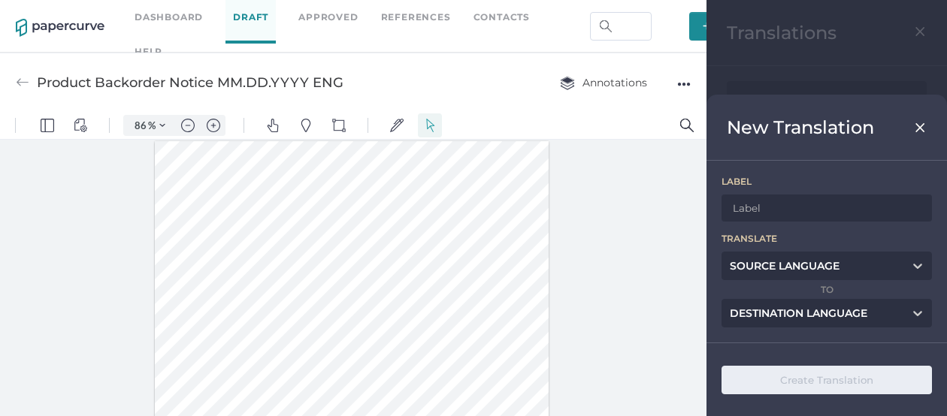
click at [779, 214] on input at bounding box center [827, 208] width 210 height 27
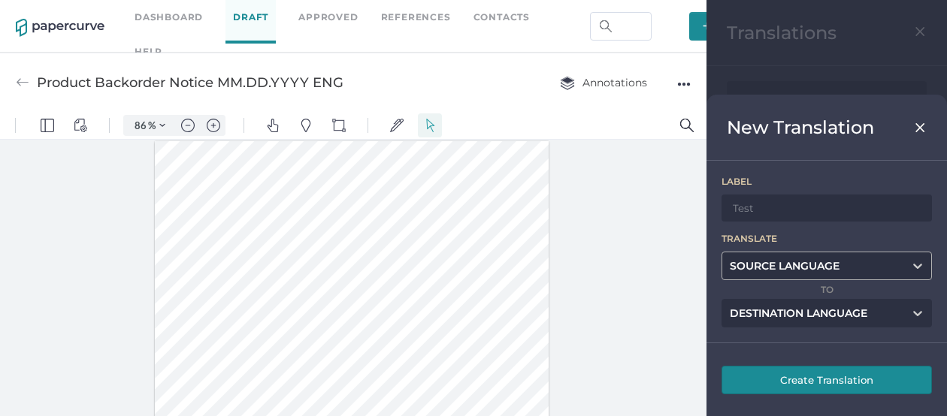
type input "Test"
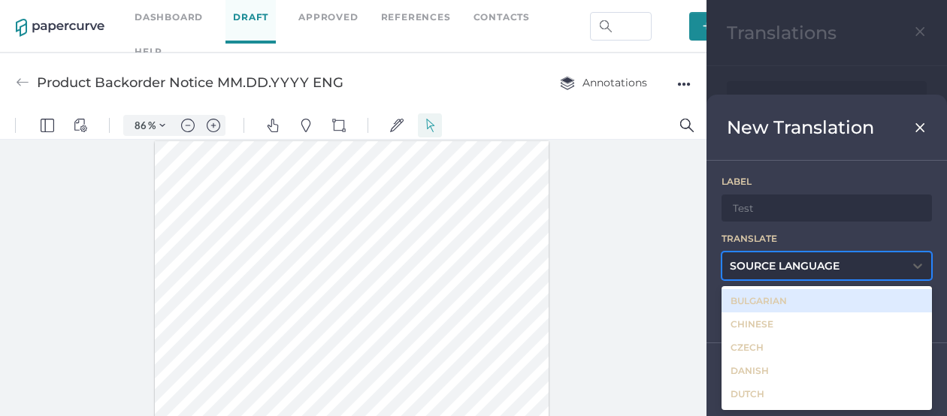
click at [843, 267] on div "Source Language" at bounding box center [812, 266] width 181 height 23
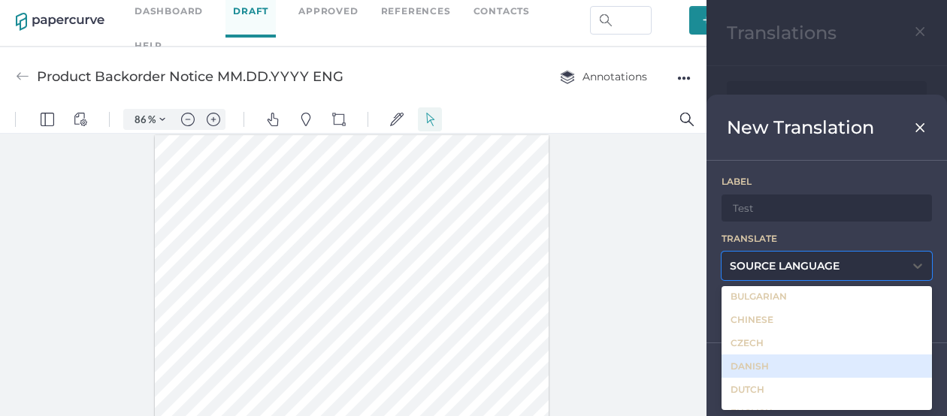
scroll to position [17, 0]
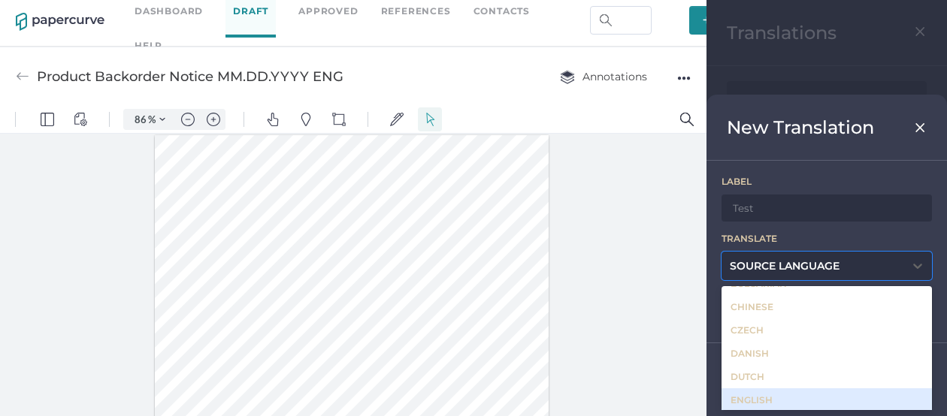
click at [770, 399] on div "English" at bounding box center [827, 400] width 210 height 23
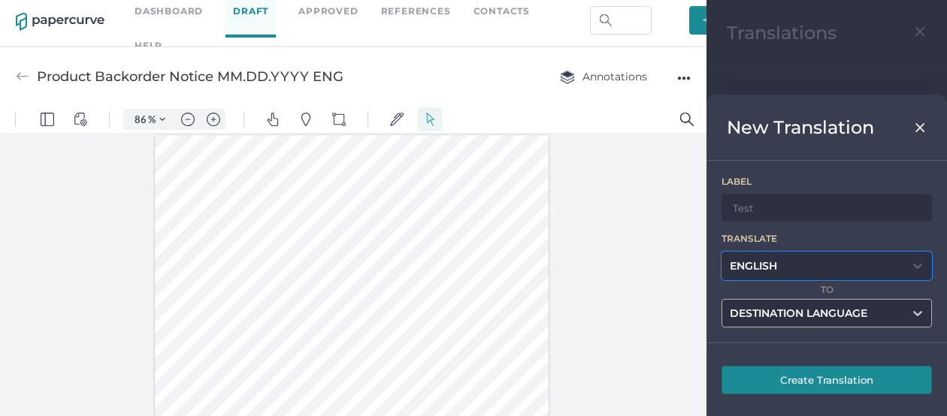
click at [809, 310] on div "Destination Language" at bounding box center [799, 314] width 138 height 14
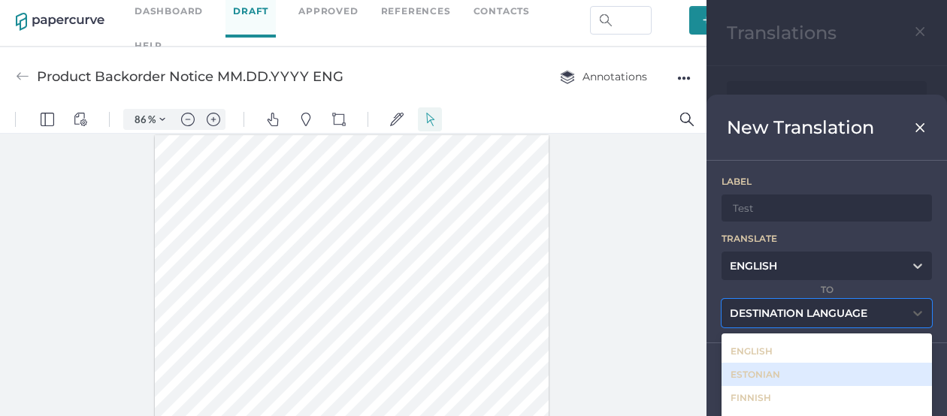
scroll to position [153, 0]
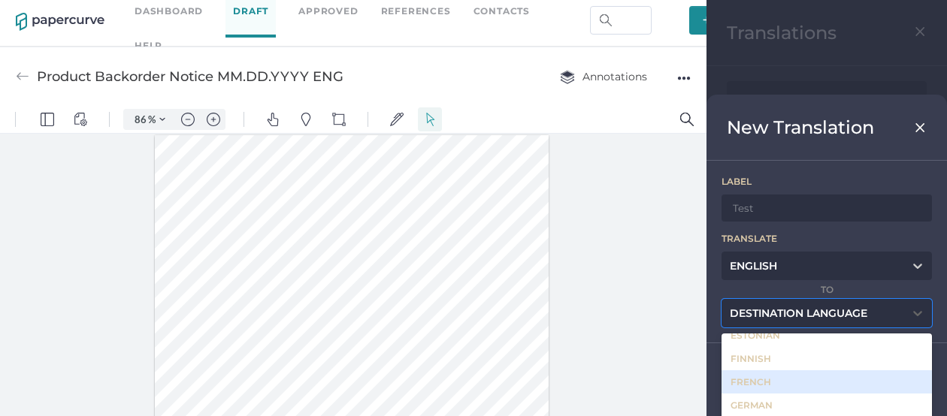
click at [808, 381] on div "French" at bounding box center [827, 382] width 210 height 23
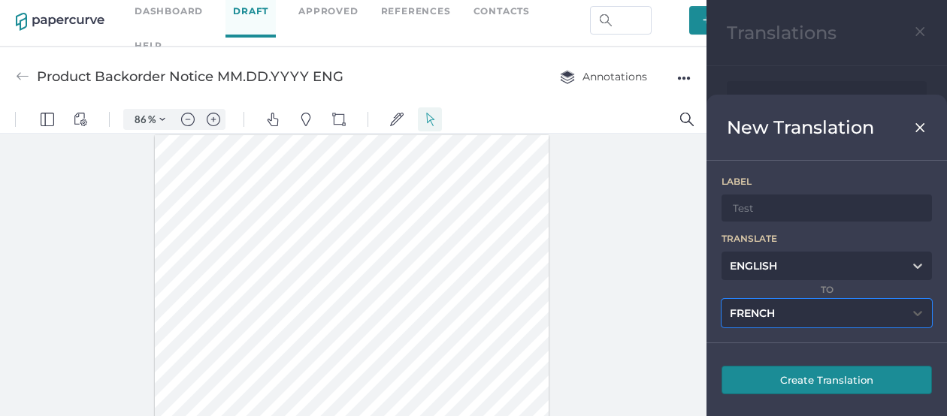
click at [922, 126] on img at bounding box center [920, 128] width 13 height 12
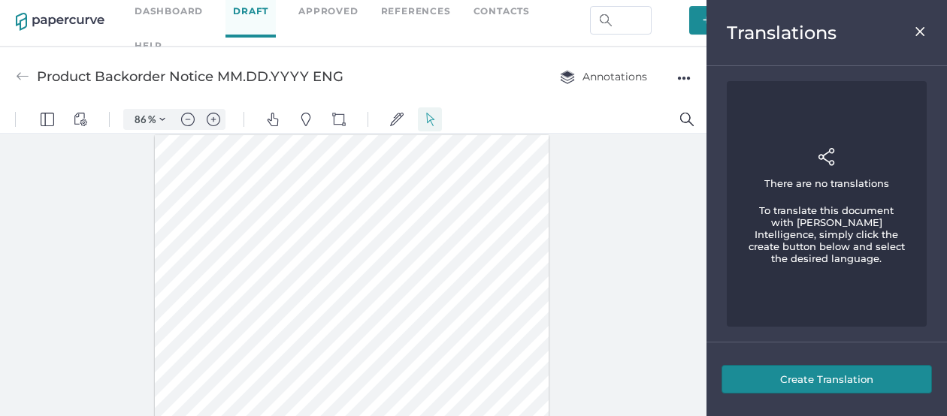
click at [923, 29] on img at bounding box center [920, 32] width 13 height 12
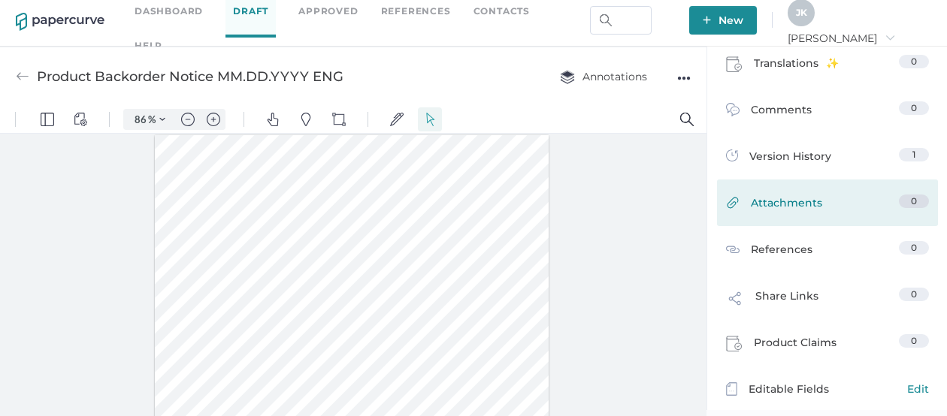
scroll to position [192, 0]
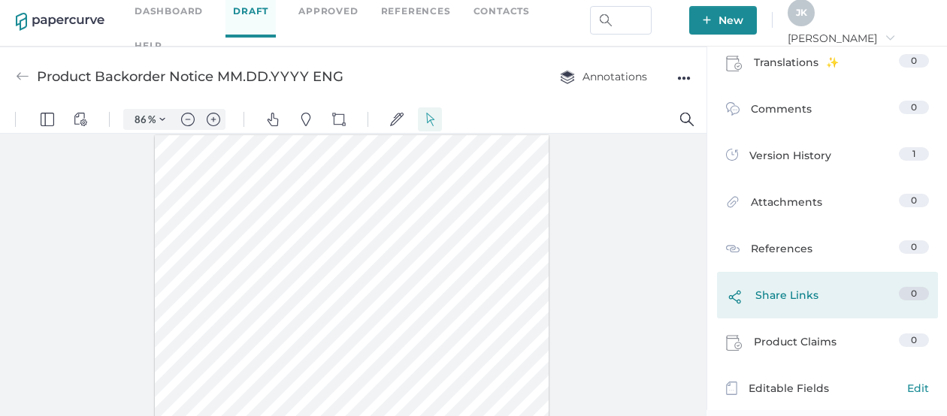
click at [786, 297] on span "Share Links" at bounding box center [787, 299] width 63 height 25
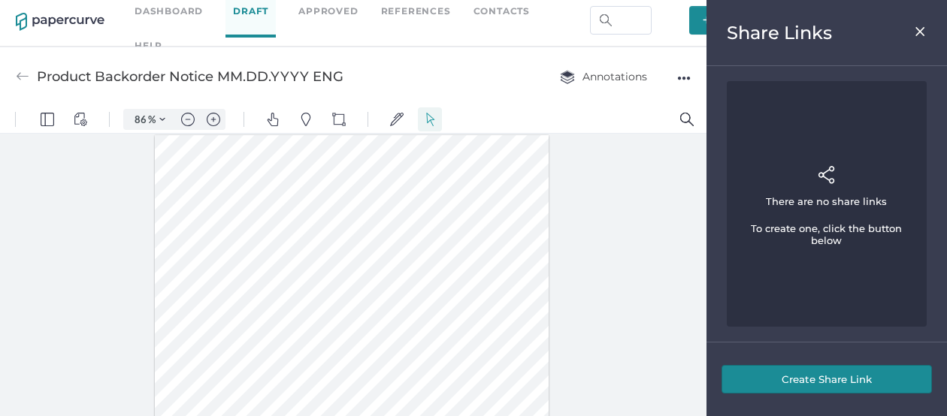
click at [836, 382] on button "Create Share Link" at bounding box center [827, 379] width 210 height 29
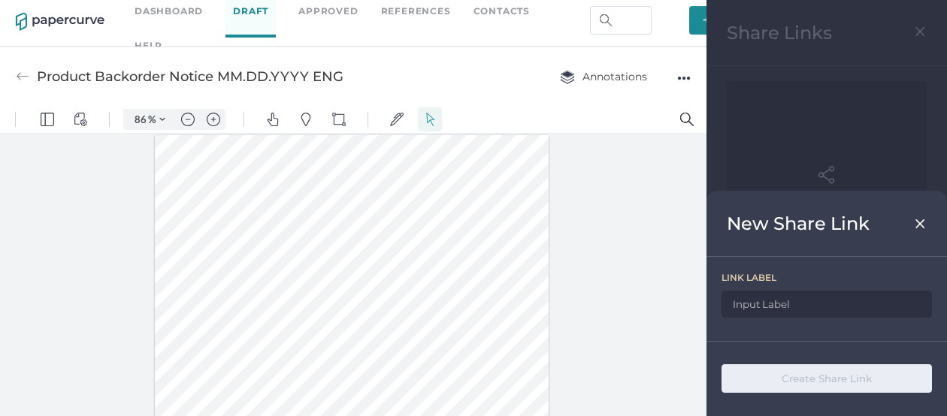
click at [805, 302] on input at bounding box center [827, 304] width 210 height 27
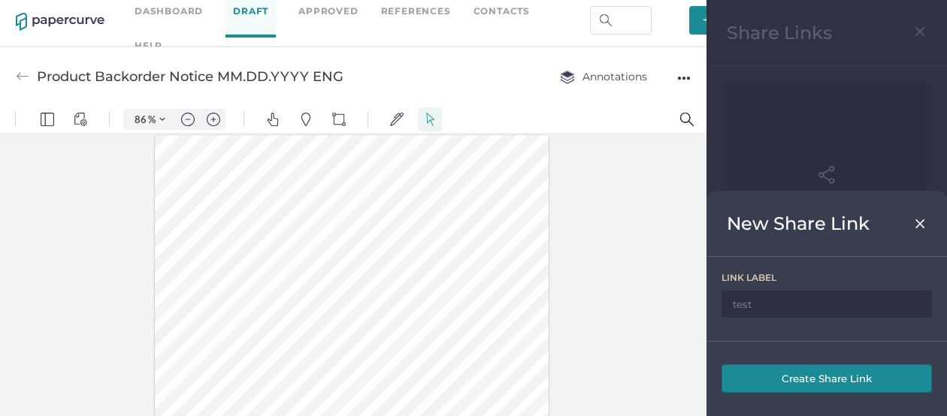
type input "test"
click at [831, 381] on button "Create Share Link" at bounding box center [827, 379] width 210 height 29
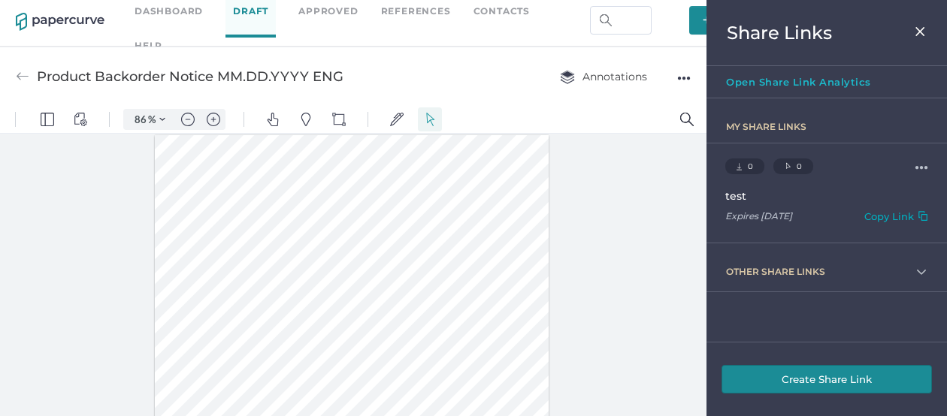
click at [915, 167] on div "●●●" at bounding box center [922, 167] width 14 height 10
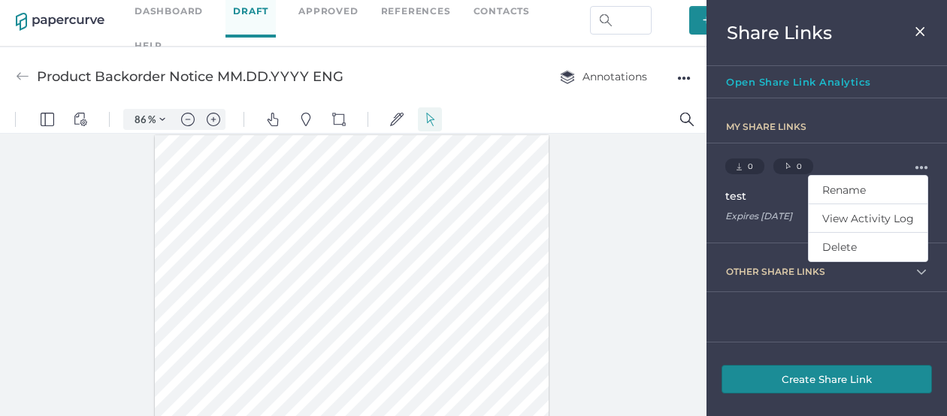
click at [922, 32] on img at bounding box center [920, 32] width 13 height 12
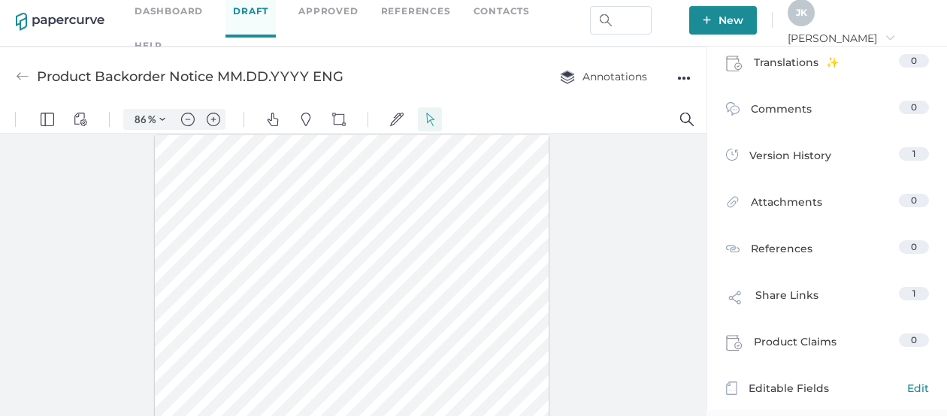
click at [501, 15] on link "Contacts" at bounding box center [502, 11] width 56 height 17
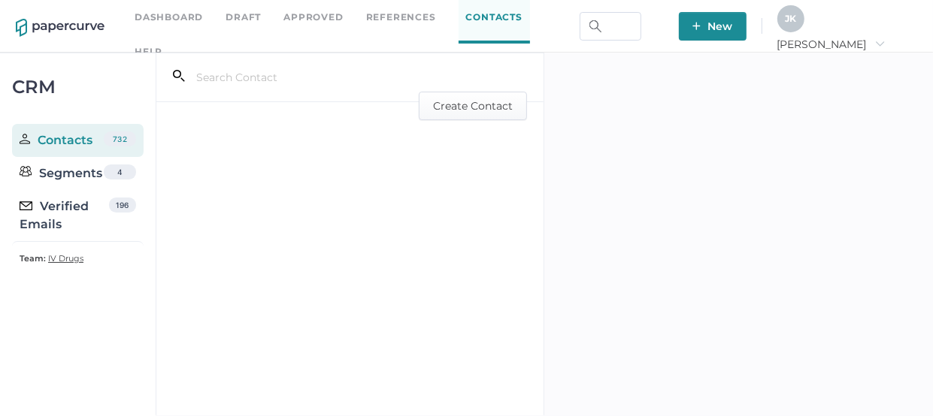
click at [68, 256] on span "IV Drugs" at bounding box center [65, 258] width 35 height 11
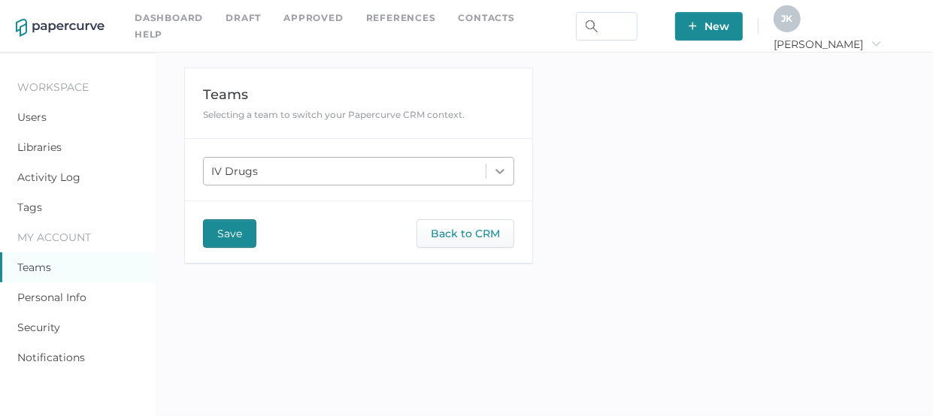
click at [495, 171] on icon at bounding box center [499, 171] width 15 height 15
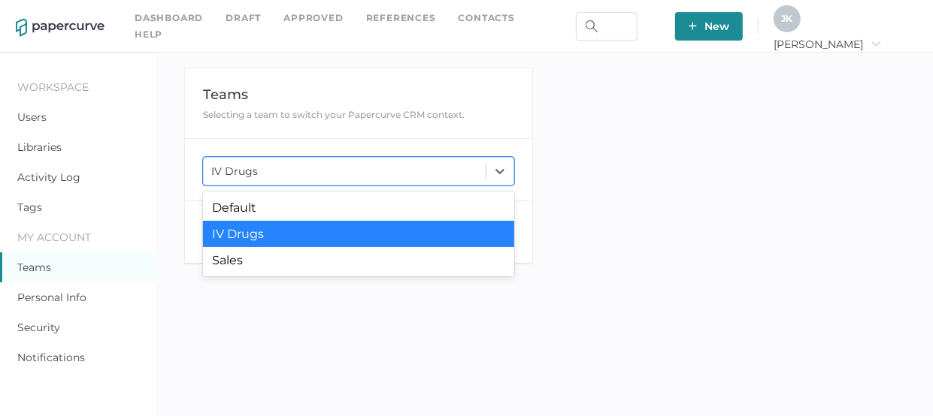
click at [385, 241] on div "IV Drugs" at bounding box center [358, 234] width 311 height 26
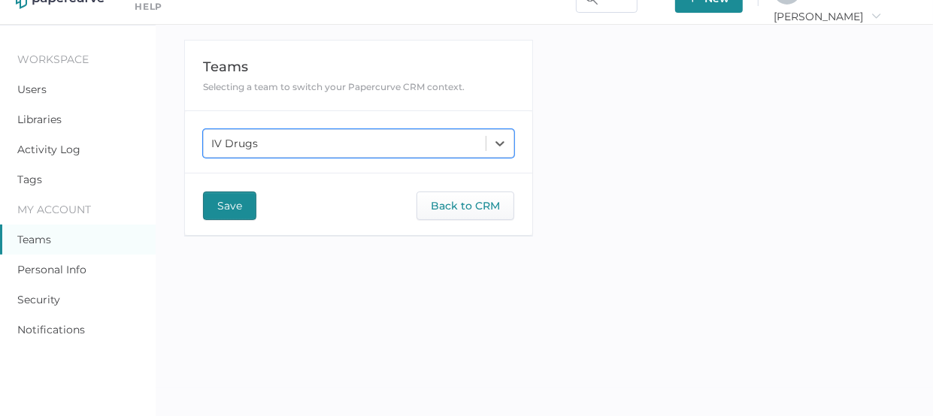
scroll to position [24, 0]
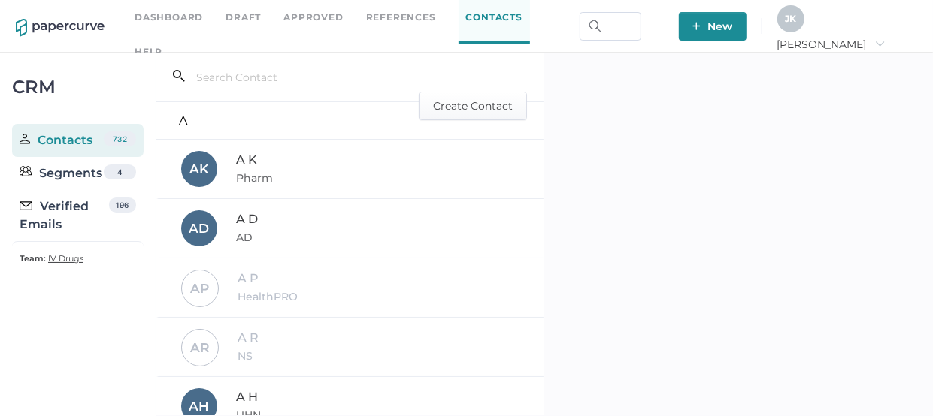
click at [68, 259] on span "IV Drugs" at bounding box center [65, 258] width 35 height 11
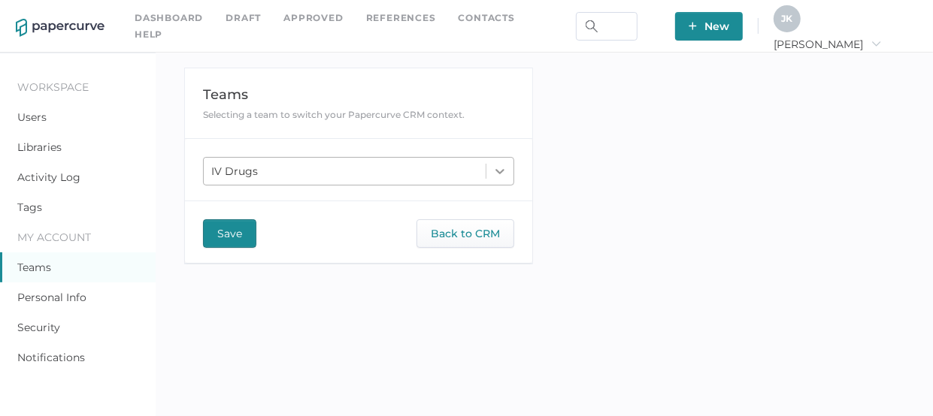
click at [505, 171] on icon at bounding box center [499, 171] width 15 height 15
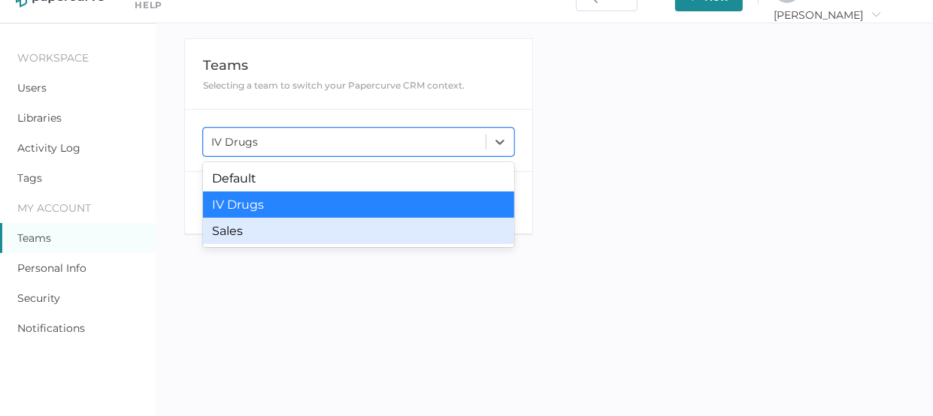
scroll to position [29, 0]
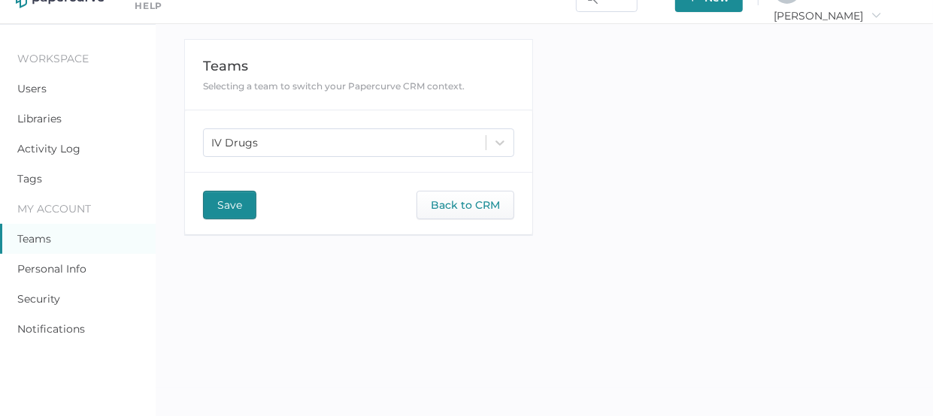
click at [39, 240] on link "Teams" at bounding box center [34, 239] width 34 height 14
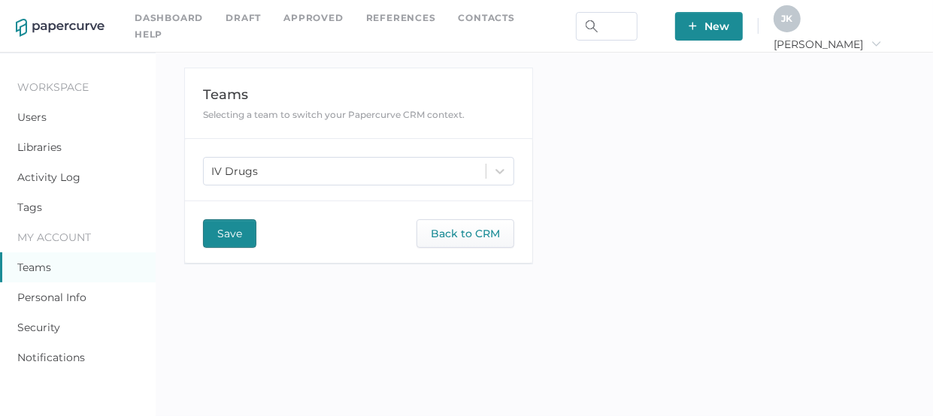
click at [26, 262] on link "Teams" at bounding box center [34, 268] width 34 height 14
click at [881, 38] on span "[PERSON_NAME]" at bounding box center [828, 45] width 108 height 14
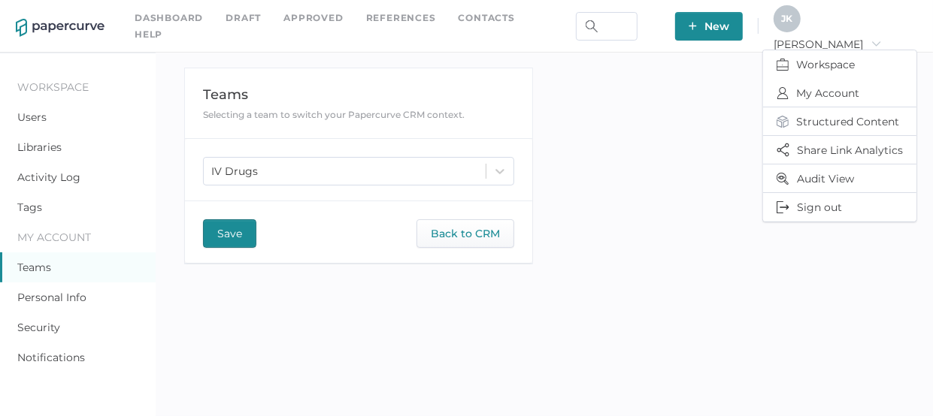
click at [31, 118] on link "Users" at bounding box center [31, 118] width 29 height 14
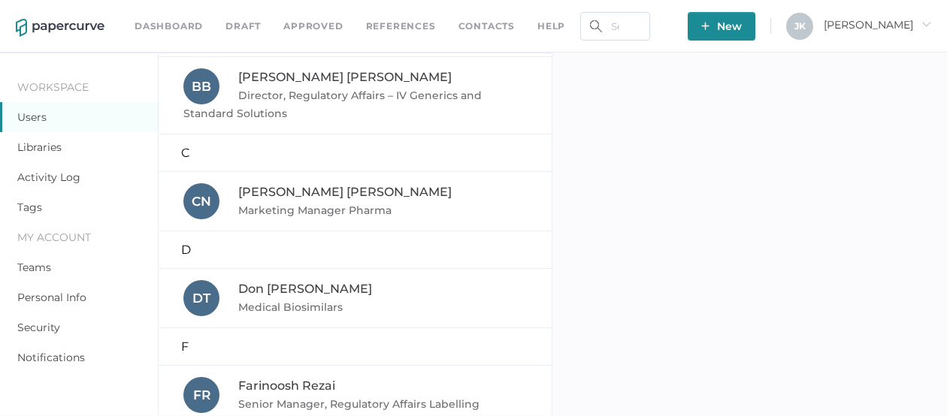
scroll to position [198, 0]
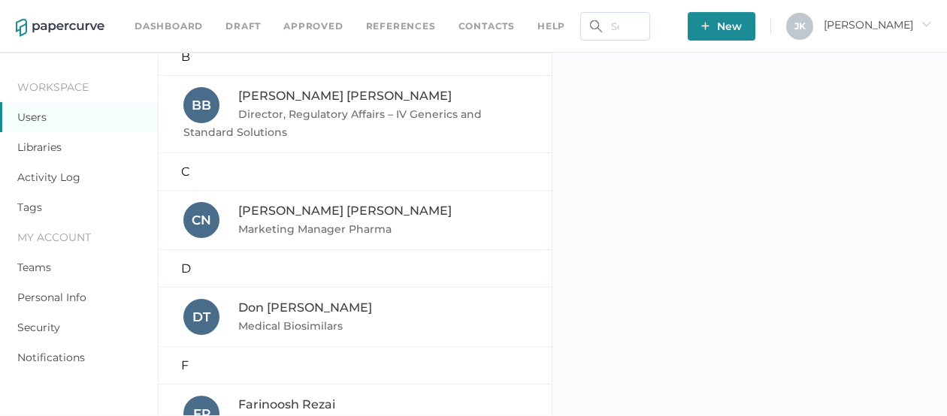
click at [295, 220] on div "Cristina Nunez Marketing Manager Pharma" at bounding box center [356, 220] width 346 height 36
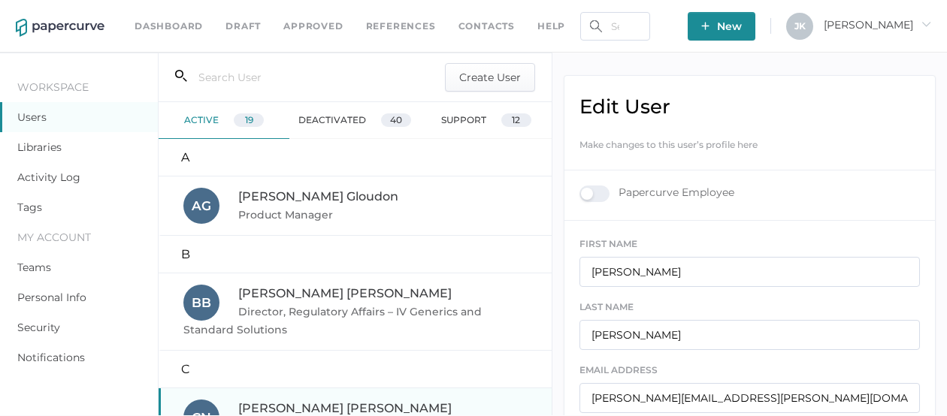
click at [489, 28] on link "Contacts" at bounding box center [487, 26] width 56 height 17
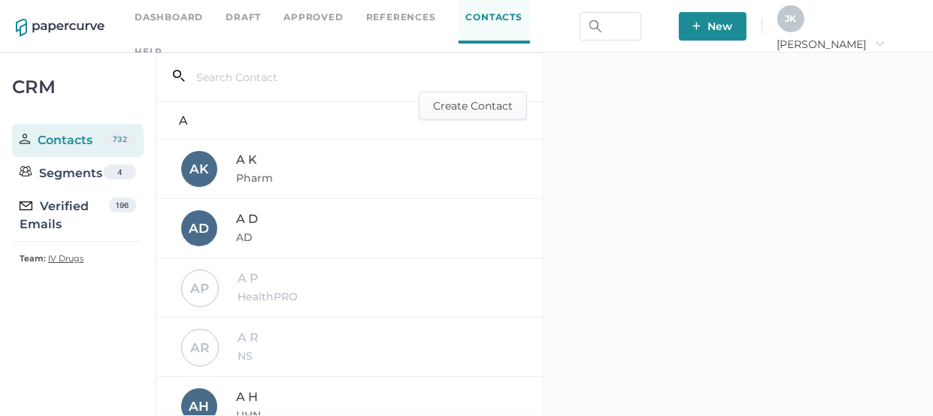
click at [74, 219] on div "Verified Emails" at bounding box center [64, 216] width 89 height 36
